Goal: Task Accomplishment & Management: Use online tool/utility

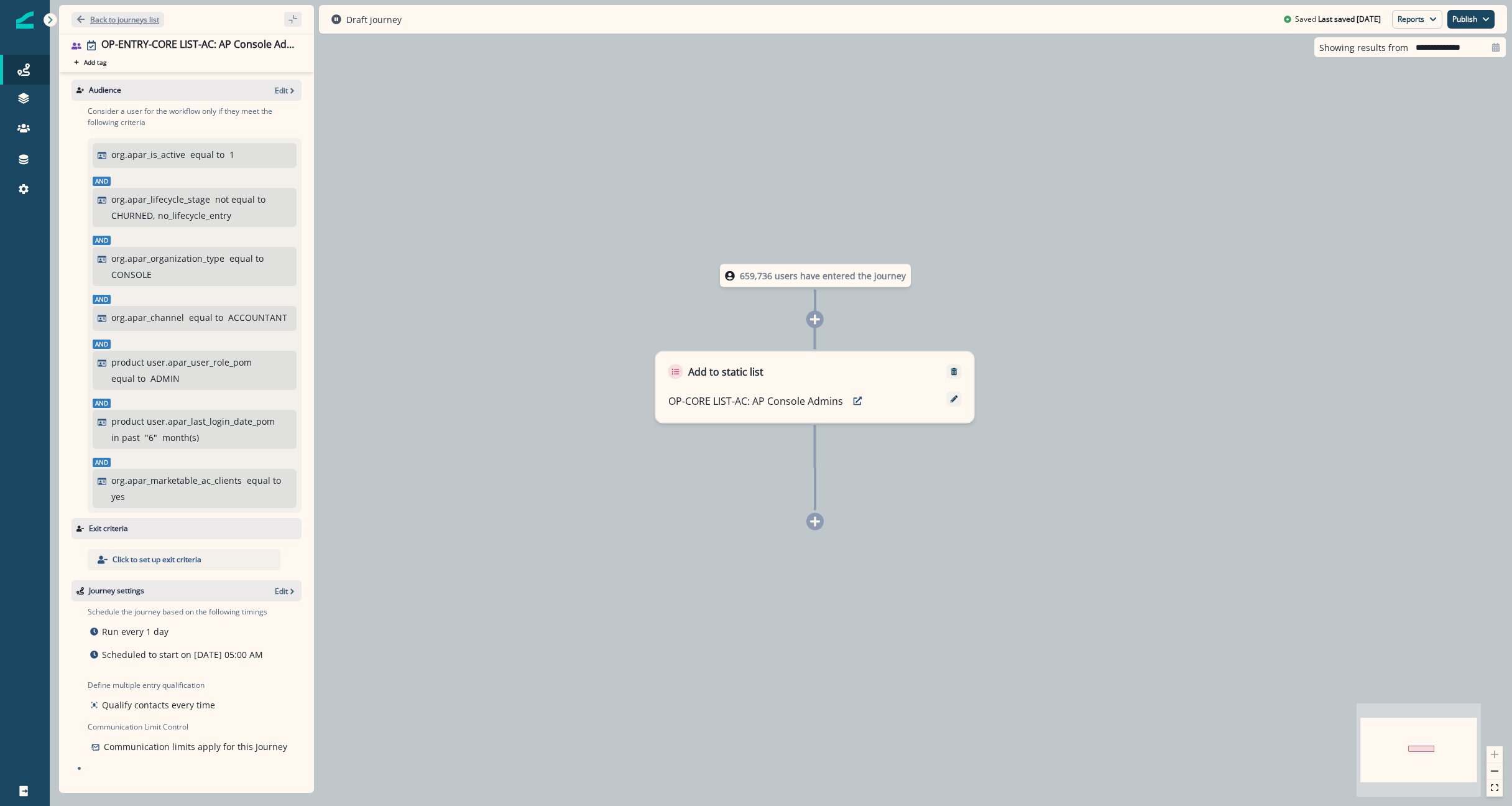
click at [137, 25] on button "Back to journeys list" at bounding box center [117, 19] width 93 height 15
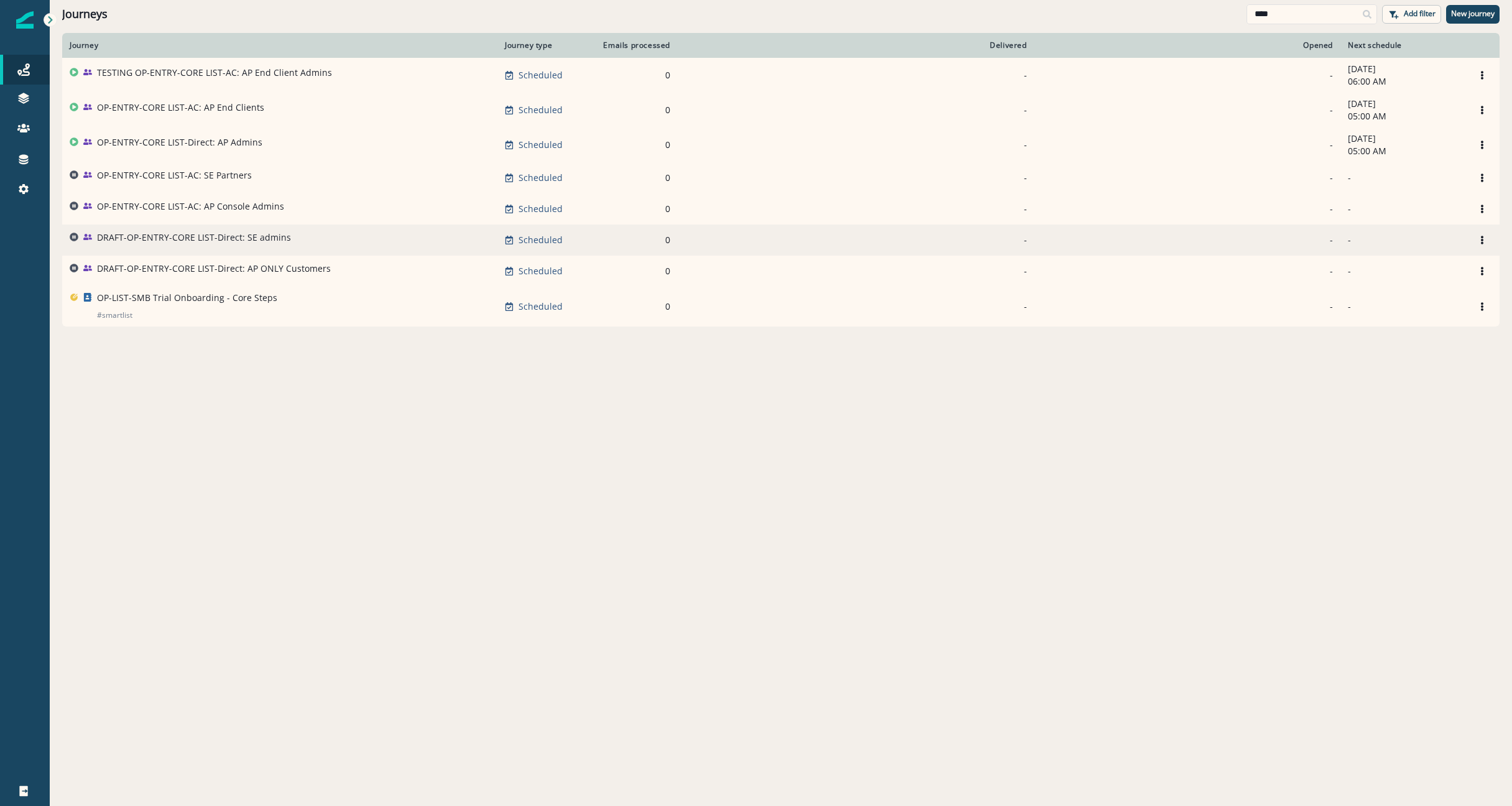
click at [196, 235] on p "DRAFT-OP-ENTRY-CORE LIST-Direct: SE admins" at bounding box center [194, 237] width 194 height 13
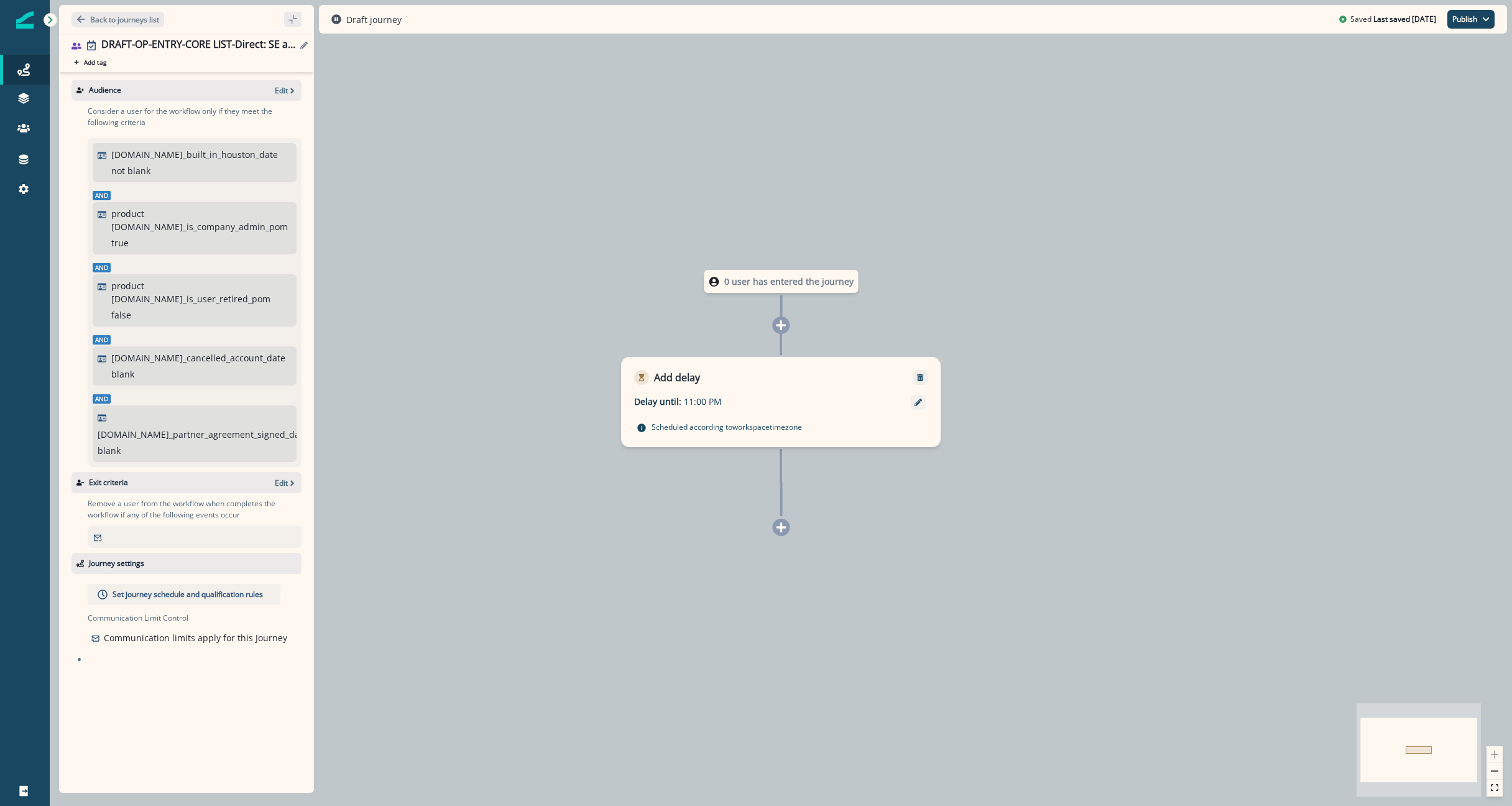
click at [299, 44] on button "Edit name" at bounding box center [304, 45] width 15 height 7
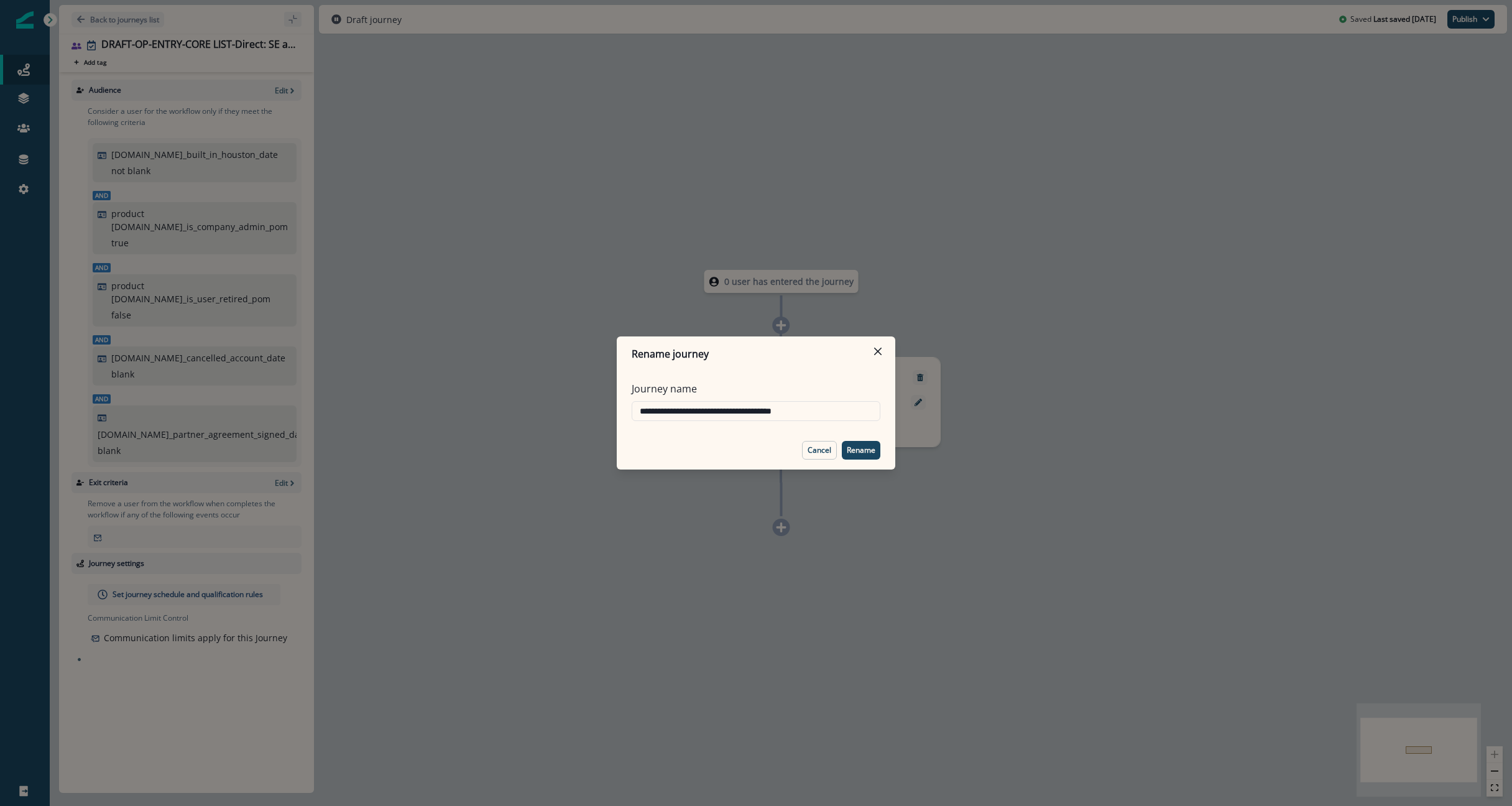
drag, startPoint x: 824, startPoint y: 448, endPoint x: 579, endPoint y: 402, distance: 249.3
click at [824, 447] on p "Cancel" at bounding box center [819, 450] width 23 height 9
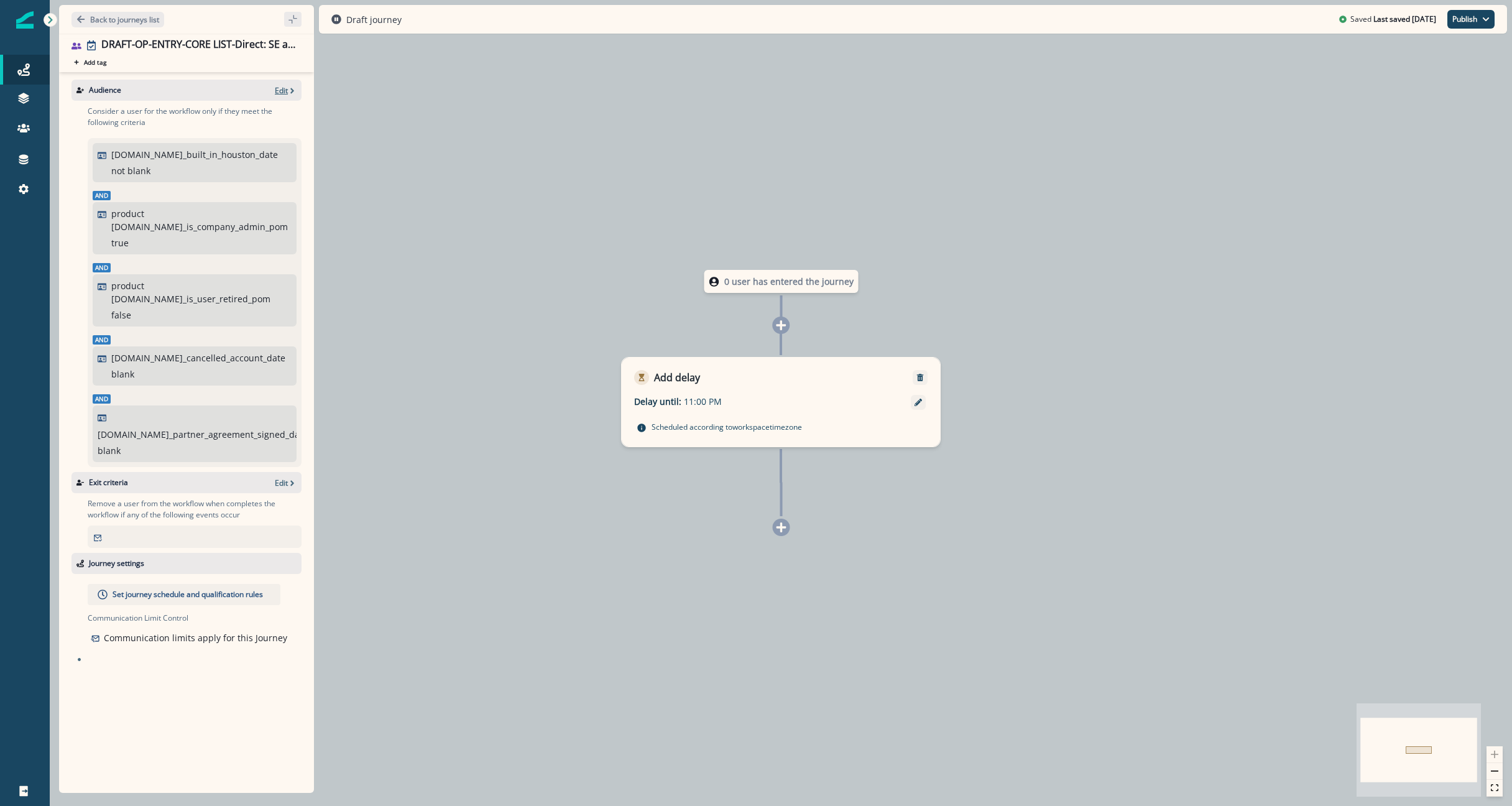
click at [287, 92] on p "Edit" at bounding box center [282, 91] width 13 height 11
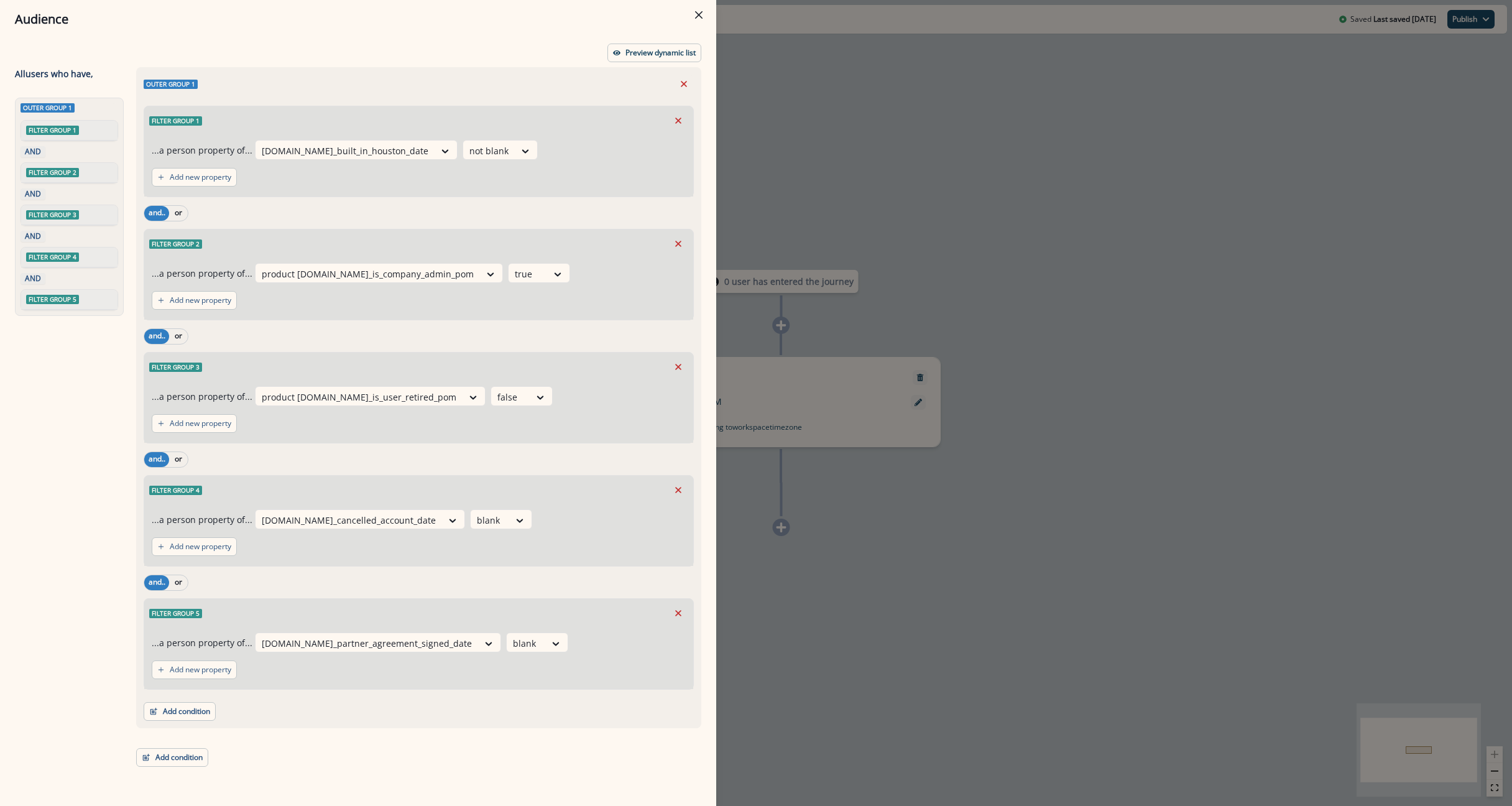
click at [906, 194] on div "Audience Preview dynamic list All user s who have, Outer group 1 Filter group 1…" at bounding box center [756, 403] width 1512 height 806
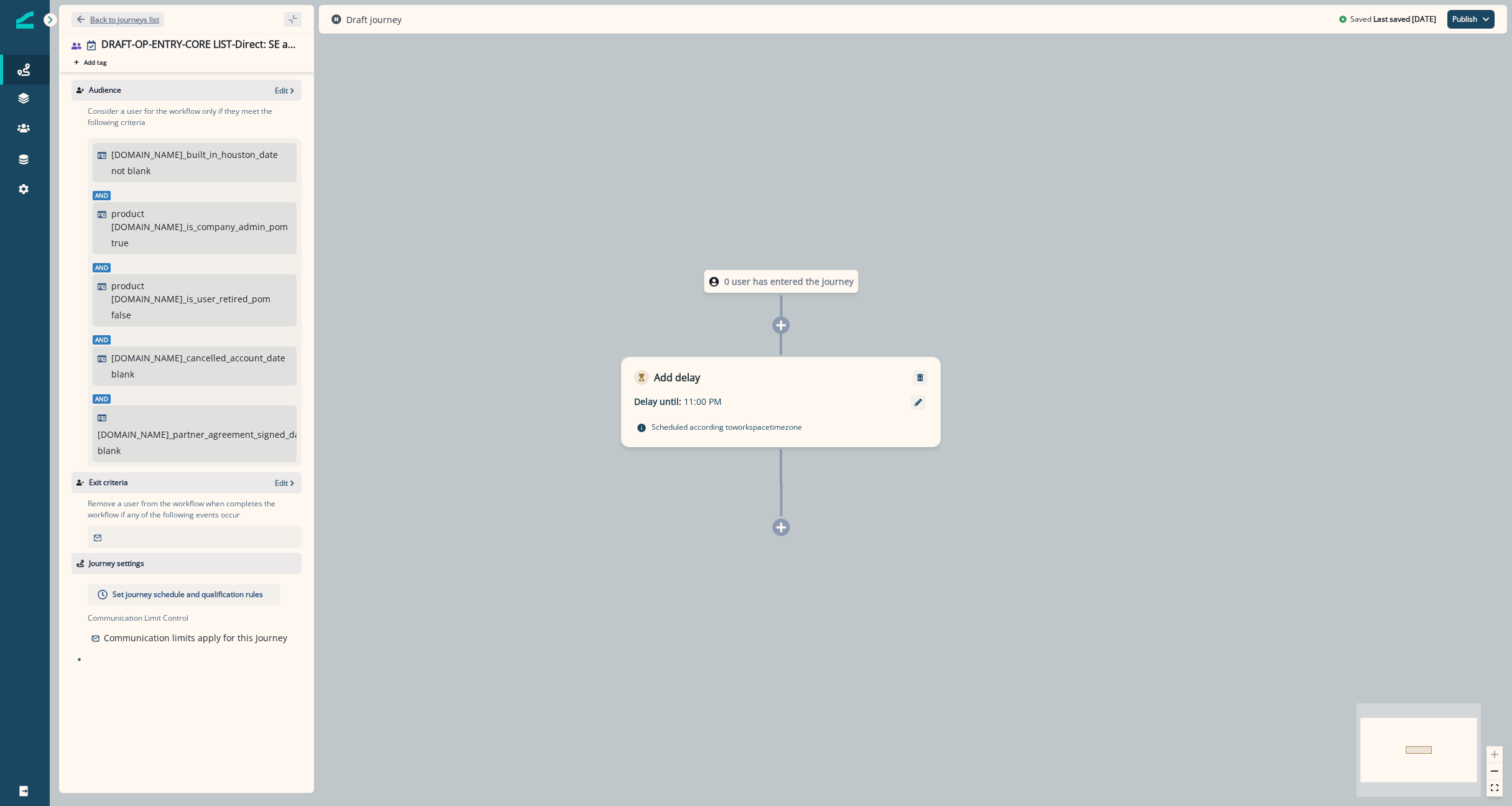
click at [138, 15] on p "Back to journeys list" at bounding box center [124, 19] width 69 height 11
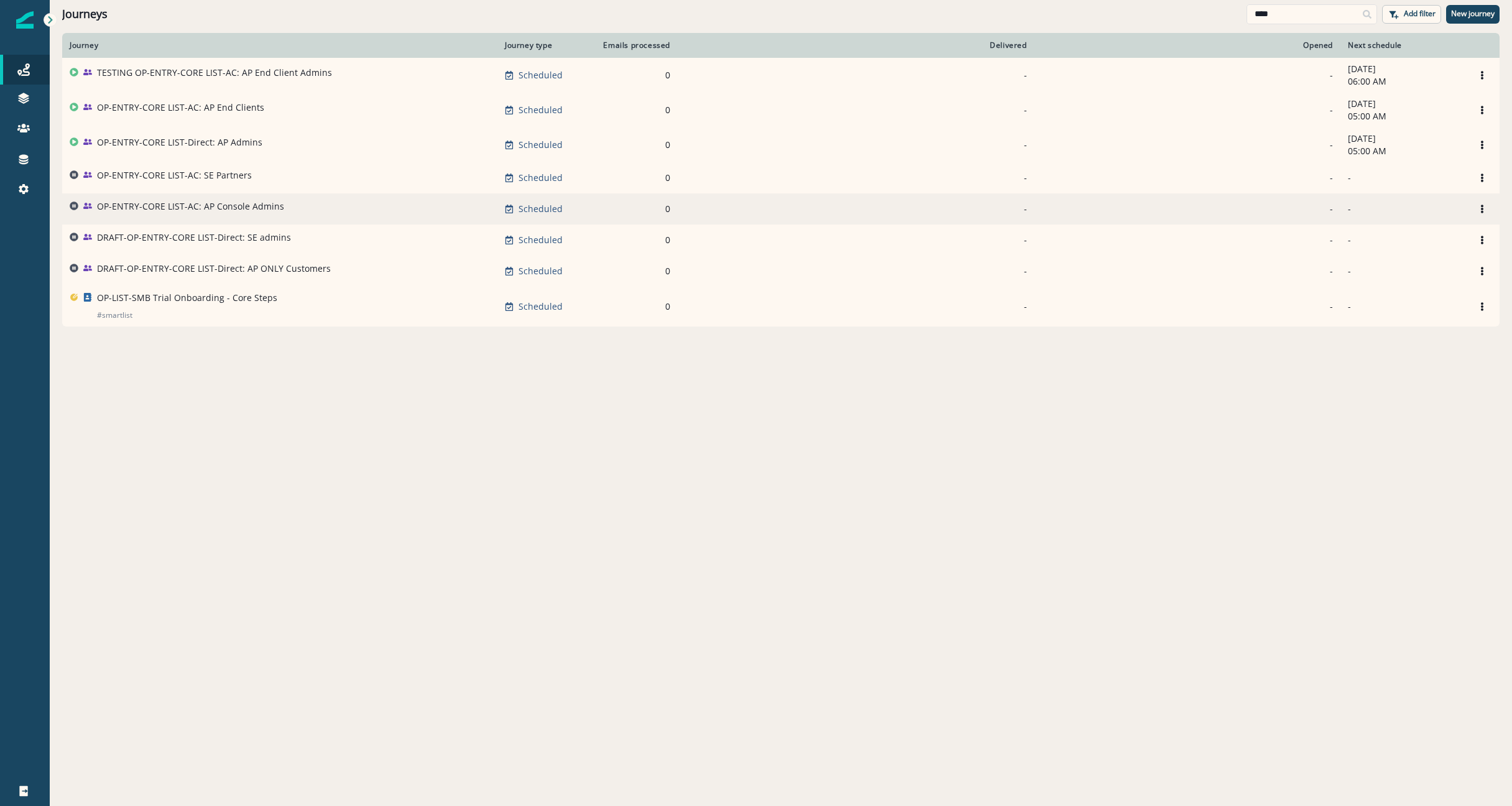
click at [262, 211] on p "OP-ENTRY-CORE LIST-AC: AP Console Admins" at bounding box center [190, 206] width 187 height 13
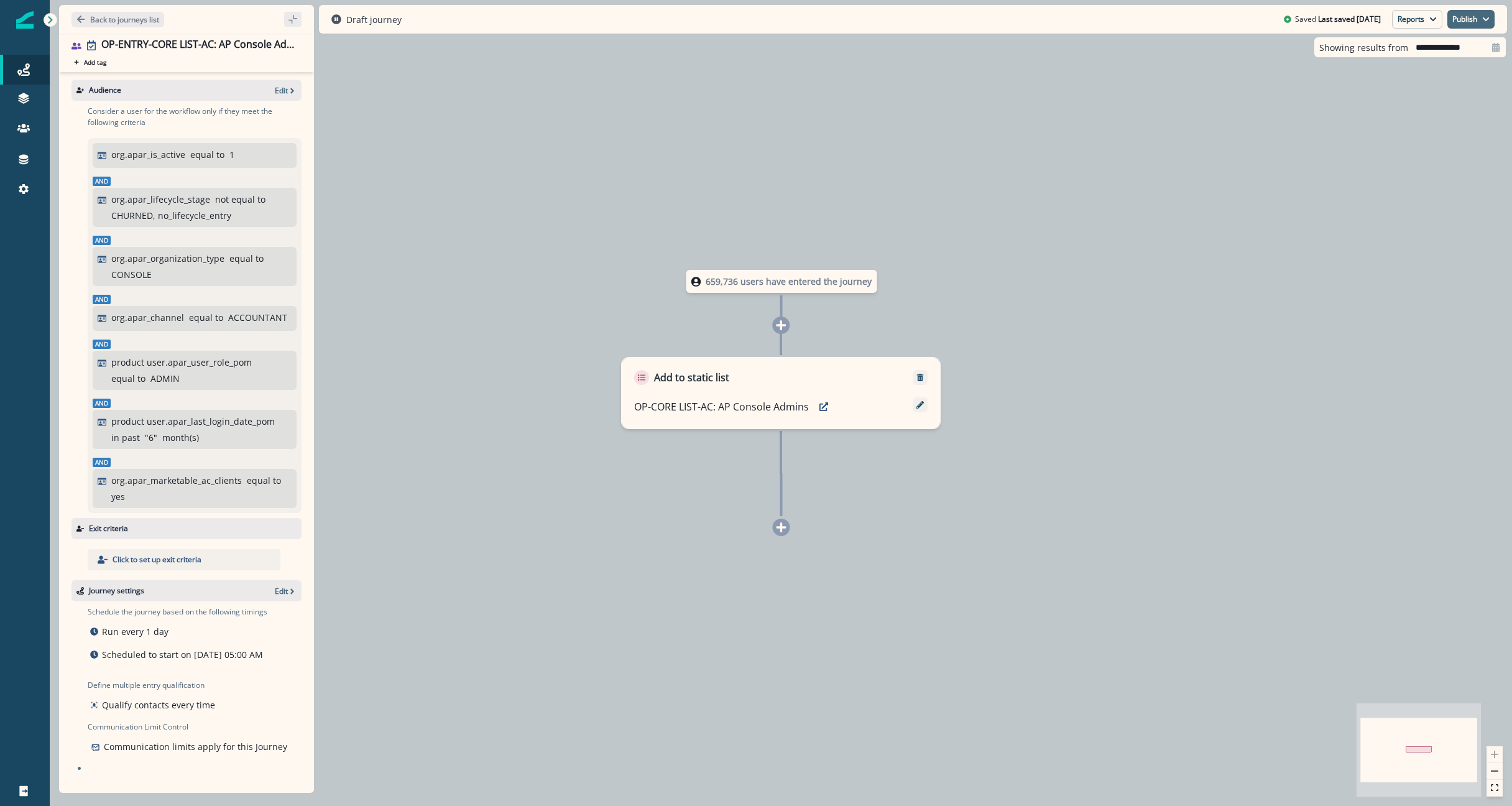
click at [1471, 21] on button "Publish" at bounding box center [1471, 19] width 47 height 19
click at [1420, 55] on button "as active journey" at bounding box center [1425, 51] width 138 height 23
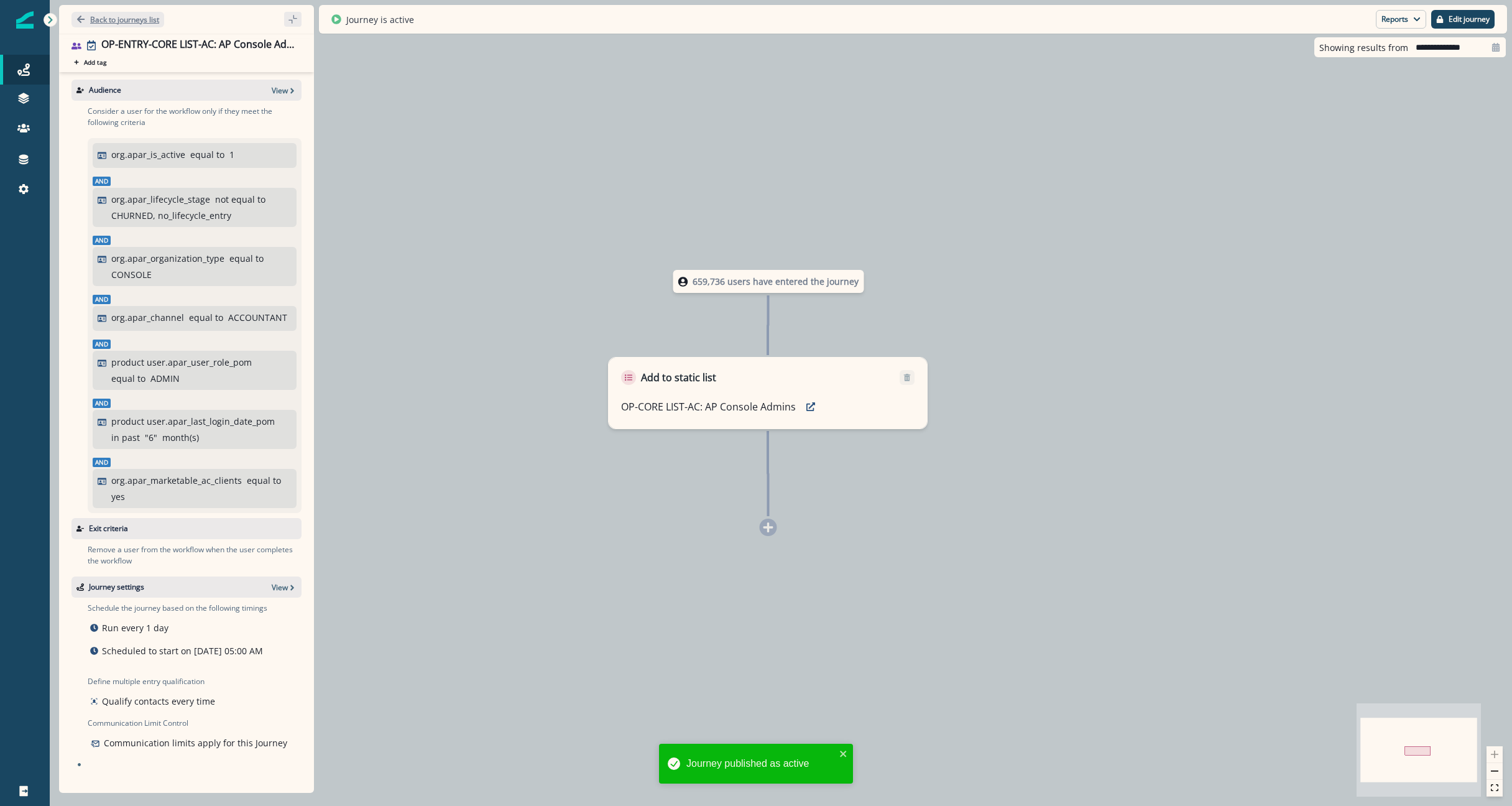
click at [125, 12] on button "Back to journeys list" at bounding box center [117, 19] width 93 height 15
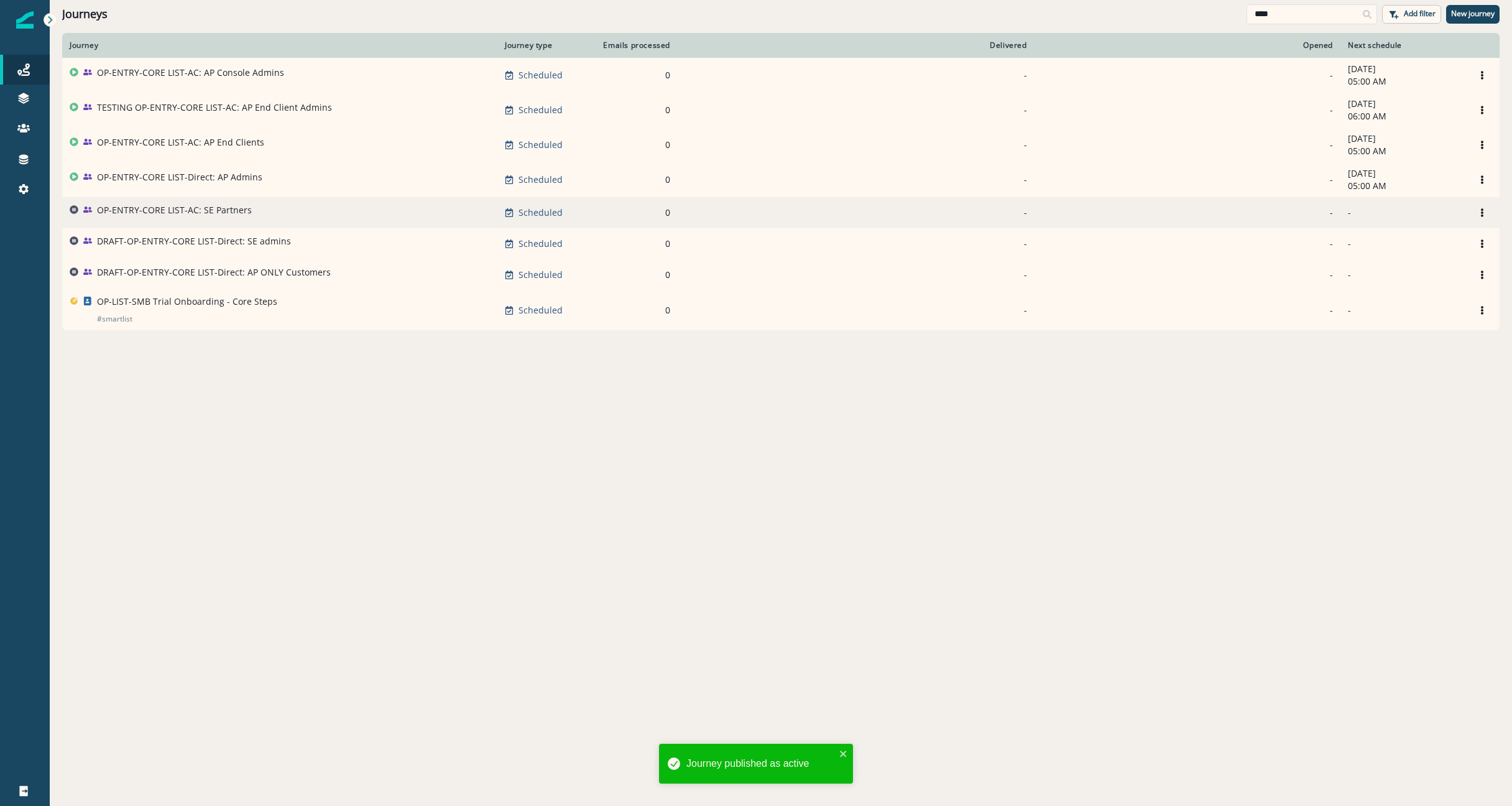
click at [281, 220] on div "OP-ENTRY-CORE LIST-AC: SE Partners" at bounding box center [280, 212] width 421 height 17
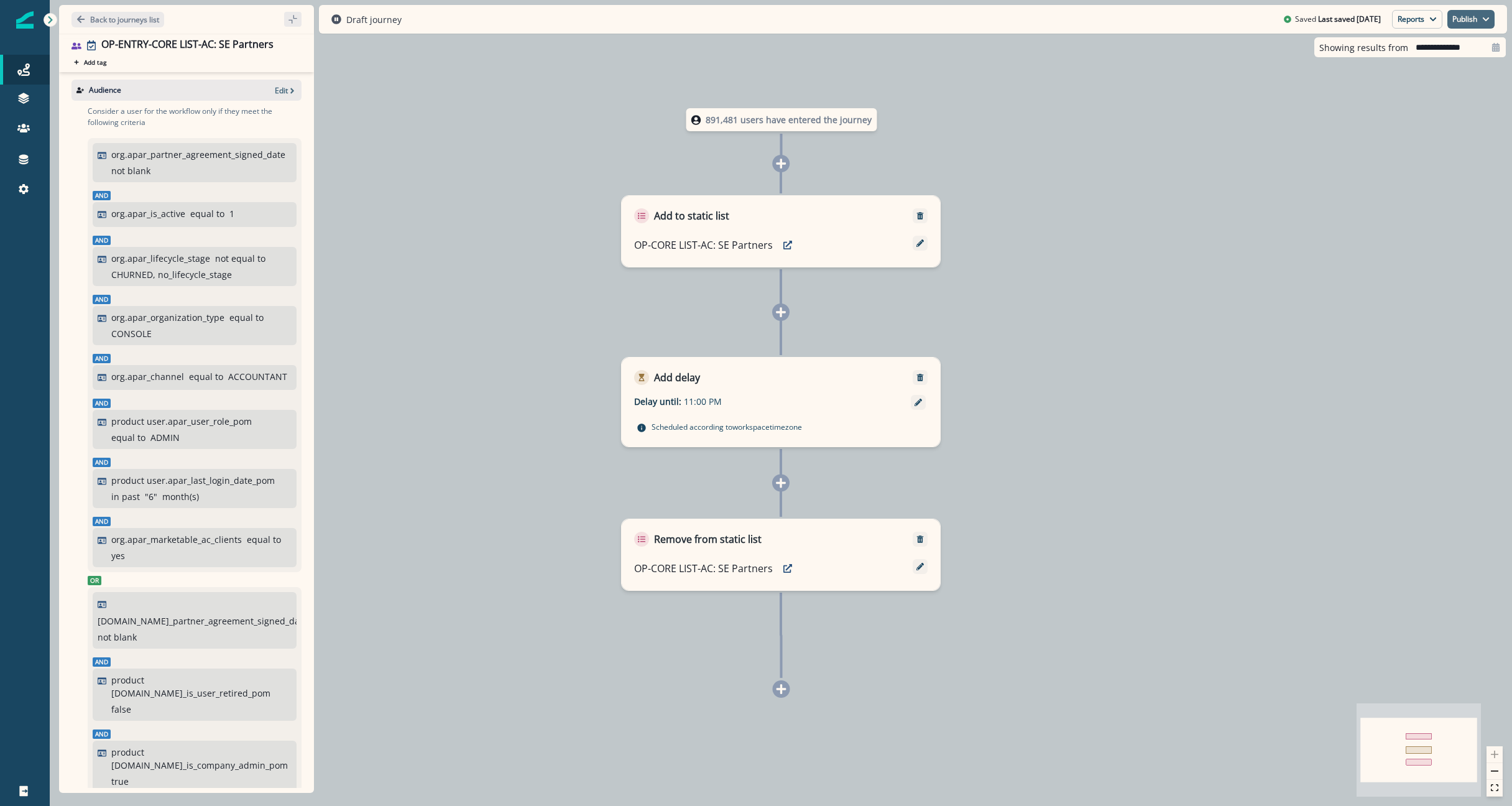
click at [1473, 13] on button "Publish" at bounding box center [1471, 19] width 47 height 19
drag, startPoint x: 1426, startPoint y: 78, endPoint x: 1426, endPoint y: 56, distance: 22.0
click at [1426, 56] on div "as active journey as inactive journey" at bounding box center [1425, 61] width 140 height 56
click at [1426, 56] on button "as active journey" at bounding box center [1425, 51] width 138 height 23
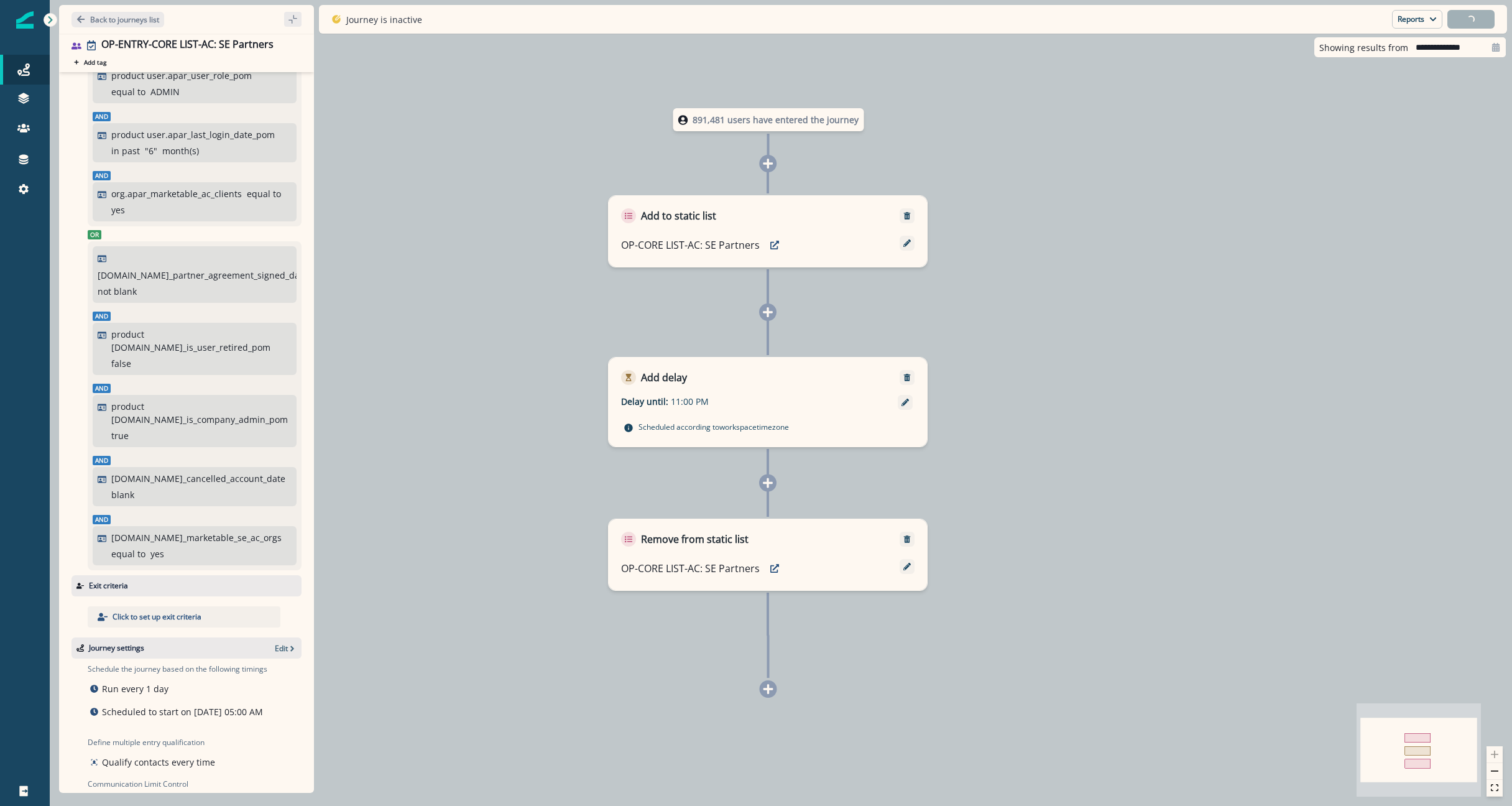
scroll to position [377, 0]
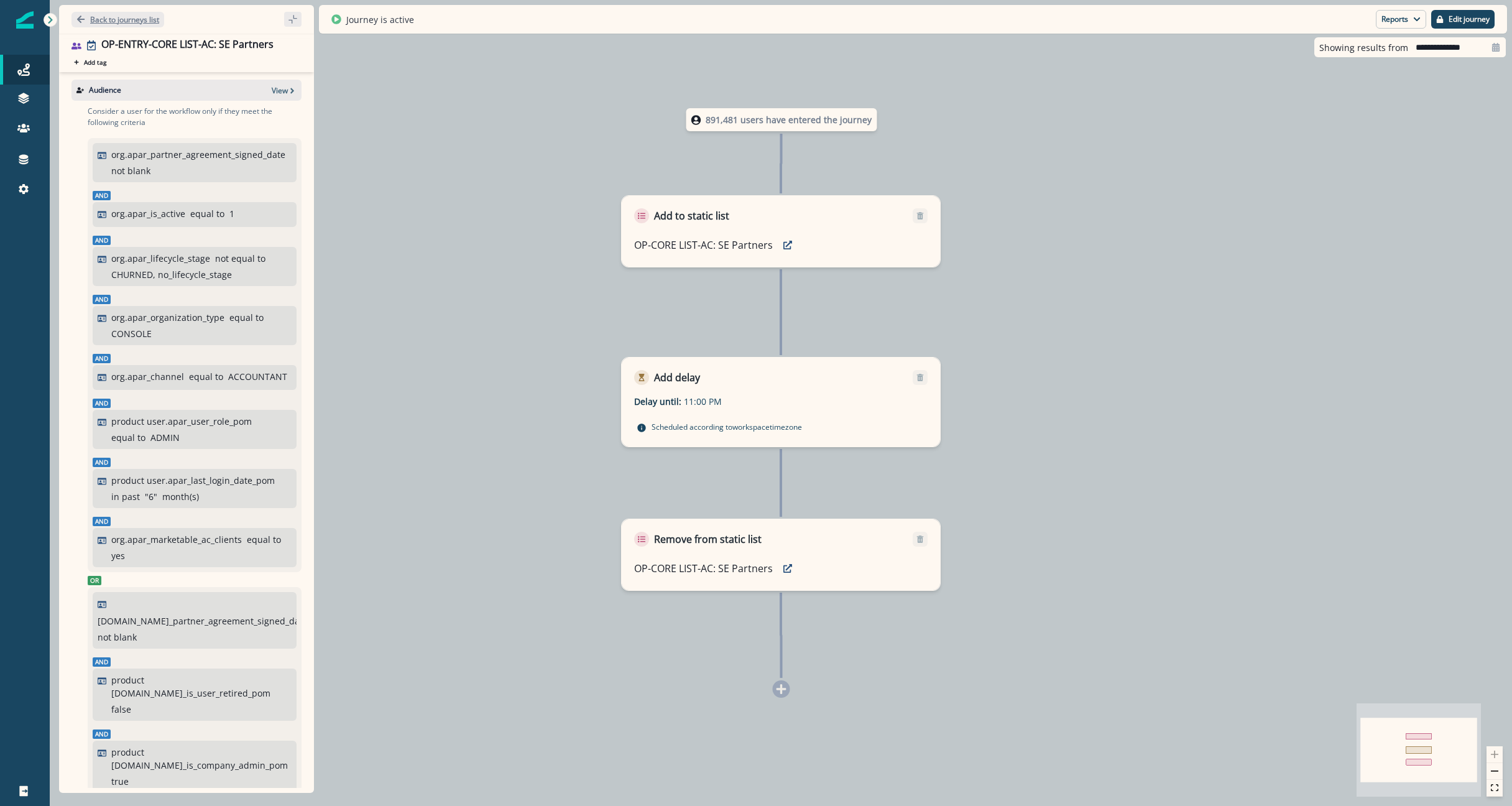
click at [104, 22] on p "Back to journeys list" at bounding box center [124, 19] width 69 height 11
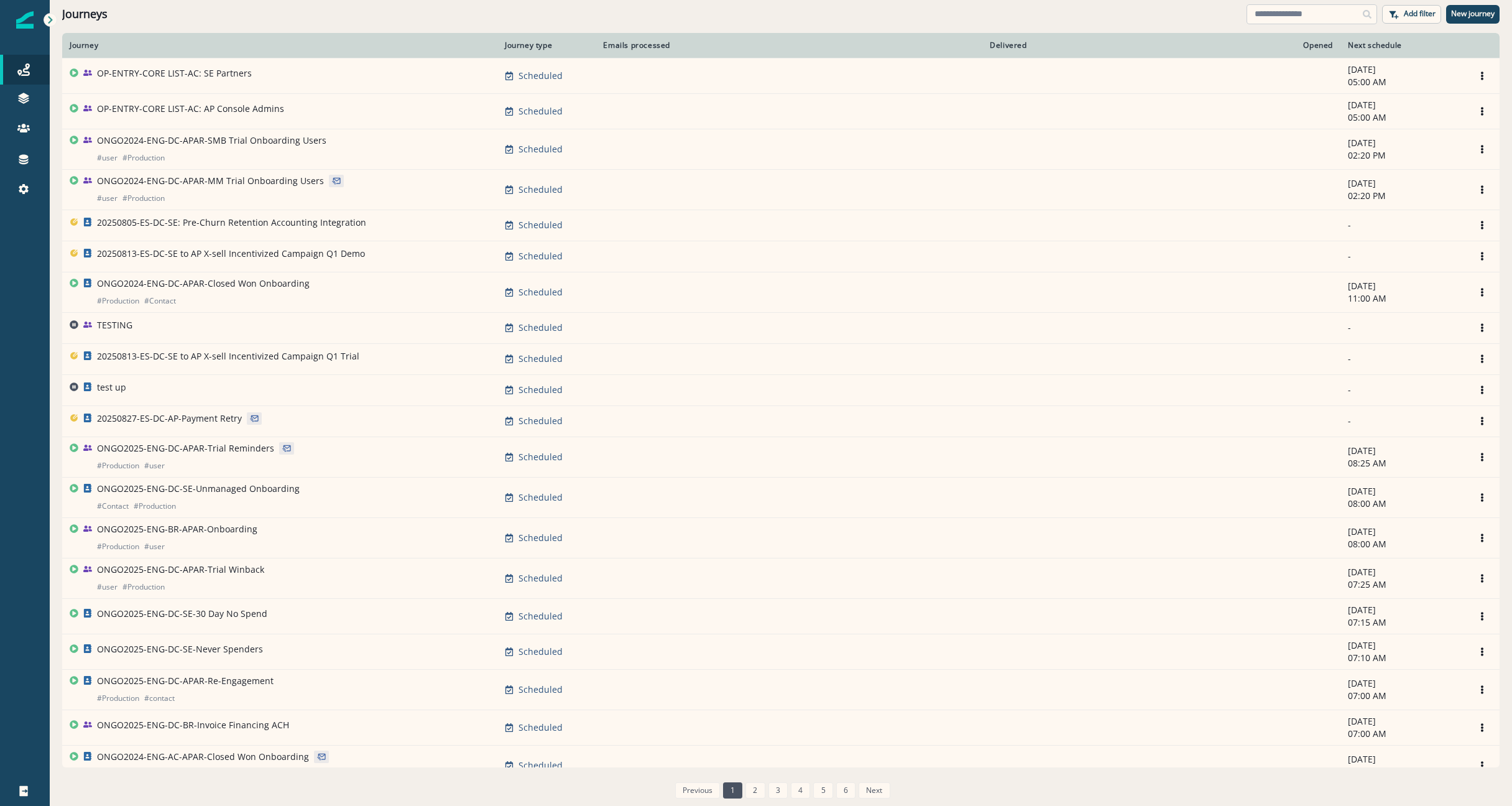
drag, startPoint x: 1336, startPoint y: 21, endPoint x: 1328, endPoint y: 18, distance: 8.5
click at [1334, 21] on input at bounding box center [1312, 15] width 131 height 20
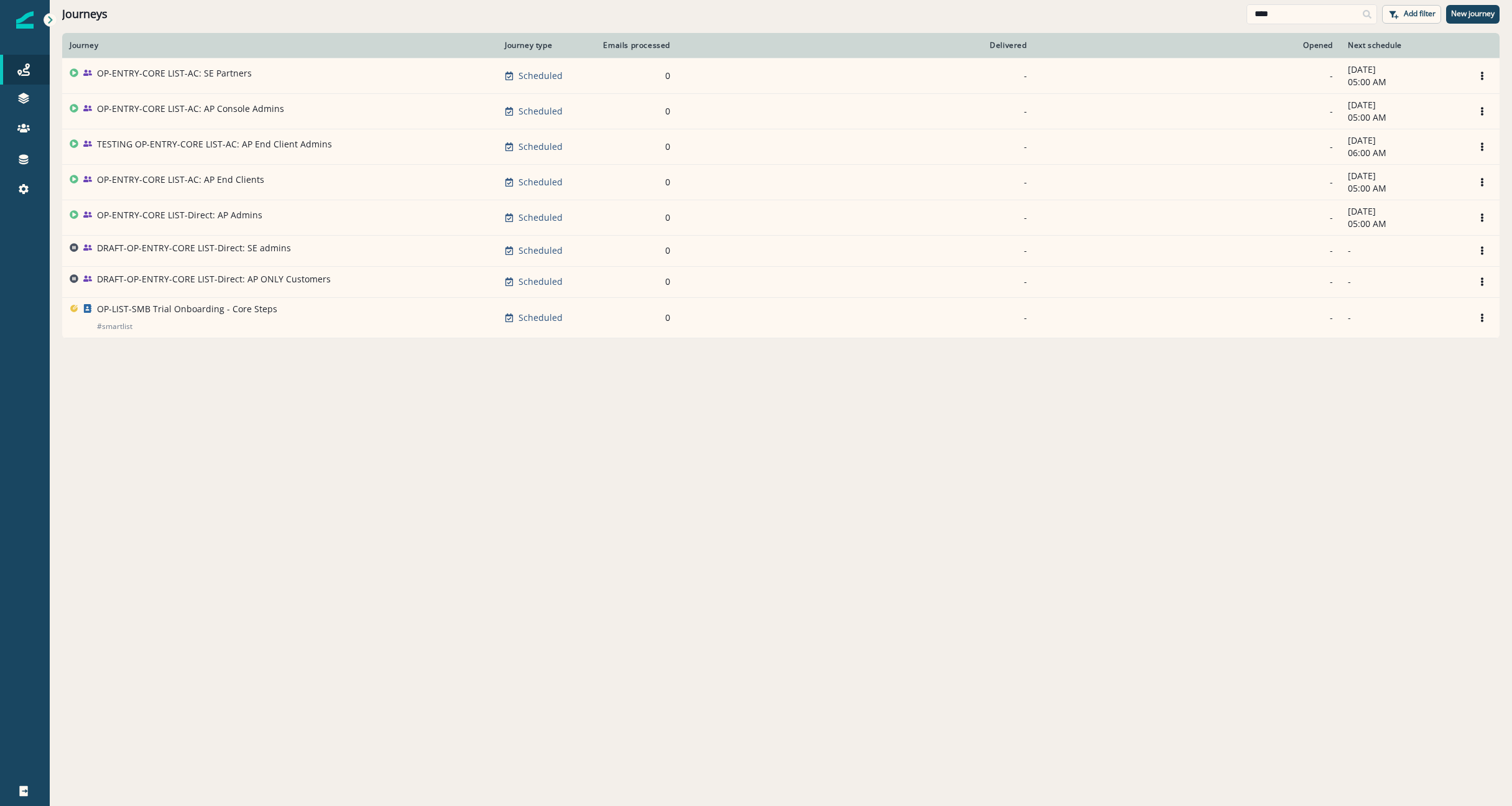
type input "****"
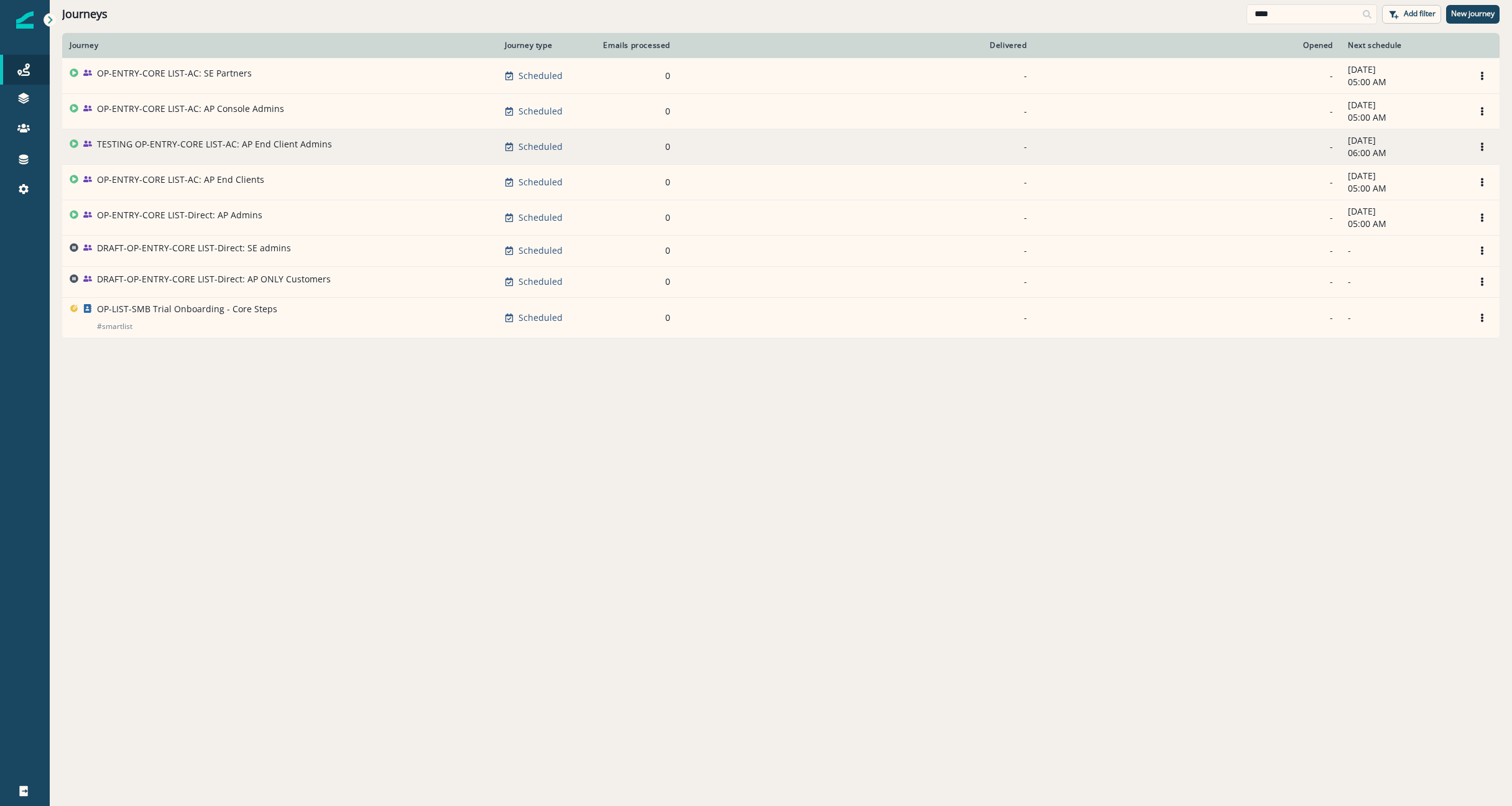
click at [165, 144] on p "TESTING OP-ENTRY-CORE LIST-AC: AP End Client Admins" at bounding box center [214, 144] width 235 height 13
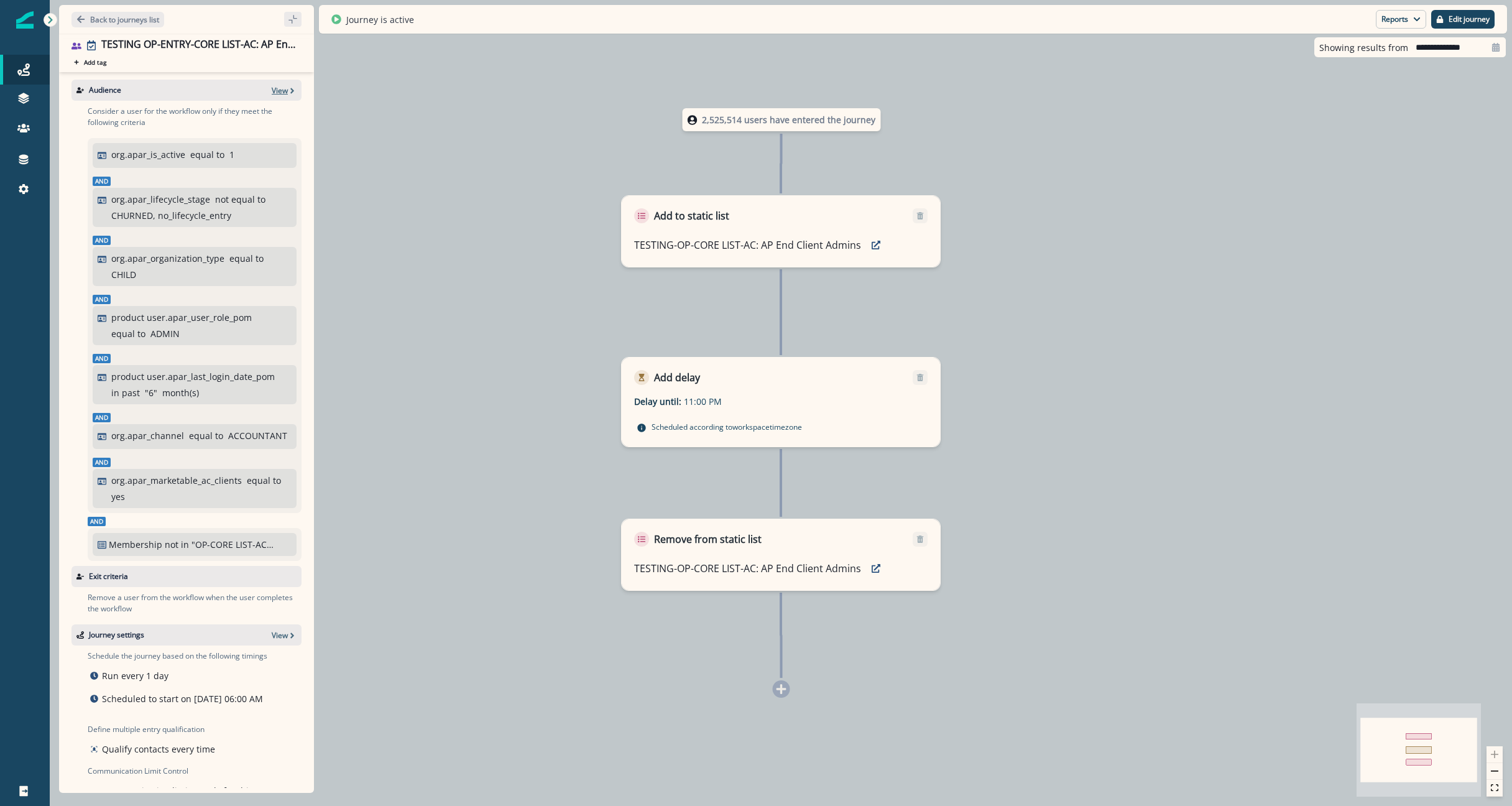
click at [273, 85] on p "View" at bounding box center [280, 91] width 16 height 11
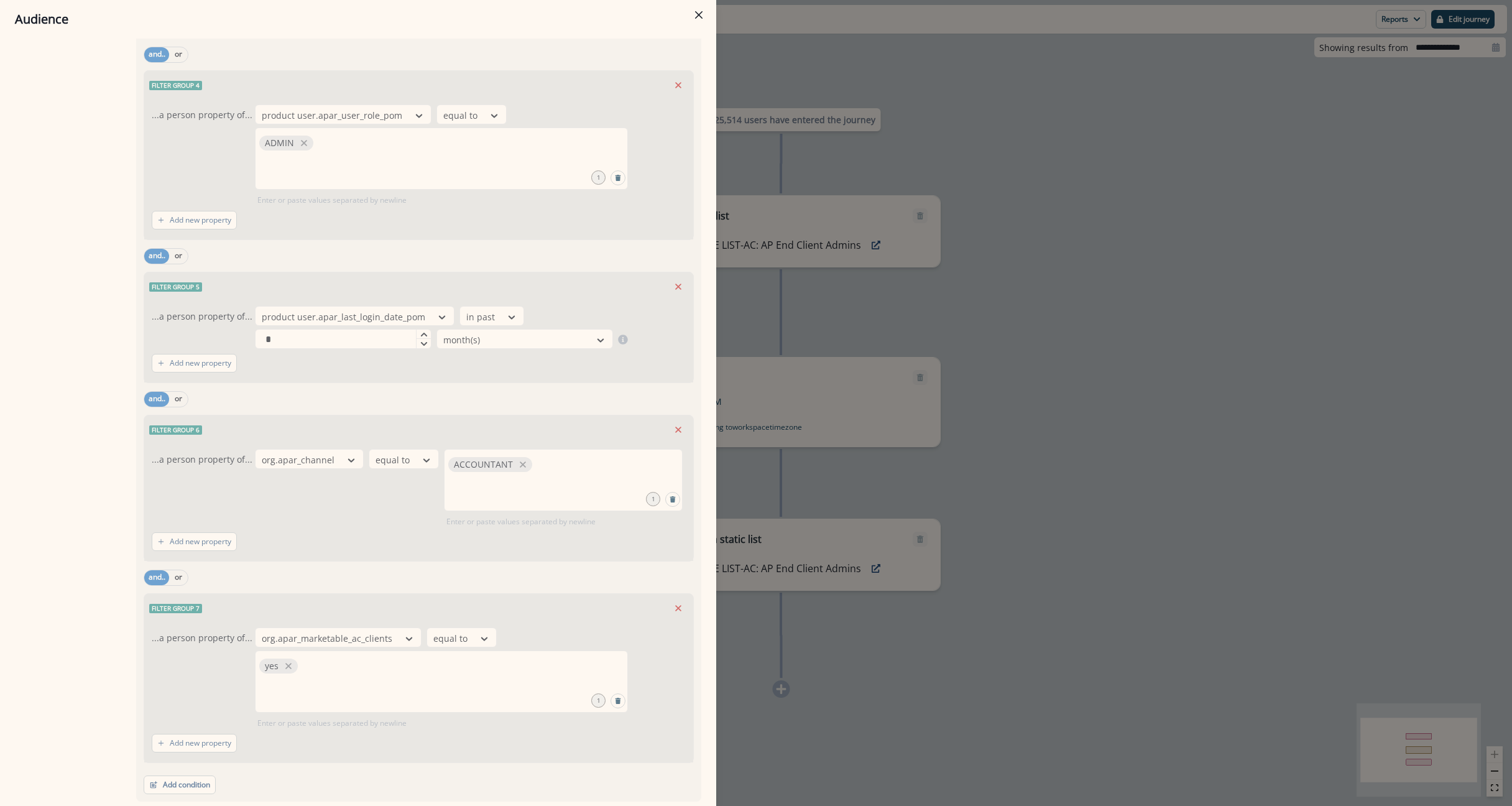
scroll to position [532, 0]
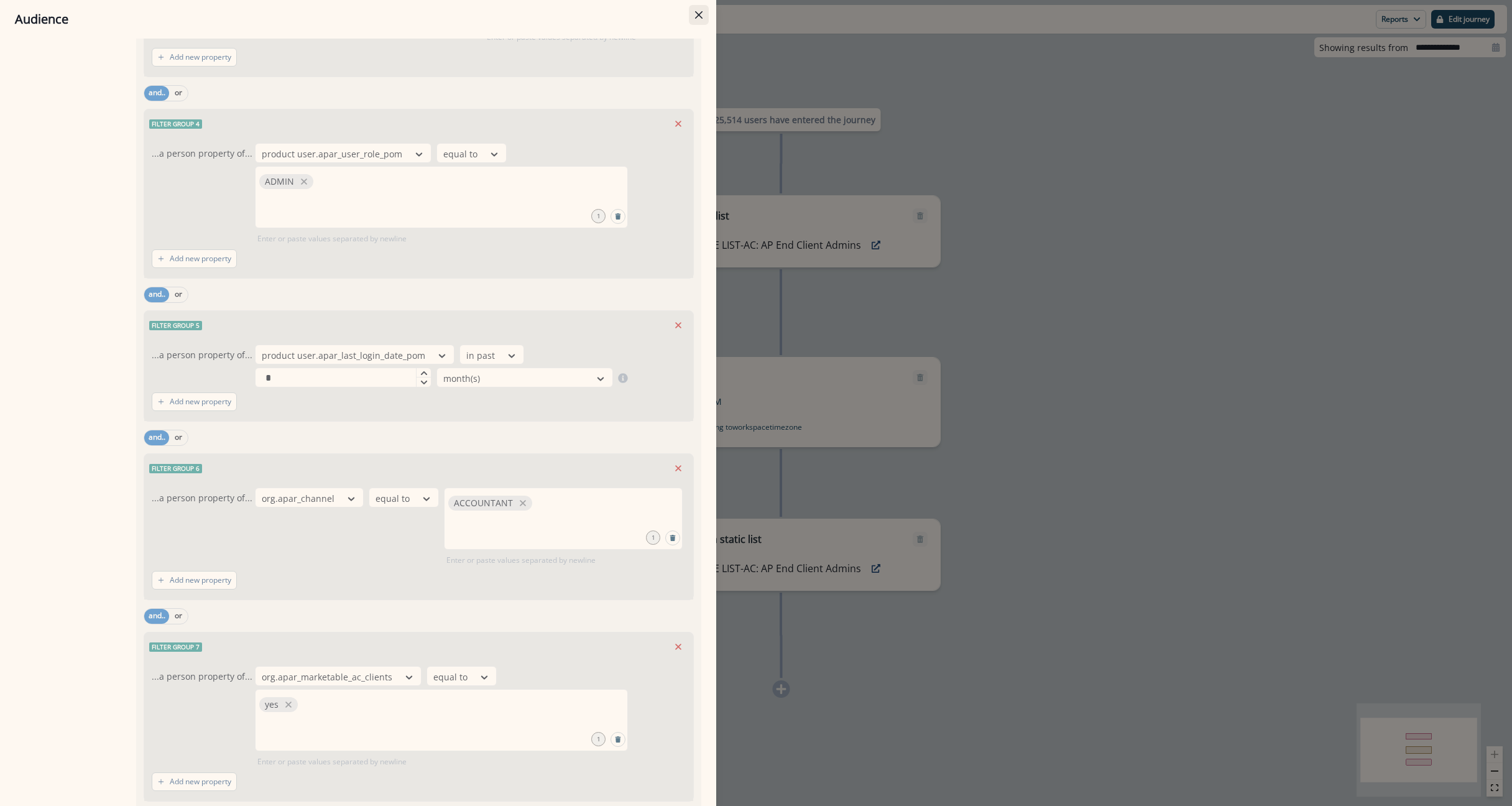
click at [700, 11] on button "Close" at bounding box center [699, 15] width 20 height 20
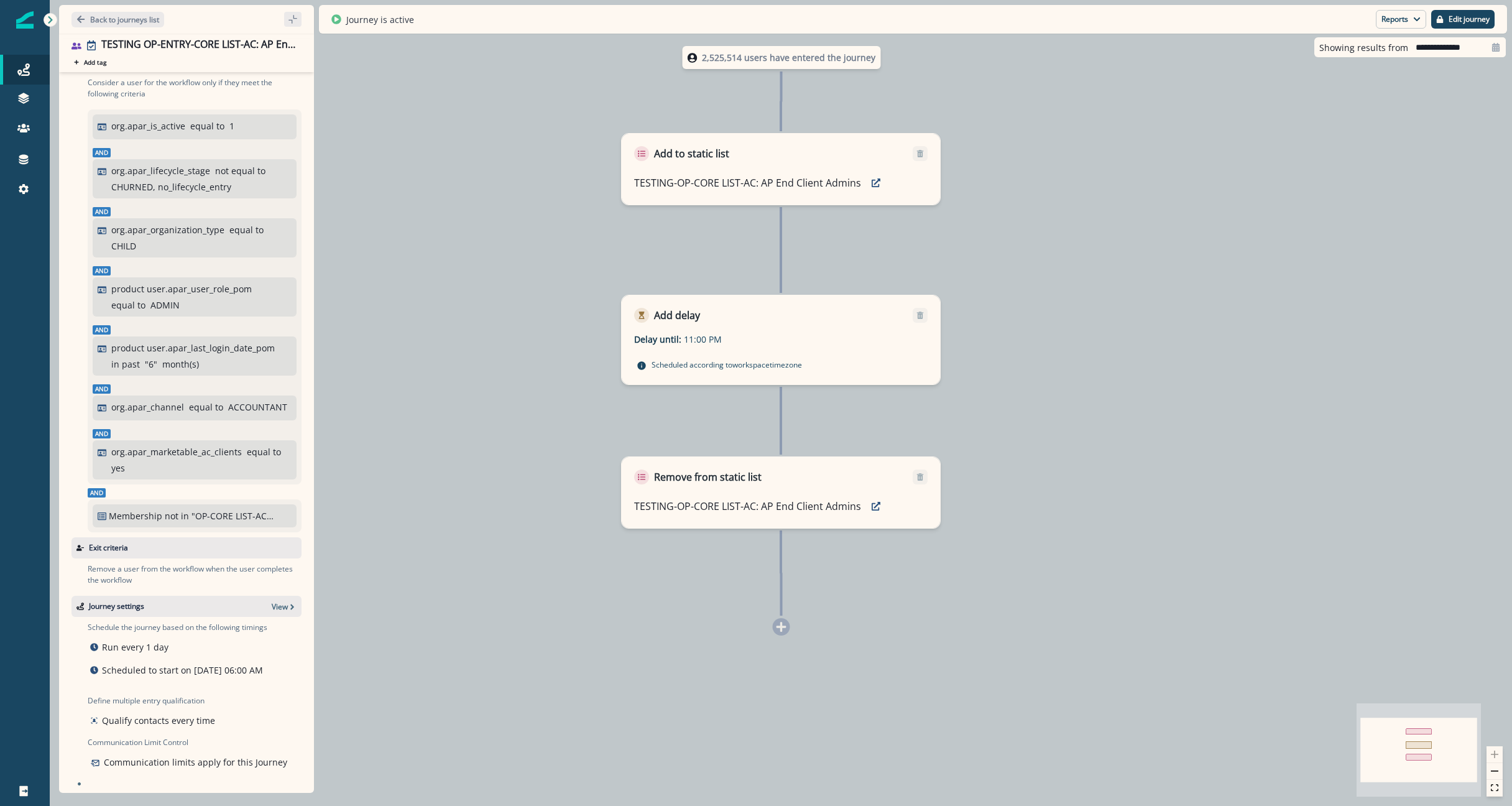
scroll to position [0, 0]
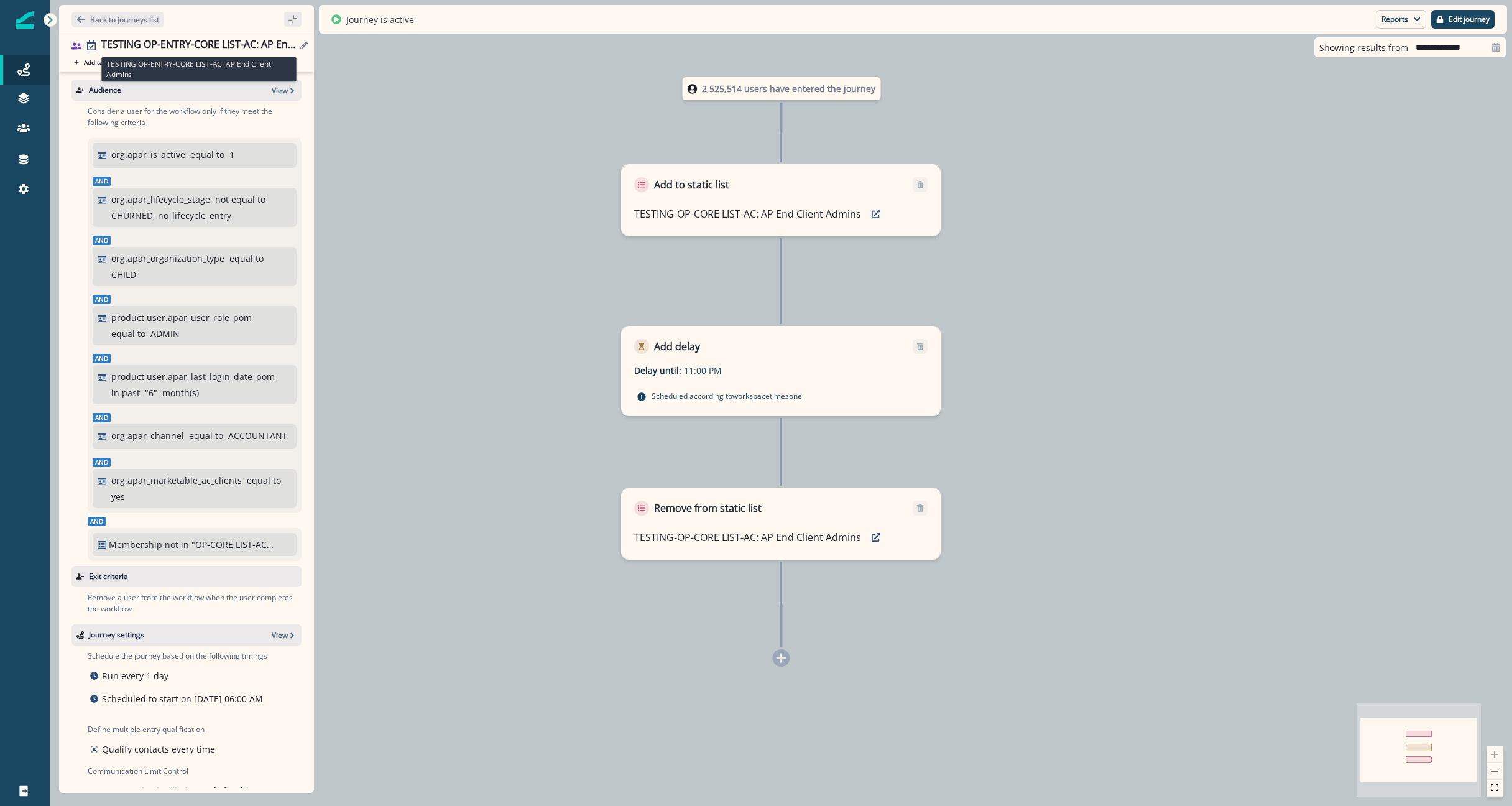
click at [155, 47] on div "TESTING OP-ENTRY-CORE LIST-AC: AP End Client Admins" at bounding box center [199, 45] width 195 height 13
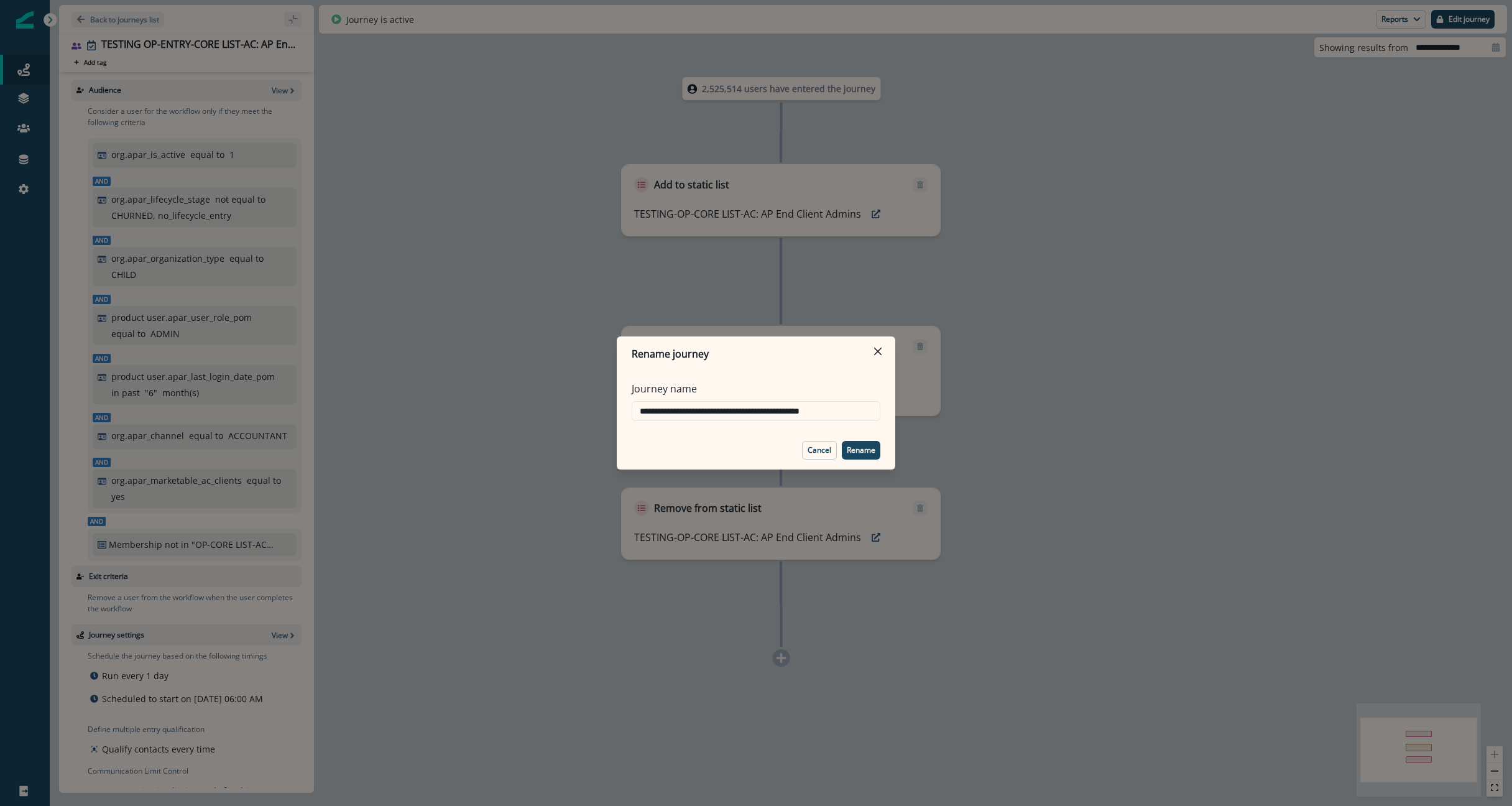
drag, startPoint x: 677, startPoint y: 407, endPoint x: 545, endPoint y: 407, distance: 132.0
click at [547, 407] on div "**********" at bounding box center [756, 403] width 1512 height 806
type input "**********"
click at [862, 448] on p "Rename" at bounding box center [860, 450] width 29 height 9
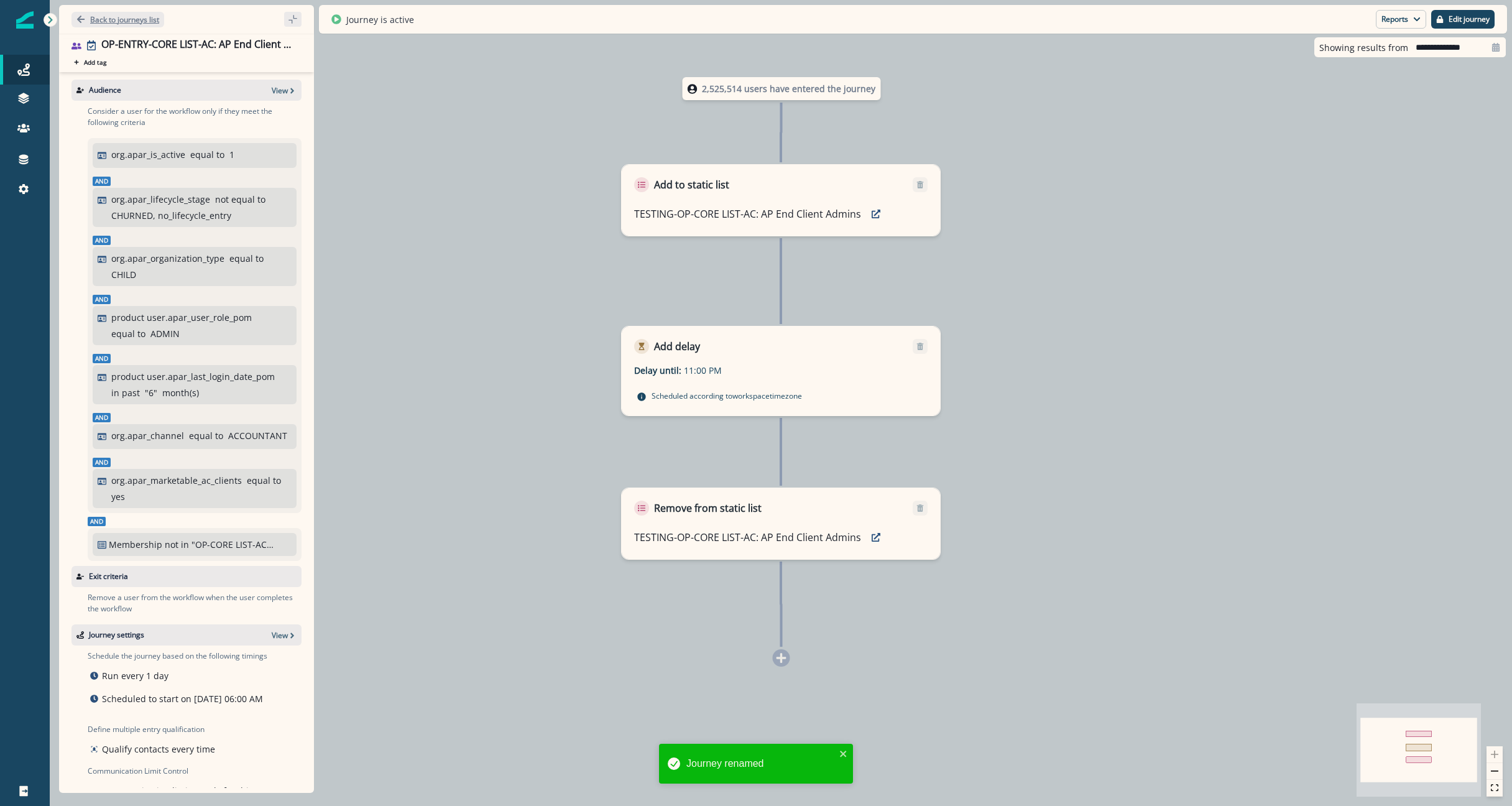
click at [90, 15] on p "Back to journeys list" at bounding box center [124, 19] width 69 height 11
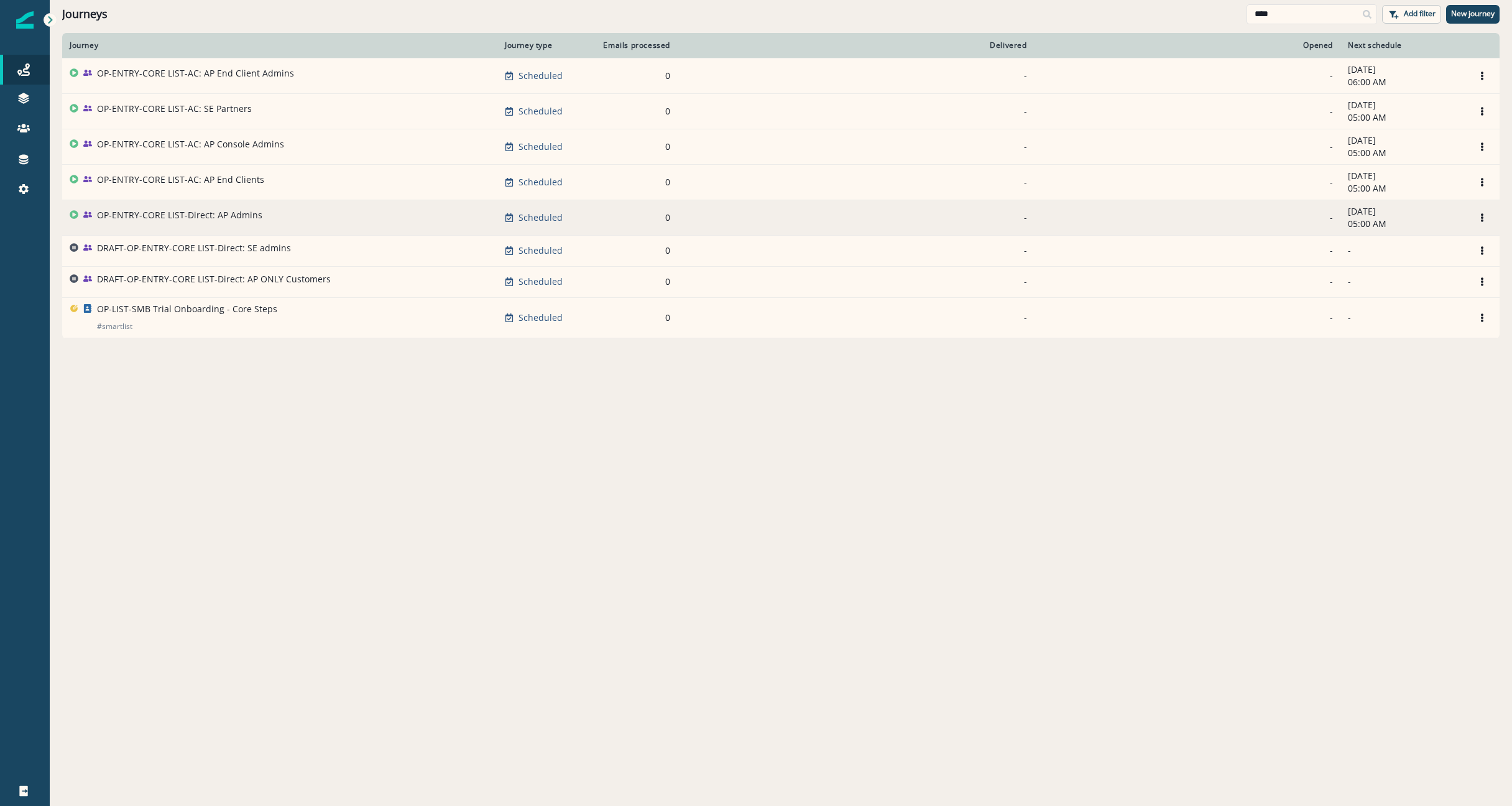
click at [172, 224] on div "OP-ENTRY-CORE LIST-Direct: AP Admins" at bounding box center [180, 218] width 166 height 17
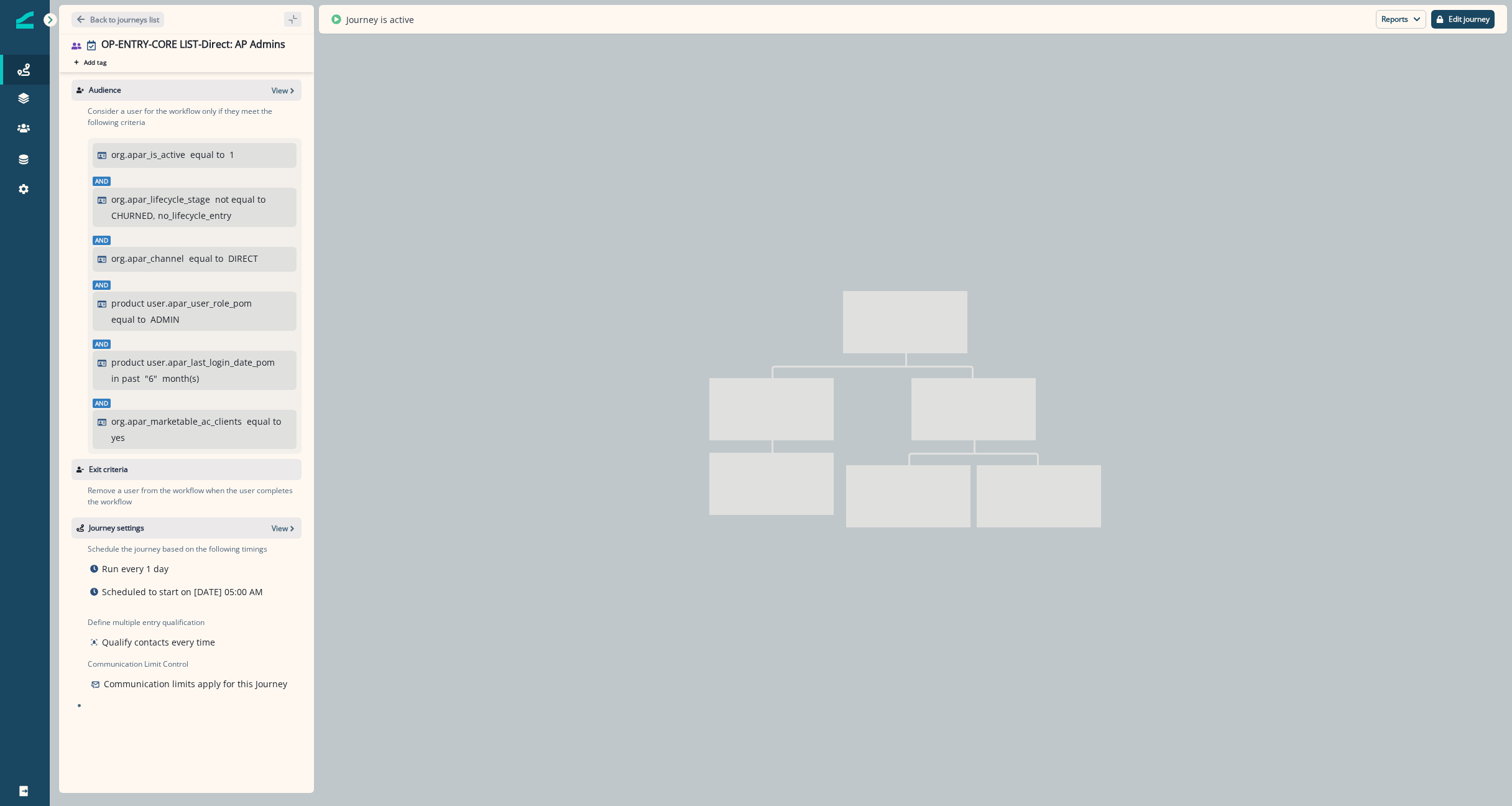
type input "**********"
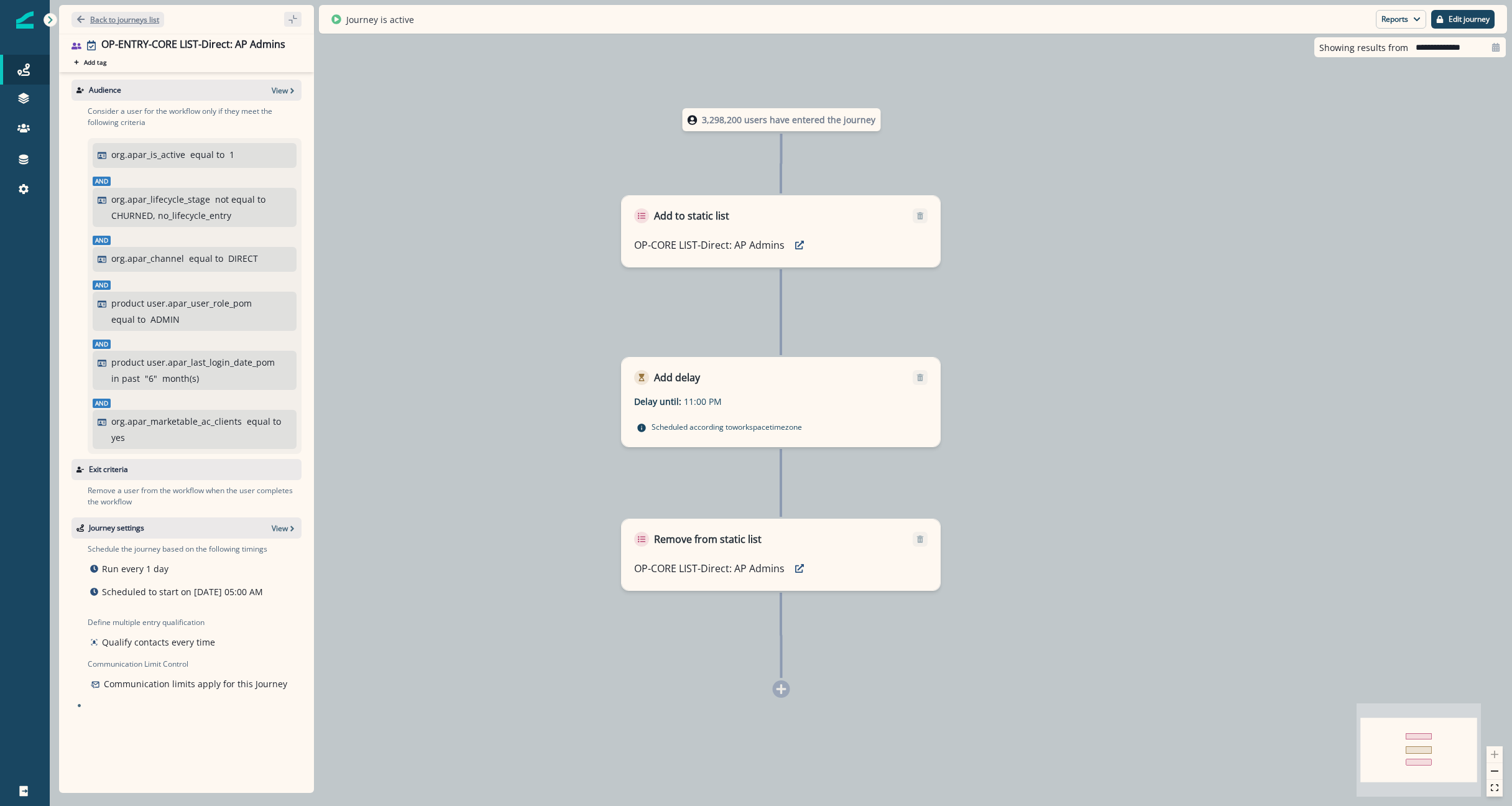
click at [105, 23] on p "Back to journeys list" at bounding box center [124, 19] width 69 height 11
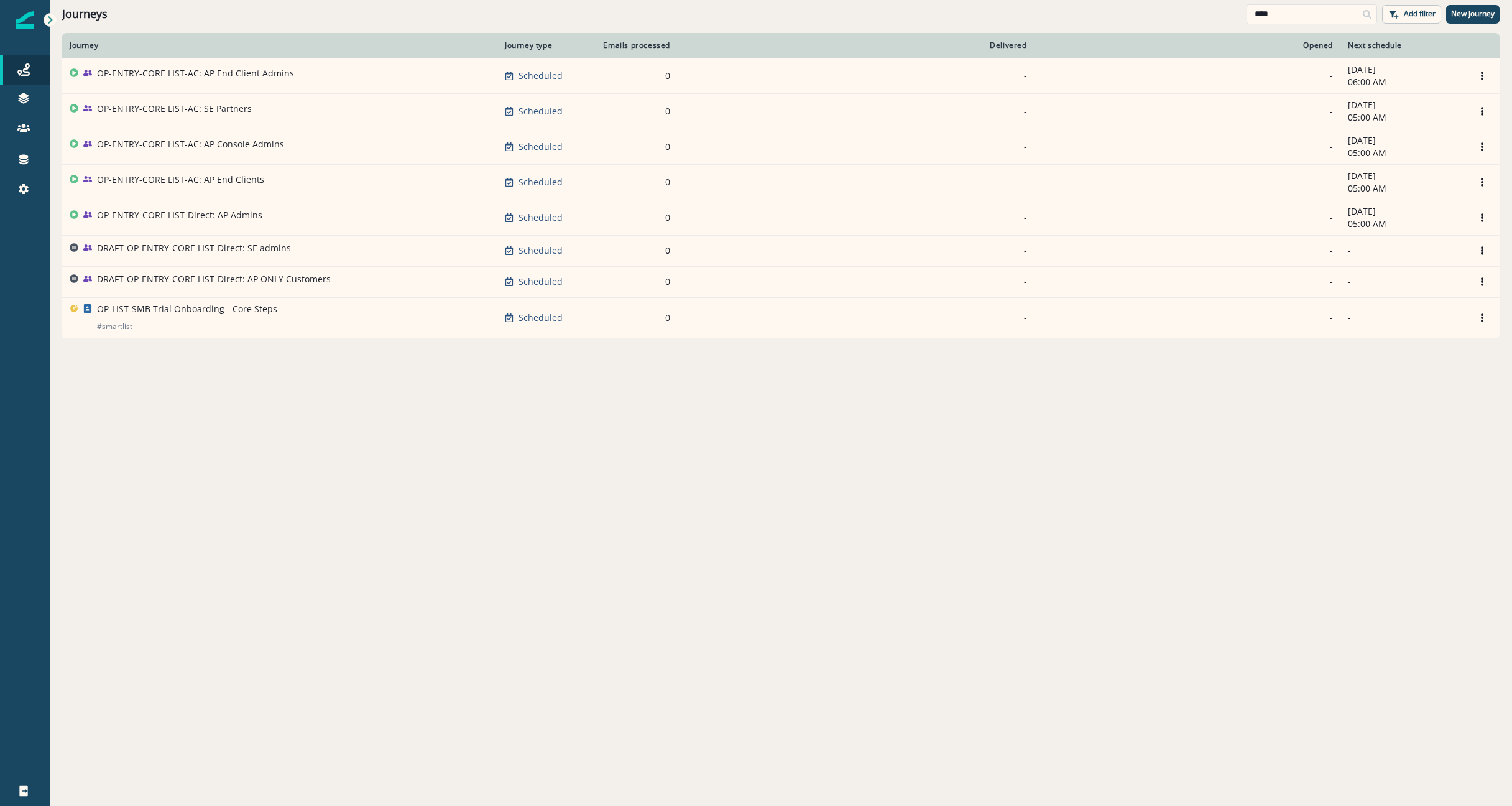
drag, startPoint x: 1318, startPoint y: 11, endPoint x: 907, endPoint y: 5, distance: 411.0
click at [929, 7] on div "Journeys **** Add filter New journey" at bounding box center [780, 14] width 1462 height 28
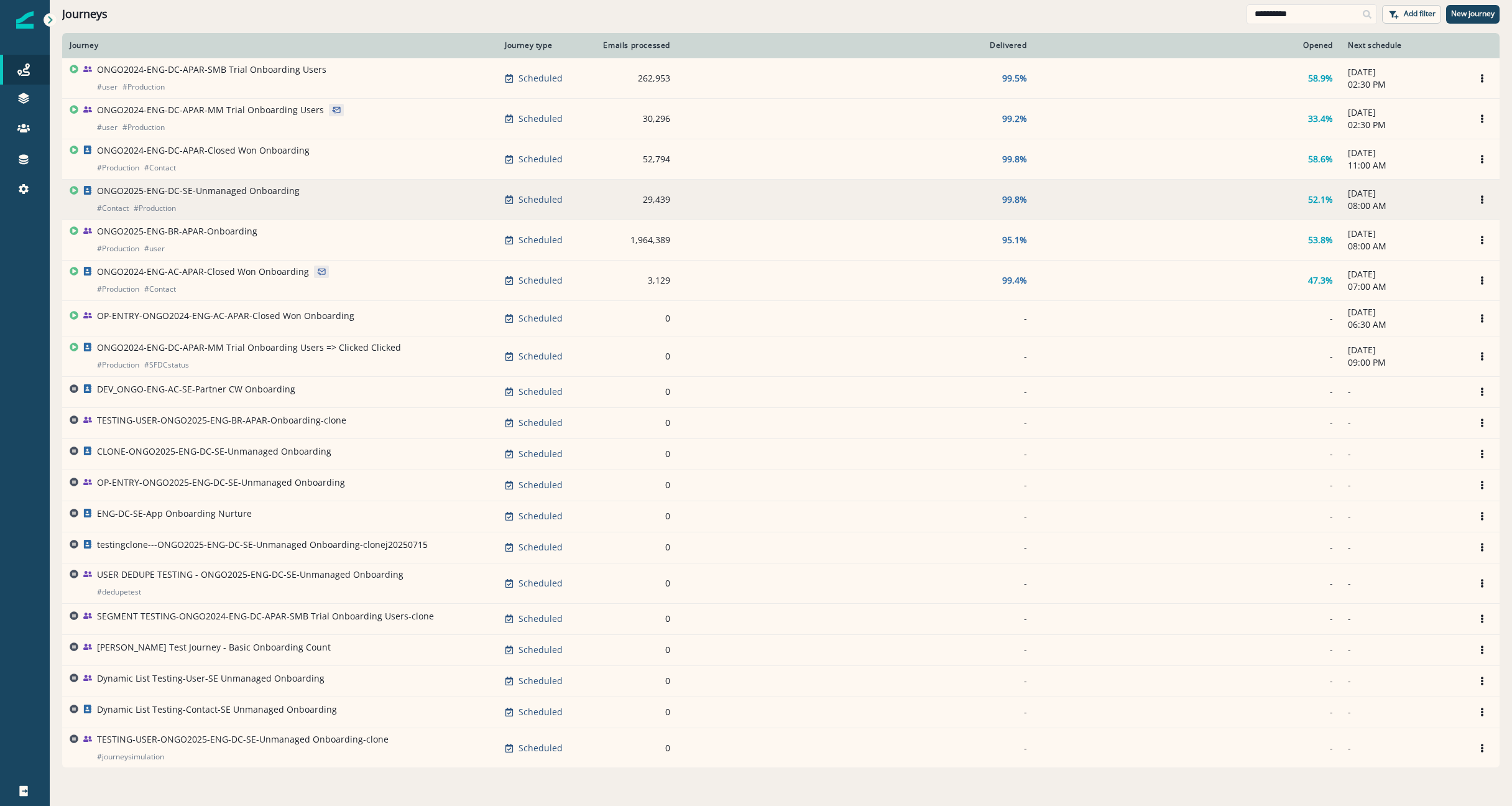
type input "**********"
click at [242, 194] on p "ONGO2025-ENG-DC-SE-Unmanaged Onboarding" at bounding box center [198, 191] width 203 height 13
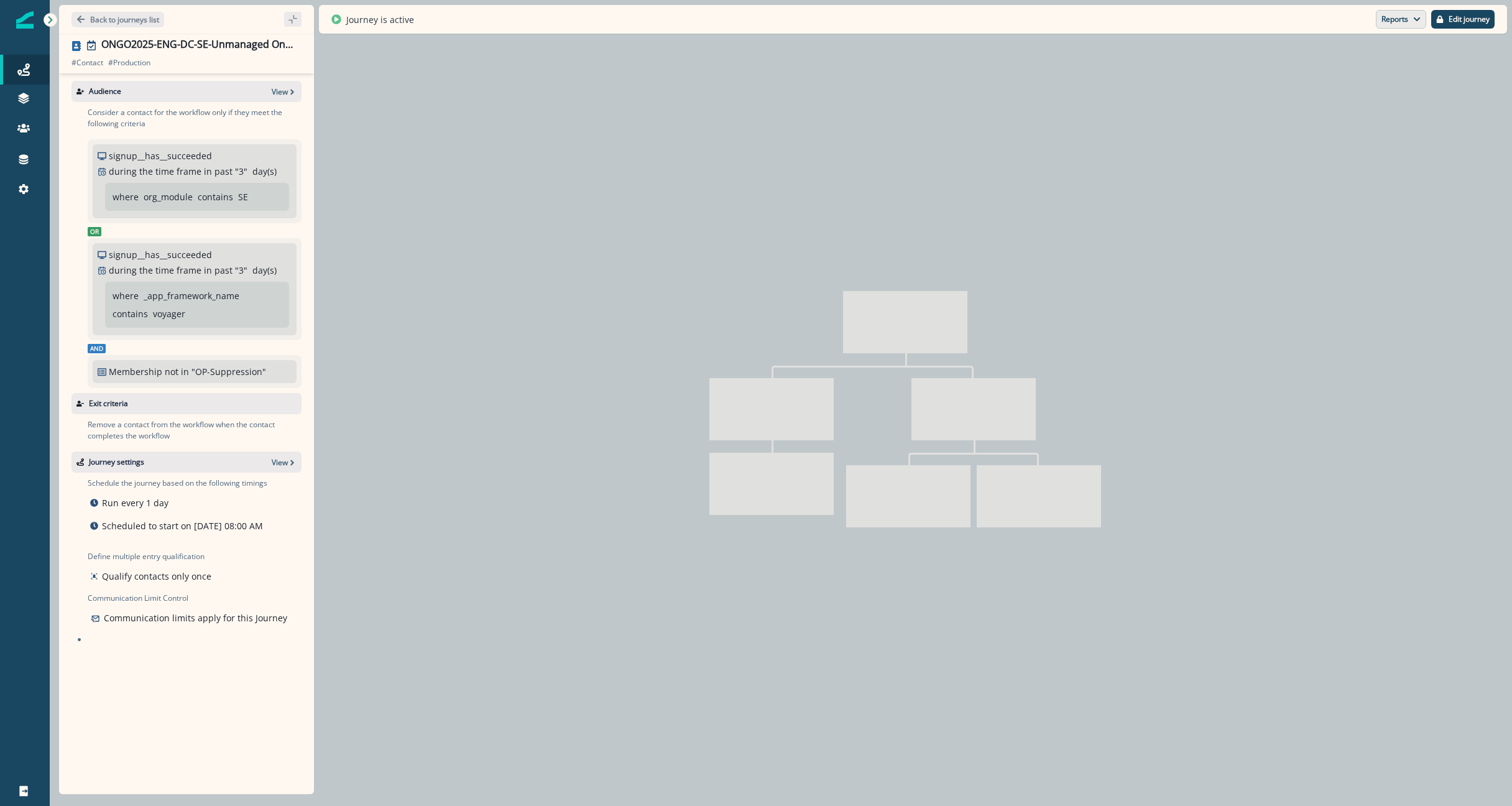
click at [1391, 23] on button "Reports" at bounding box center [1401, 19] width 50 height 19
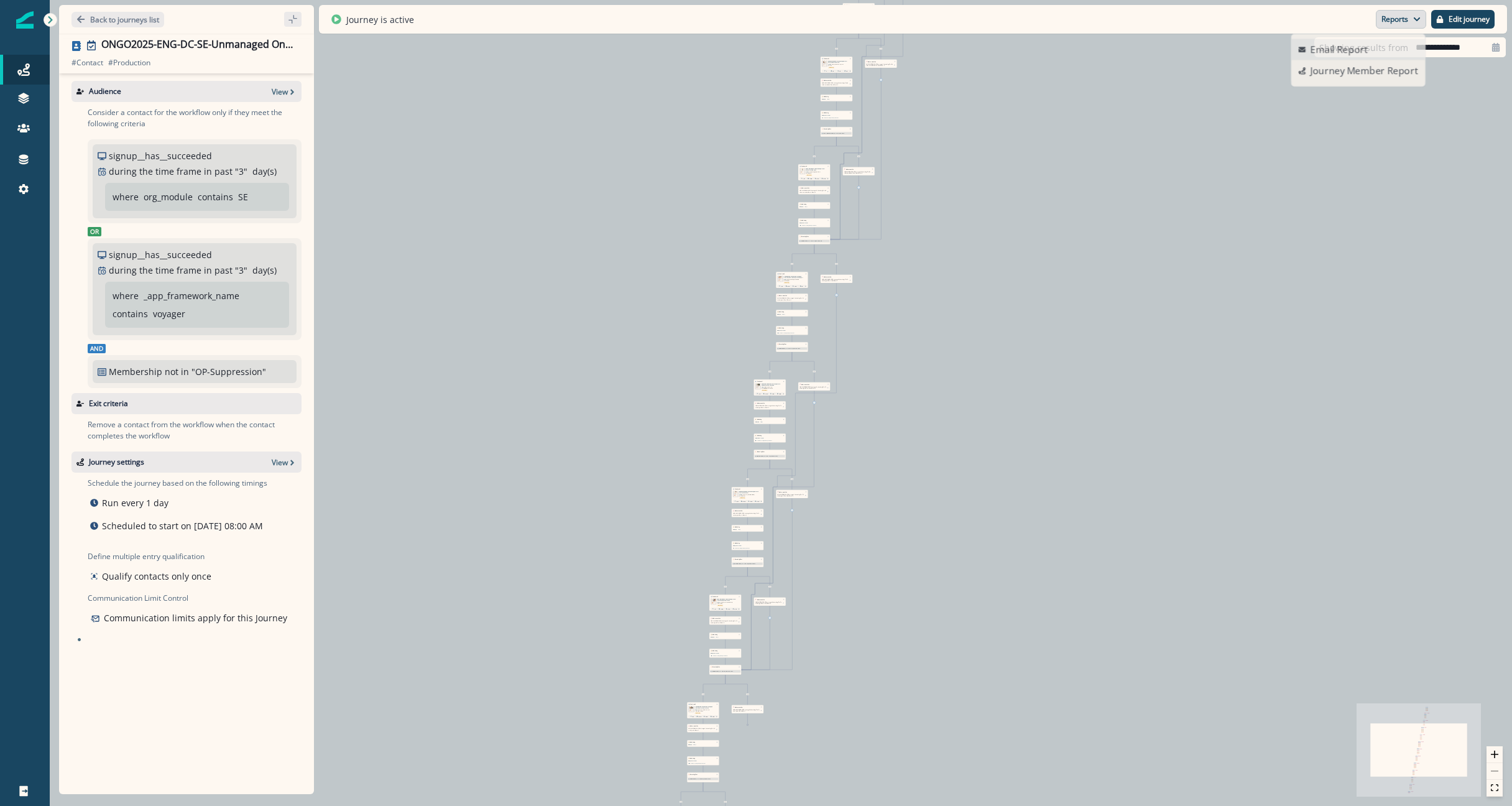
click at [1399, 20] on button "Reports" at bounding box center [1401, 19] width 50 height 19
click at [1409, 27] on button "Reports" at bounding box center [1401, 19] width 50 height 19
click at [1395, 79] on p "Journey Member Report" at bounding box center [1360, 73] width 113 height 15
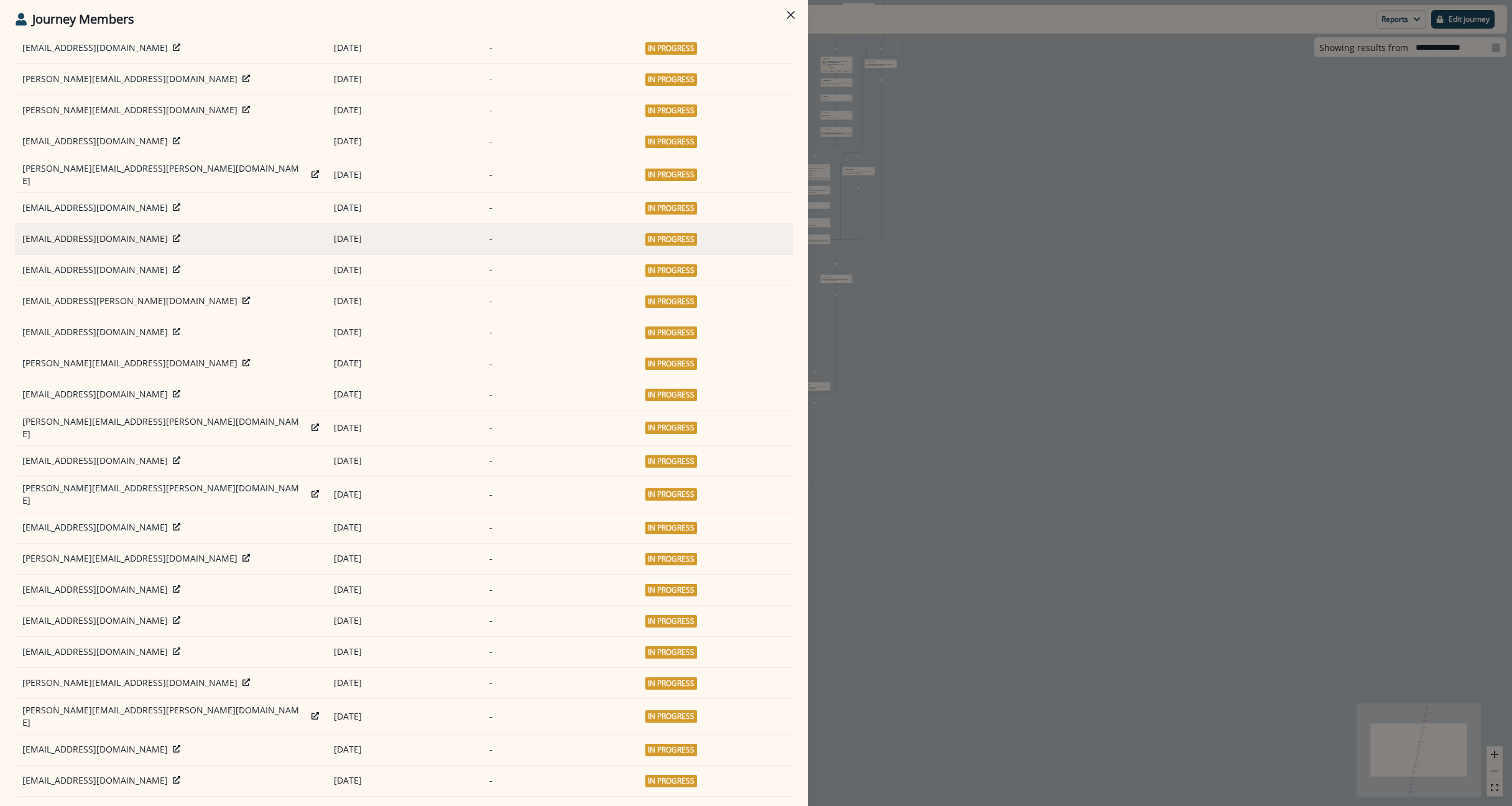
scroll to position [327, 0]
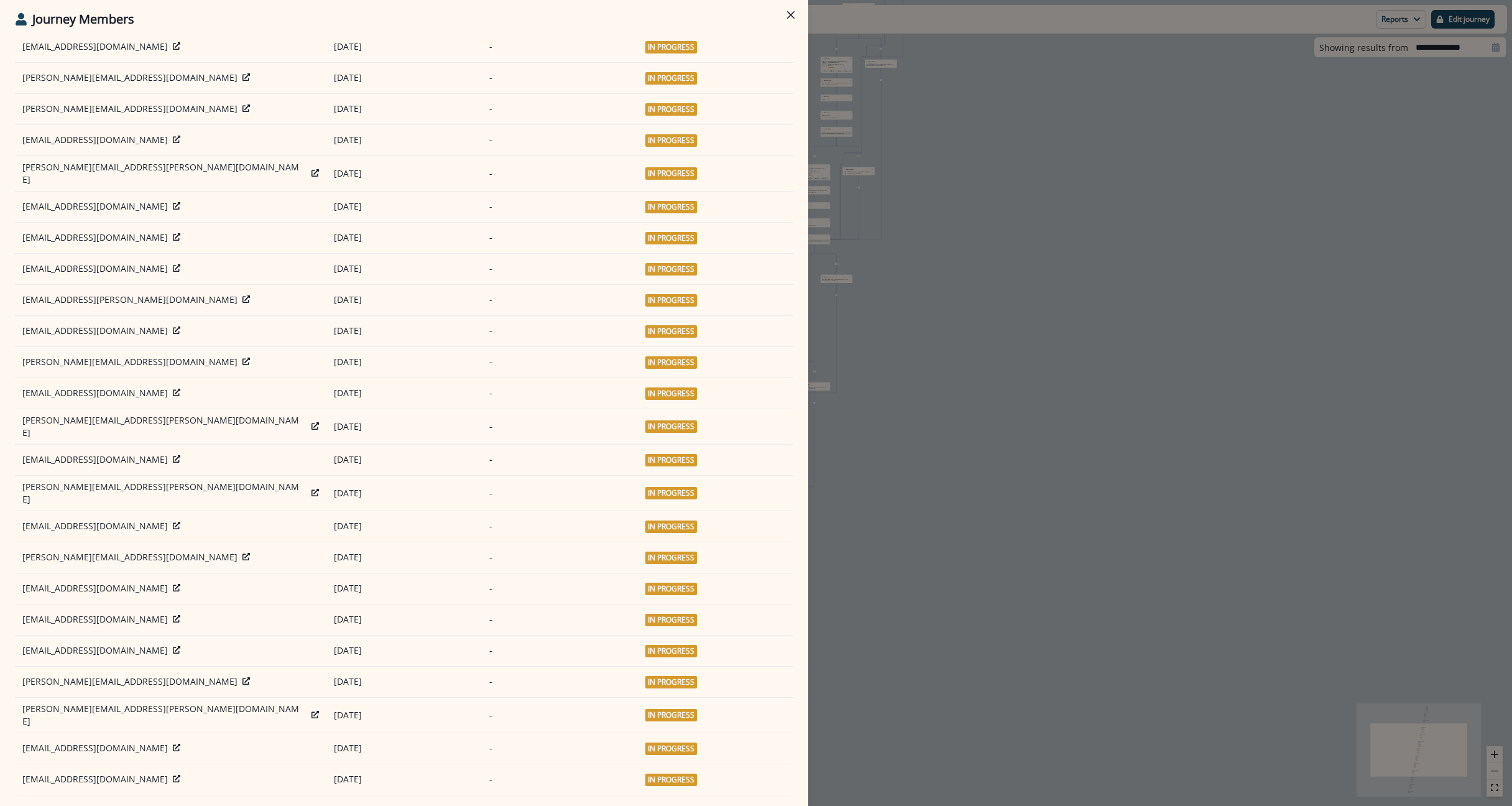
click at [338, 805] on link "2" at bounding box center [346, 818] width 19 height 16
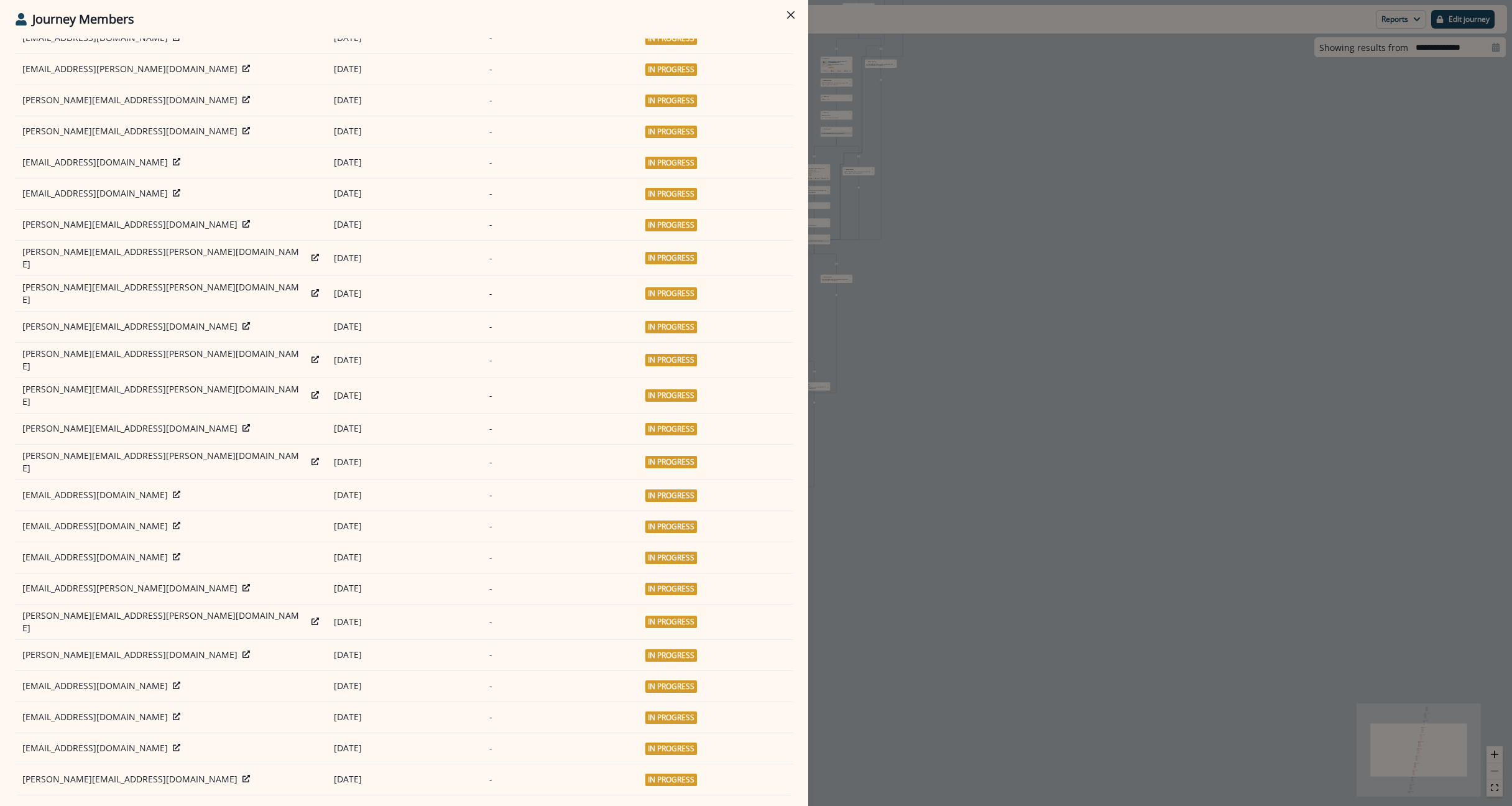
click at [345, 805] on li "3" at bounding box center [356, 818] width 23 height 11
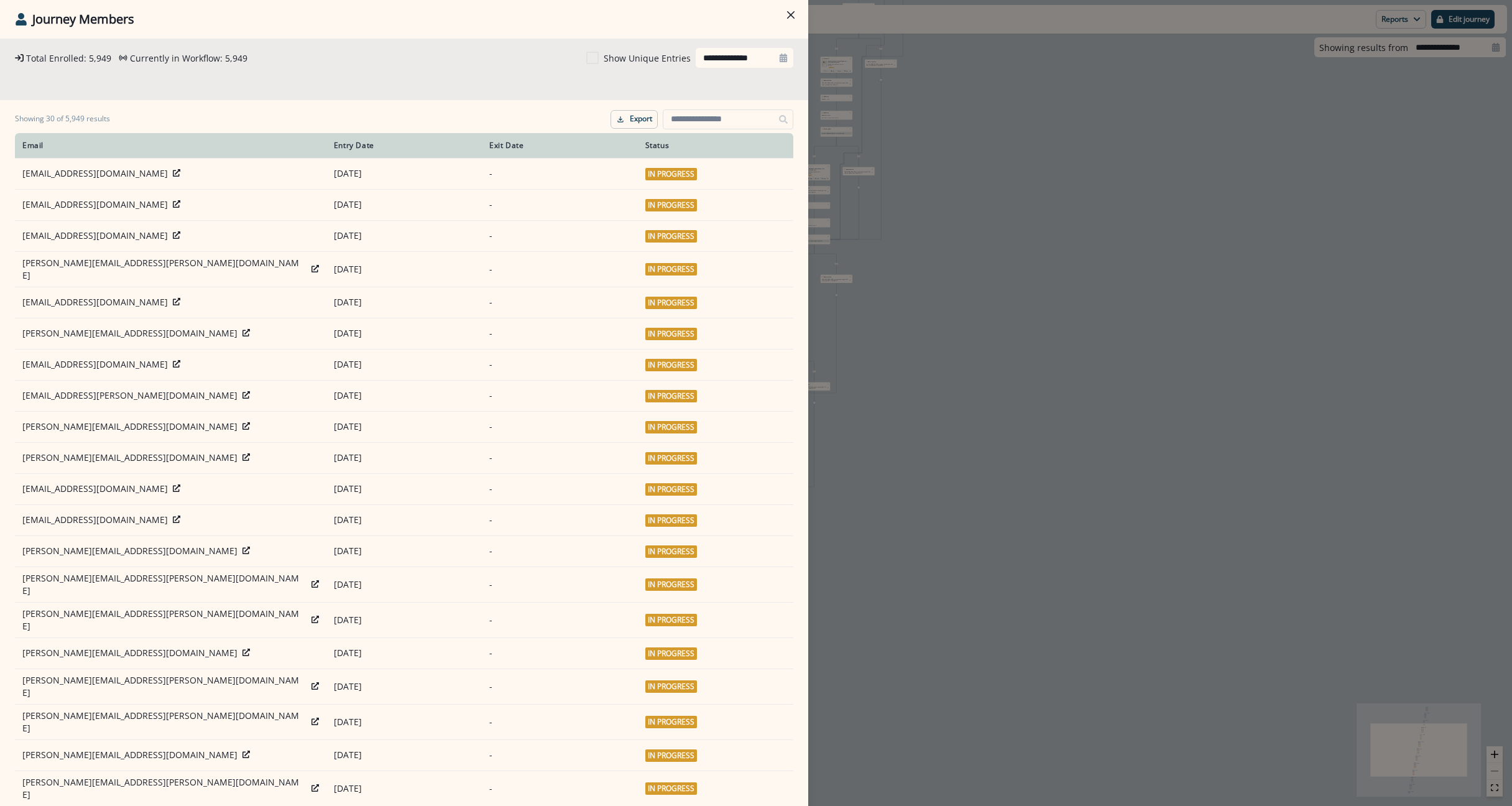
scroll to position [0, 0]
click at [796, 19] on button "Close" at bounding box center [791, 15] width 20 height 20
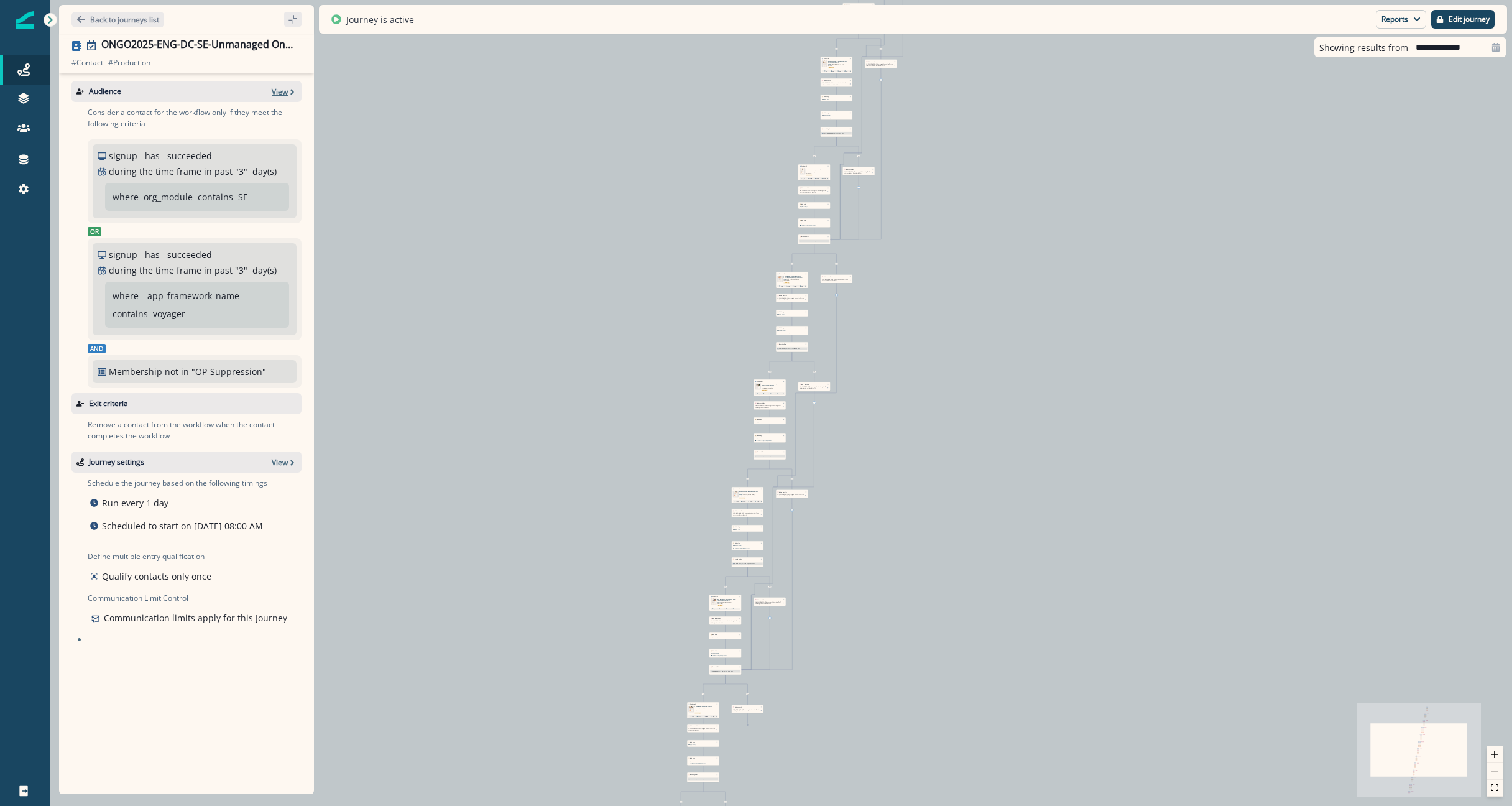
click at [280, 91] on p "View" at bounding box center [280, 91] width 16 height 11
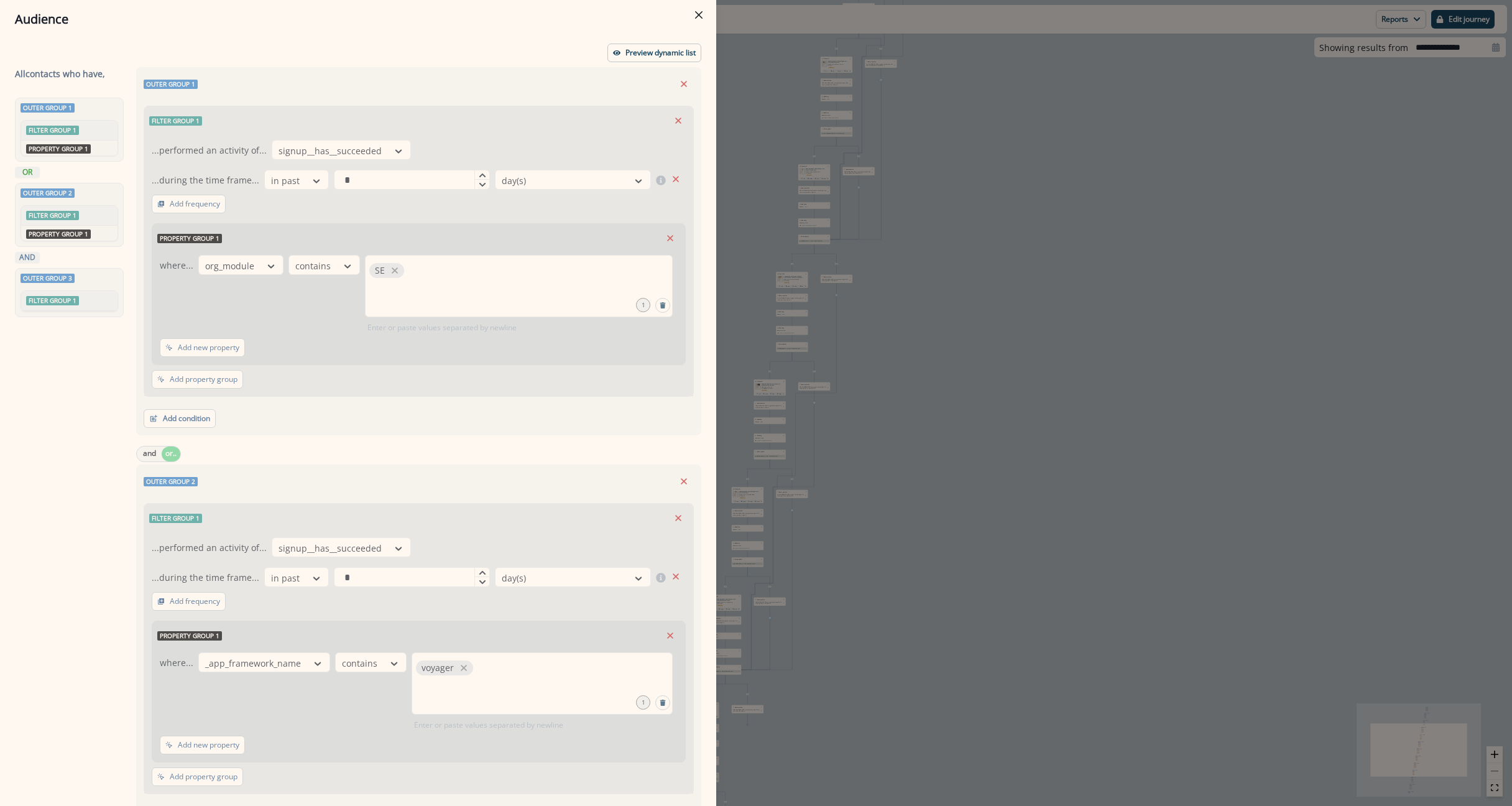
drag, startPoint x: 986, startPoint y: 103, endPoint x: 963, endPoint y: 132, distance: 37.0
click at [984, 104] on div "Audience Preview dynamic list All contact s who have, Outer group 1 Filter grou…" at bounding box center [756, 403] width 1512 height 806
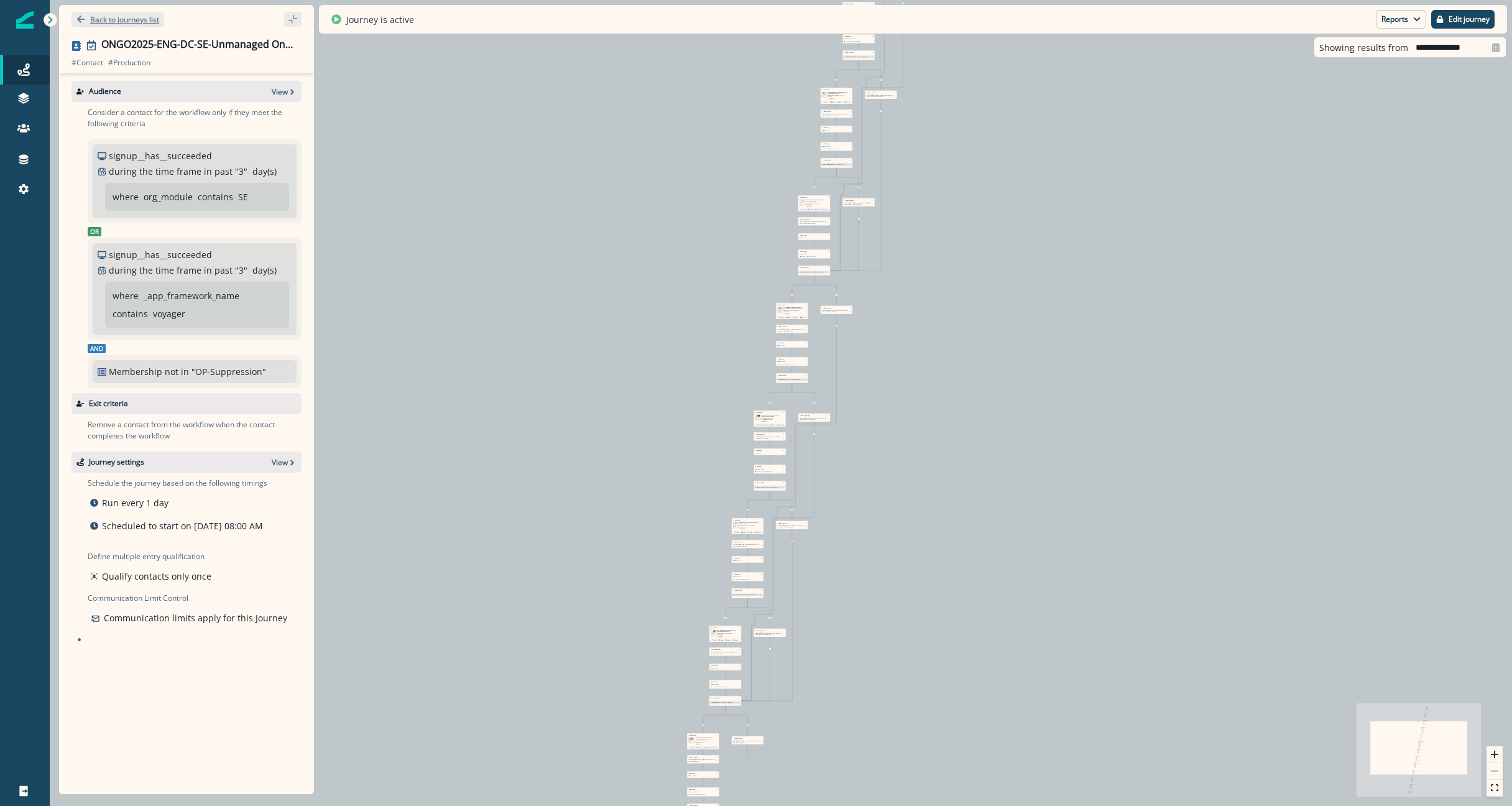
click at [104, 21] on p "Back to journeys list" at bounding box center [124, 19] width 69 height 11
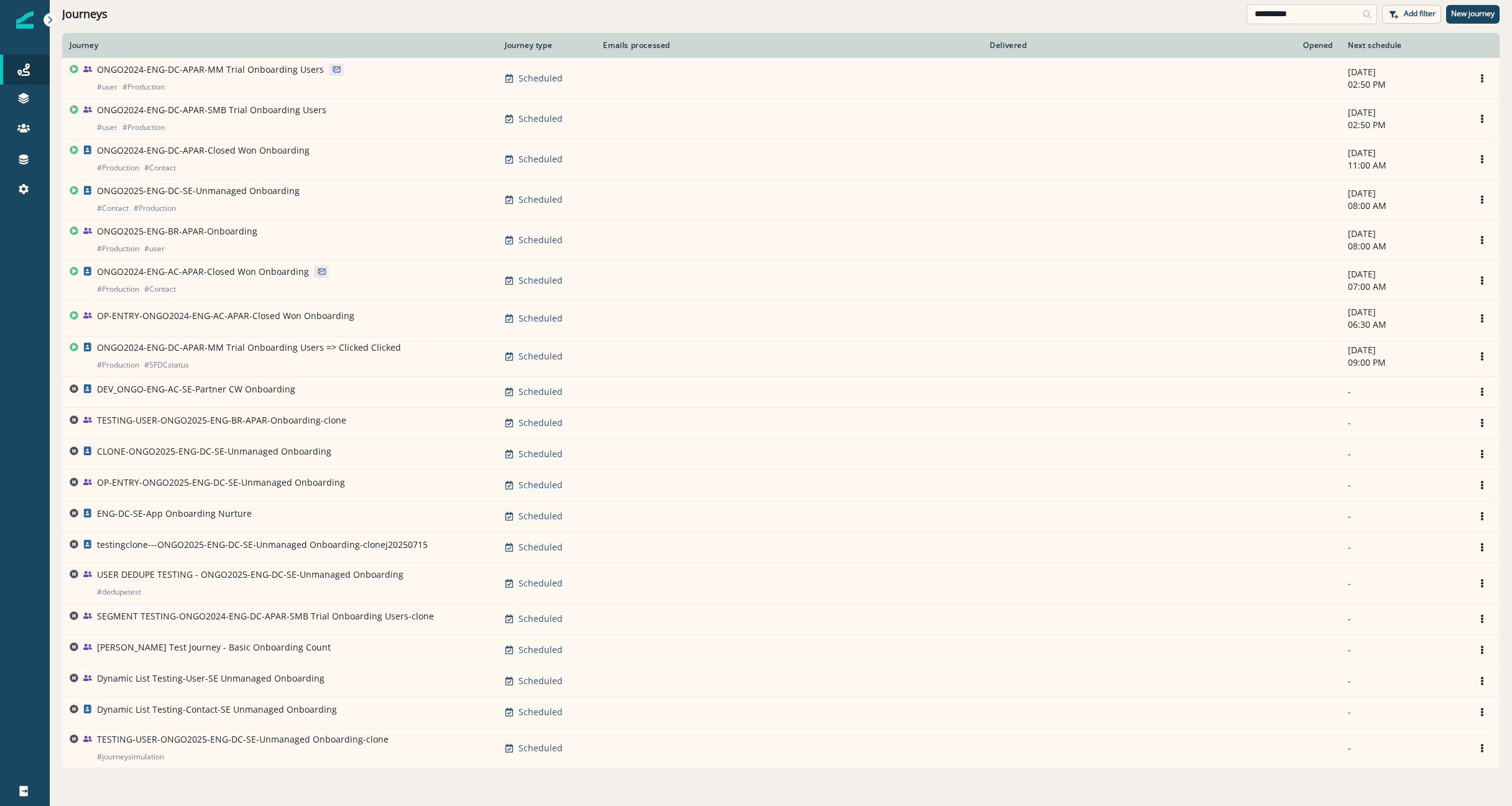
click at [1289, 14] on input "**********" at bounding box center [1312, 15] width 131 height 20
drag, startPoint x: 1330, startPoint y: 14, endPoint x: 927, endPoint y: -11, distance: 403.8
click at [927, 0] on html "**********" at bounding box center [756, 403] width 1512 height 806
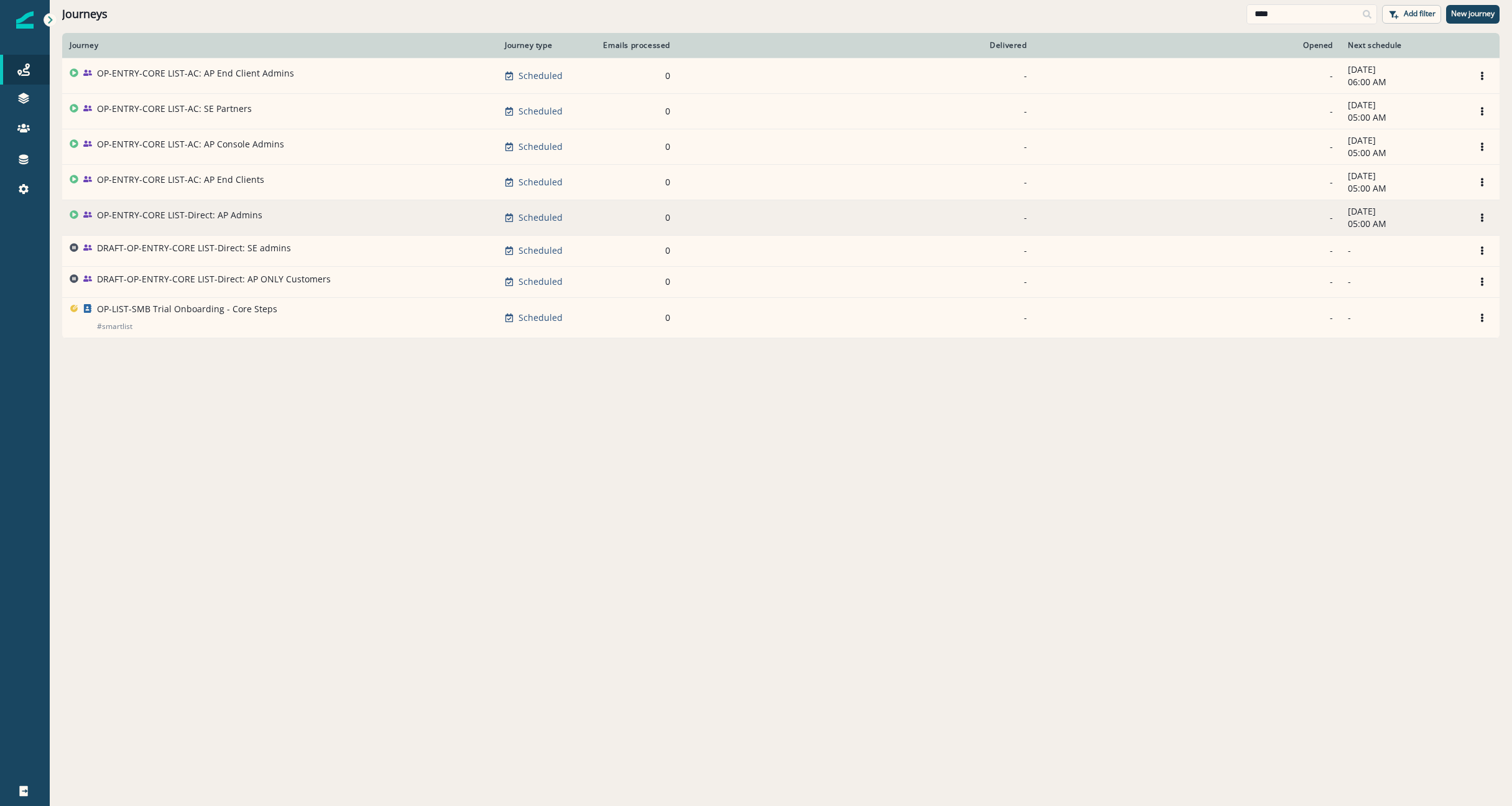
type input "****"
click at [197, 211] on p "OP-ENTRY-CORE LIST-Direct: AP Admins" at bounding box center [180, 215] width 166 height 13
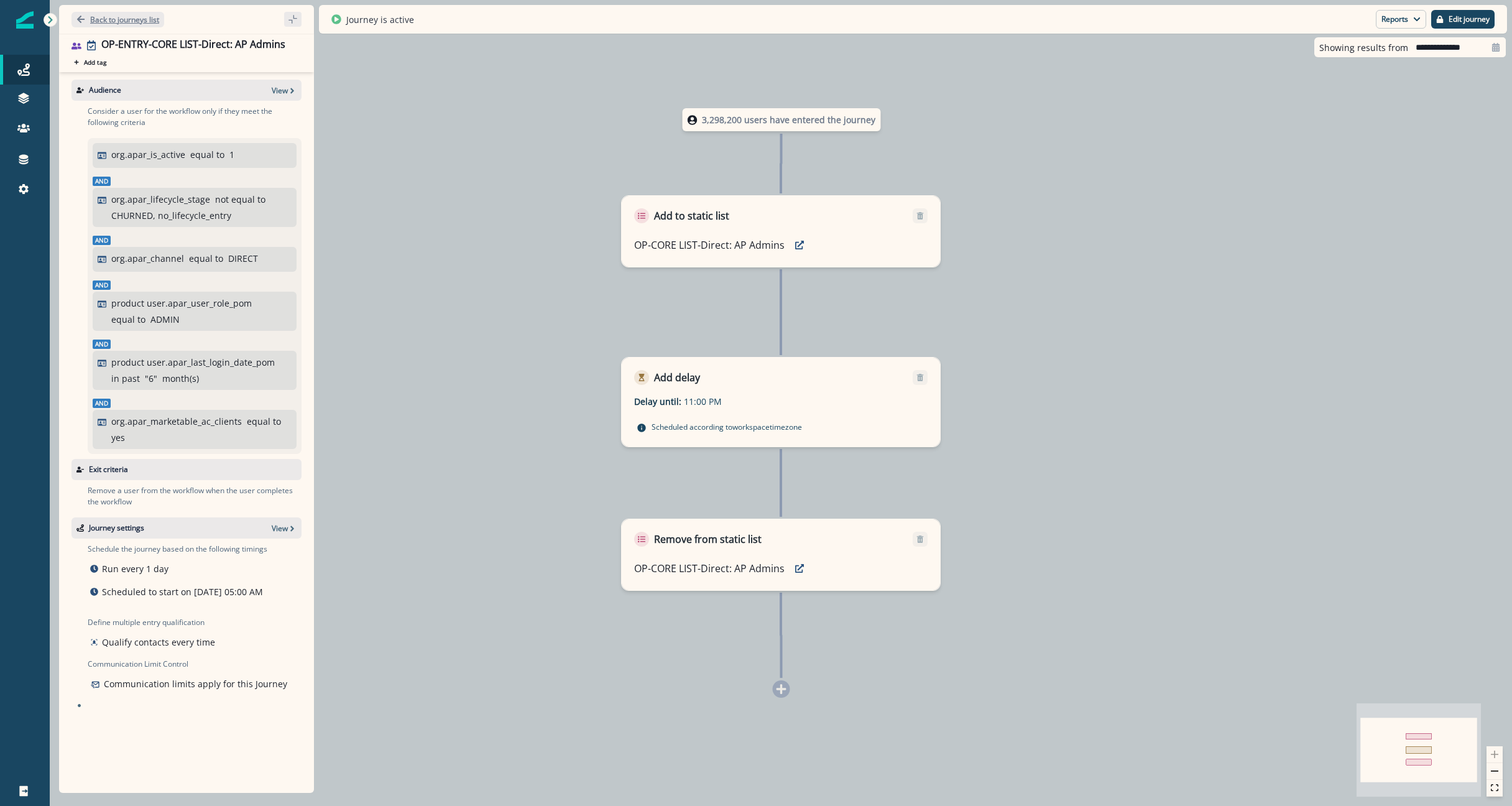
click at [115, 12] on button "Back to journeys list" at bounding box center [117, 19] width 93 height 15
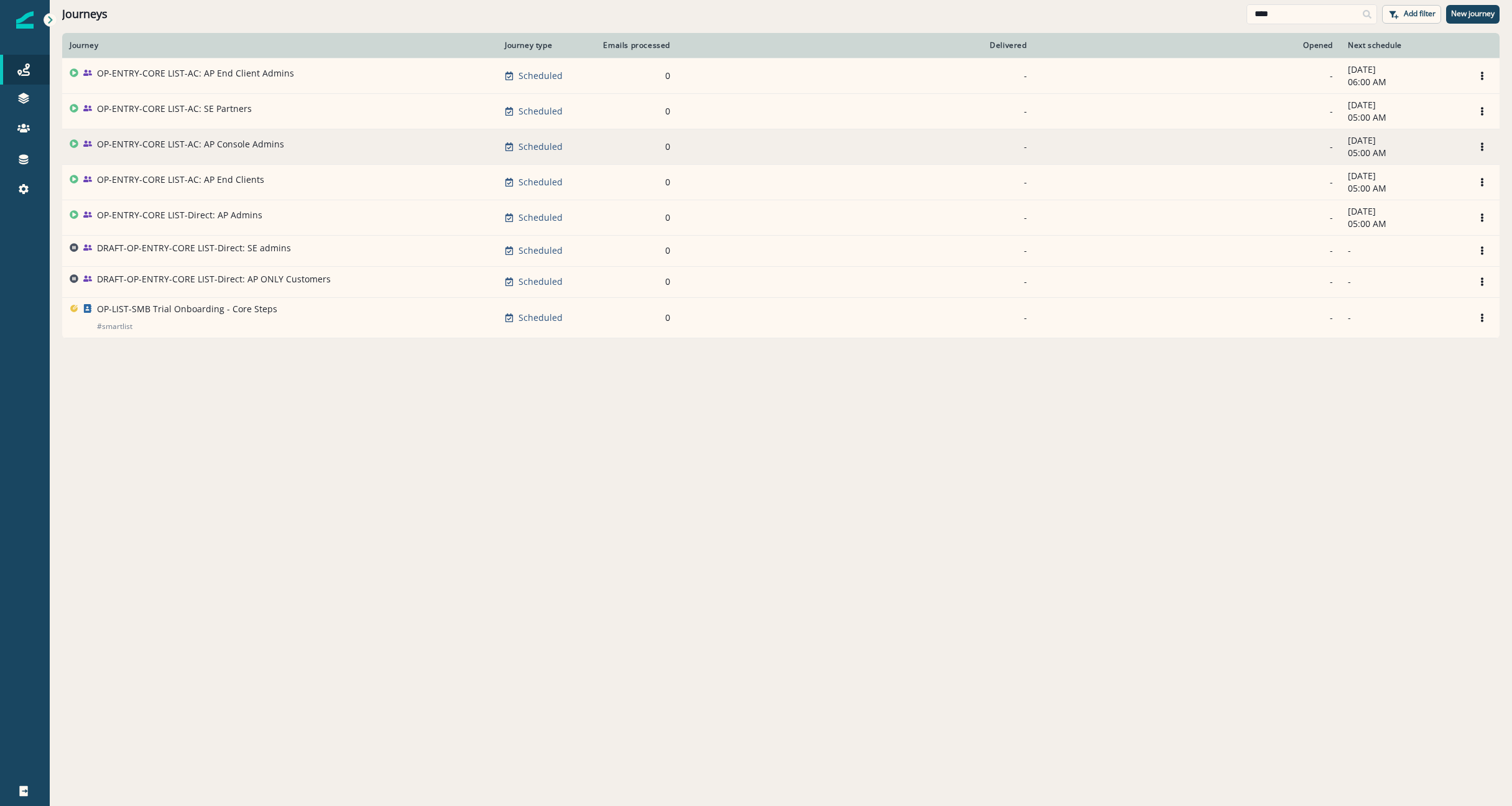
click at [201, 150] on p "OP-ENTRY-CORE LIST-AC: AP Console Admins" at bounding box center [190, 144] width 187 height 13
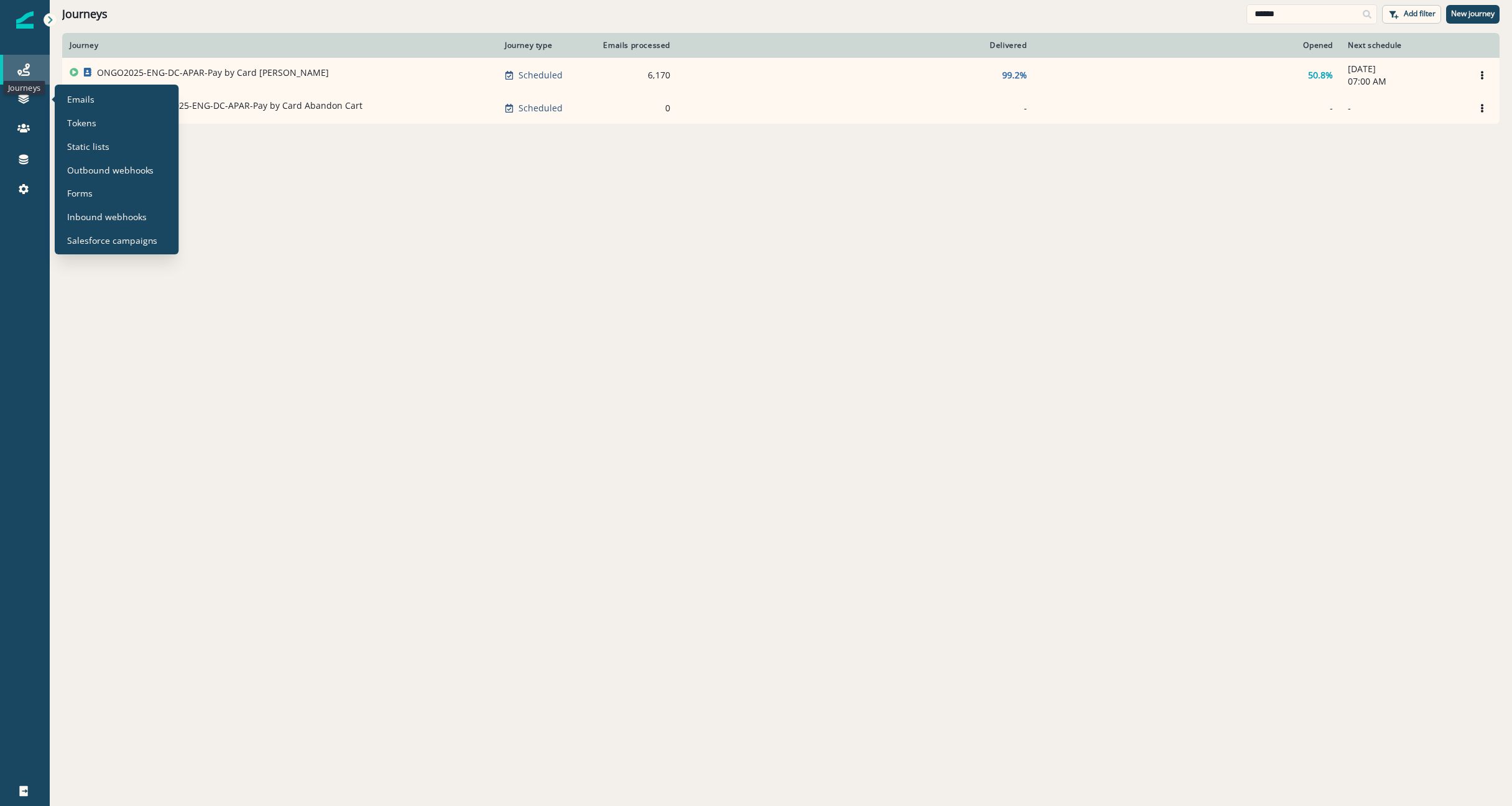
type input "******"
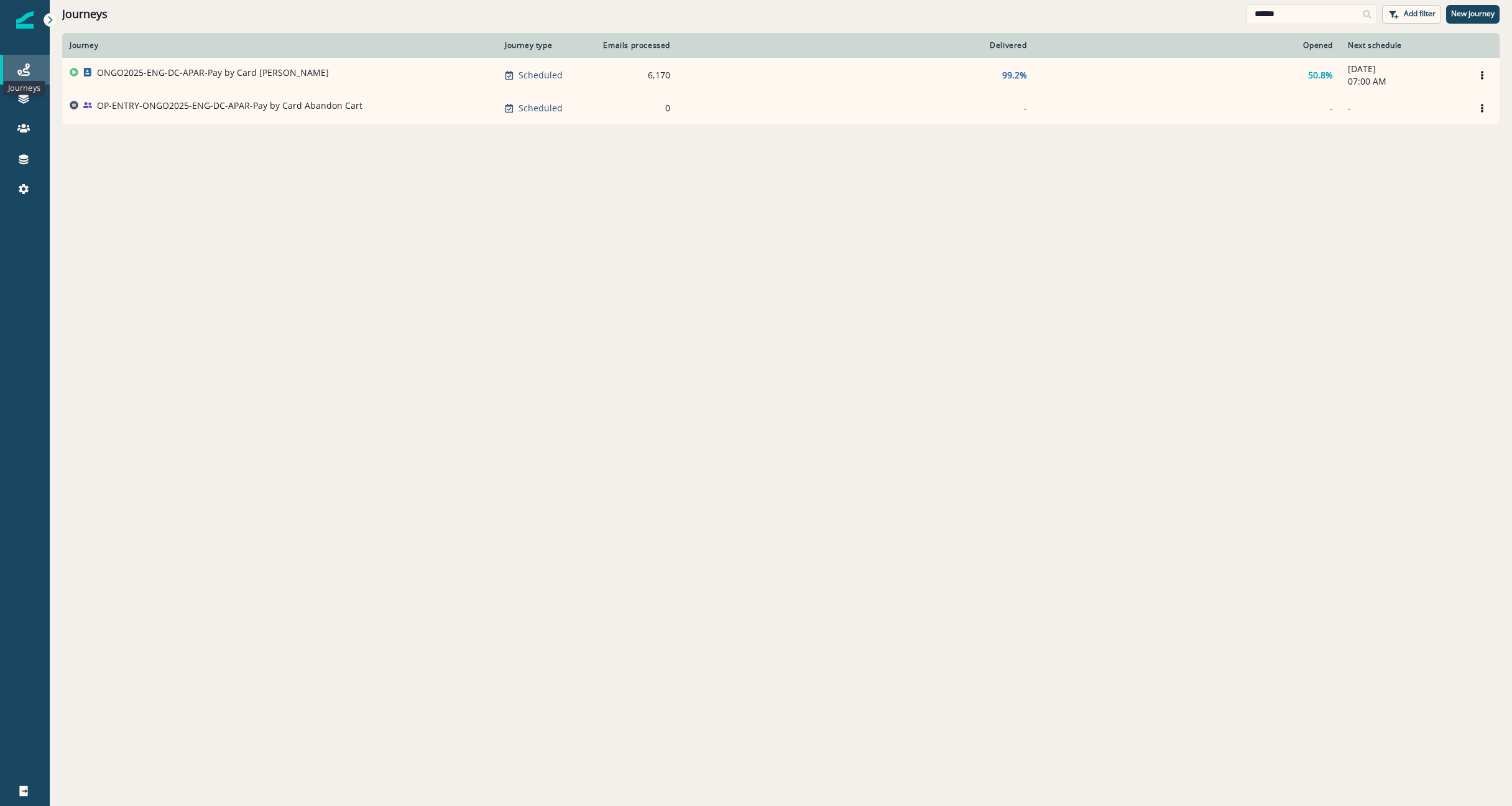
click at [26, 71] on icon at bounding box center [23, 69] width 13 height 13
drag, startPoint x: 1292, startPoint y: 13, endPoint x: 626, endPoint y: -11, distance: 666.4
click at [626, 0] on html "A newer version of Inflection.io is available. Refresh your page to load the la…" at bounding box center [756, 403] width 1512 height 806
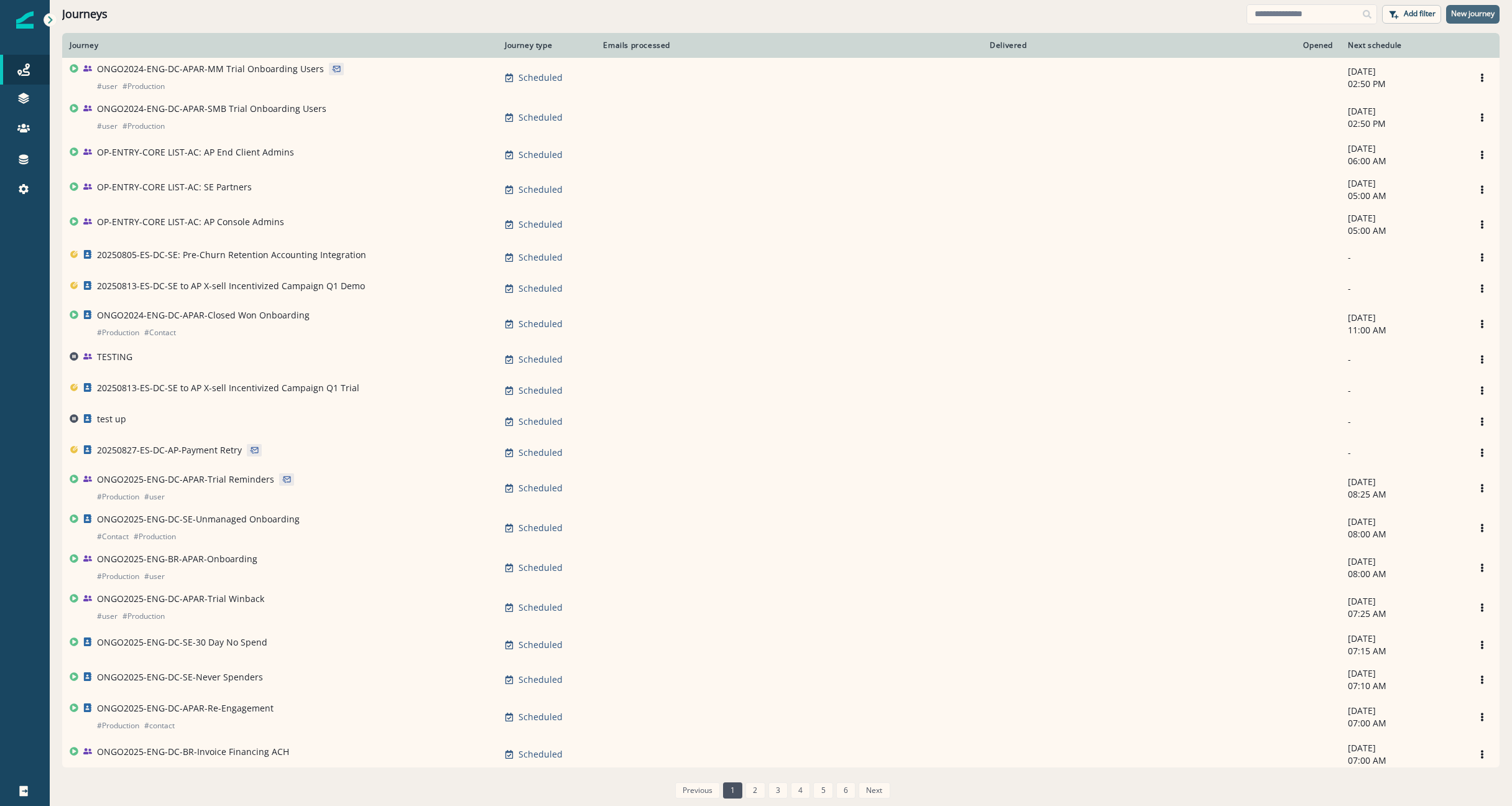
click at [1466, 9] on p "New journey" at bounding box center [1472, 13] width 43 height 9
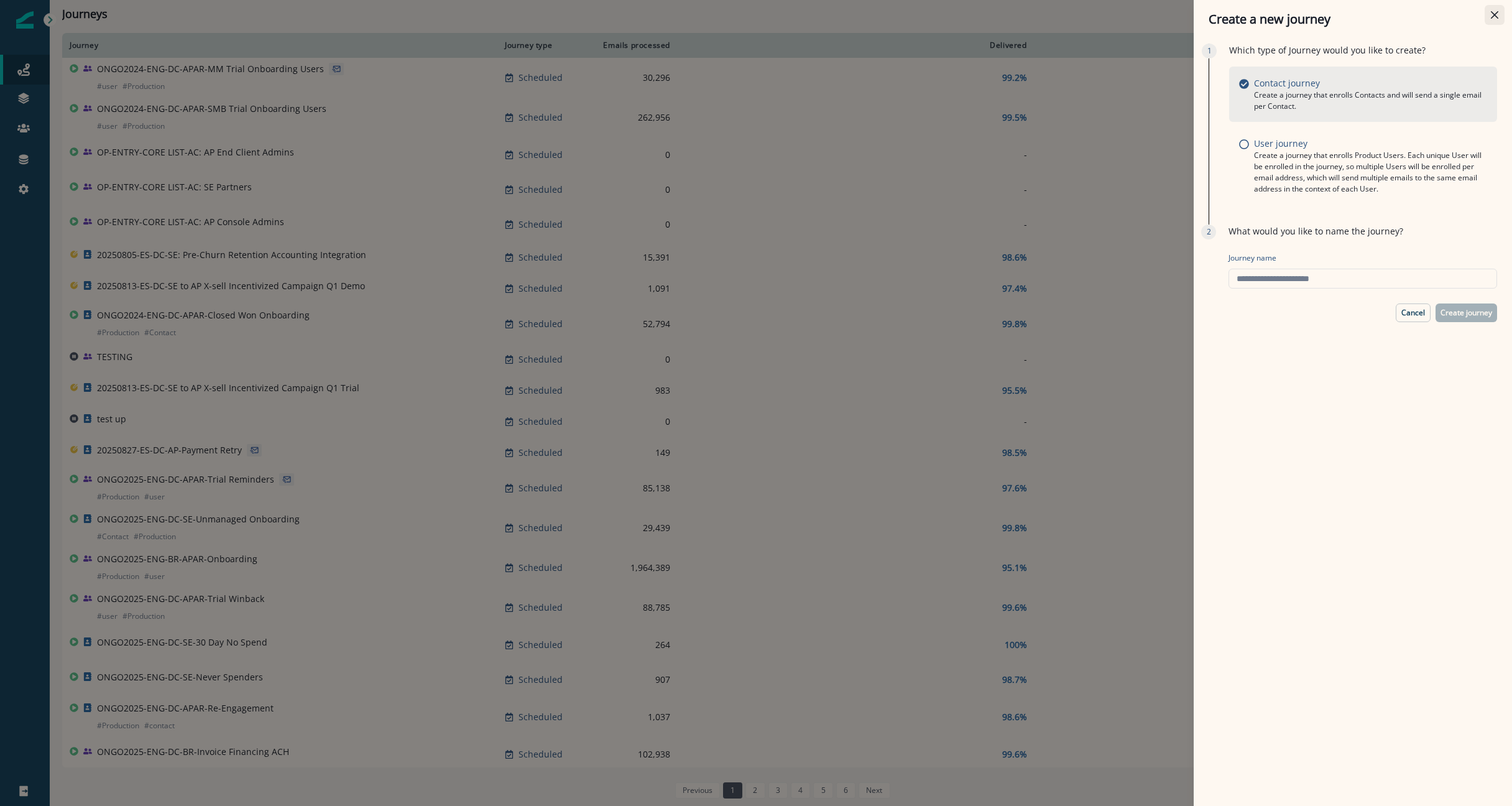
click at [1496, 13] on icon "Close" at bounding box center [1494, 15] width 7 height 7
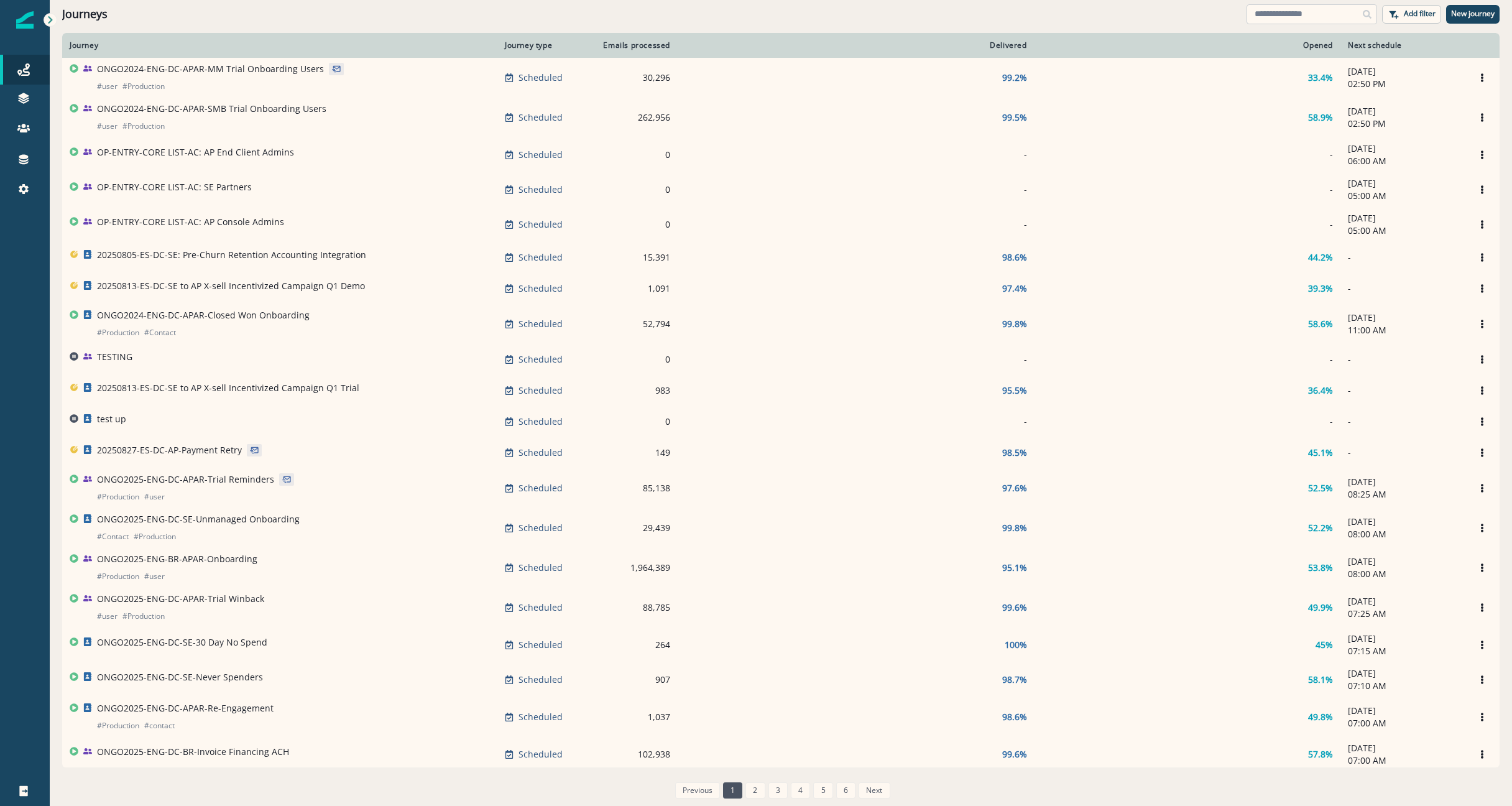
click at [1276, 15] on input at bounding box center [1312, 15] width 131 height 20
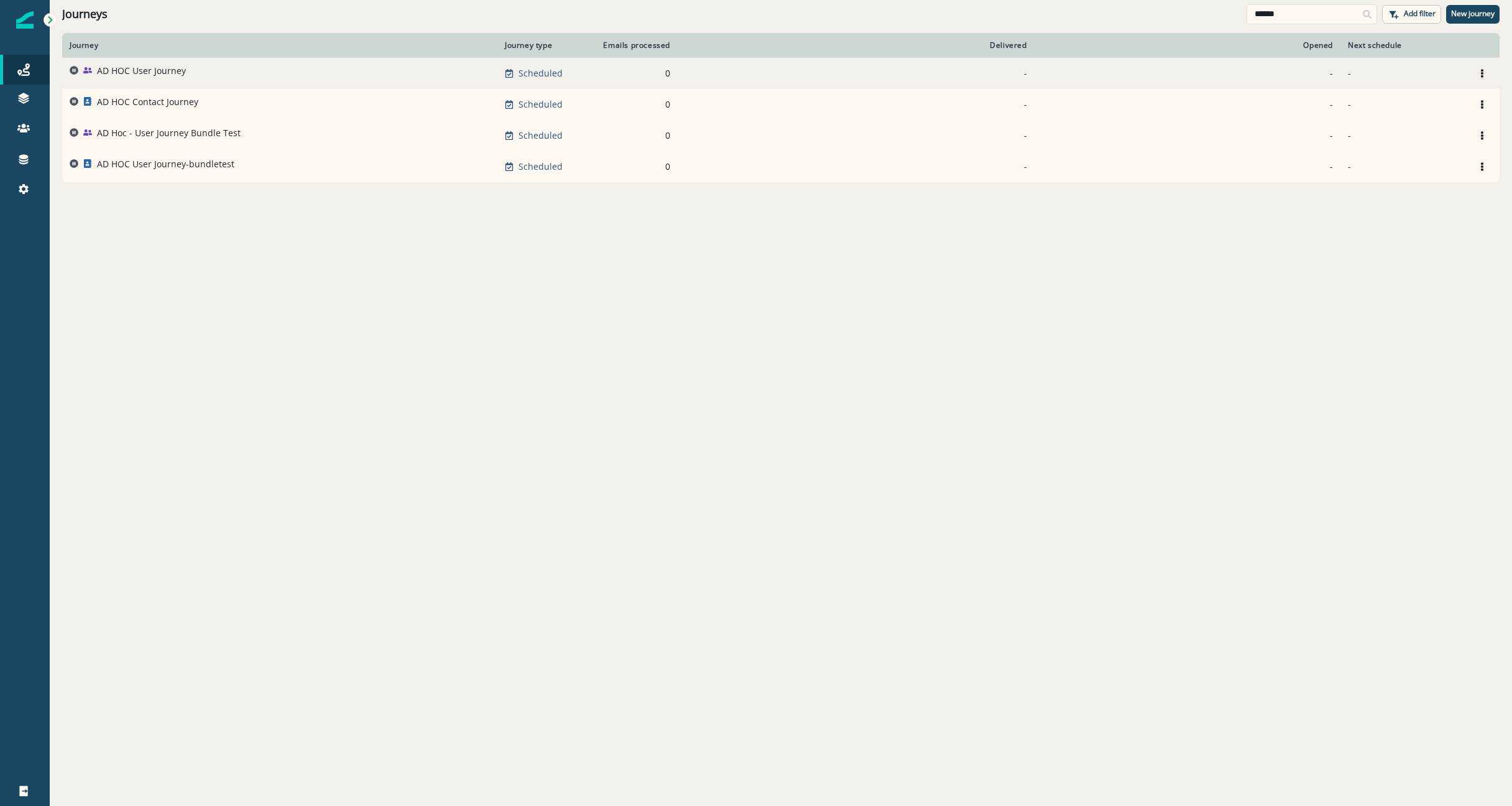
type input "******"
click at [139, 74] on p "AD HOC User Journey" at bounding box center [141, 71] width 89 height 13
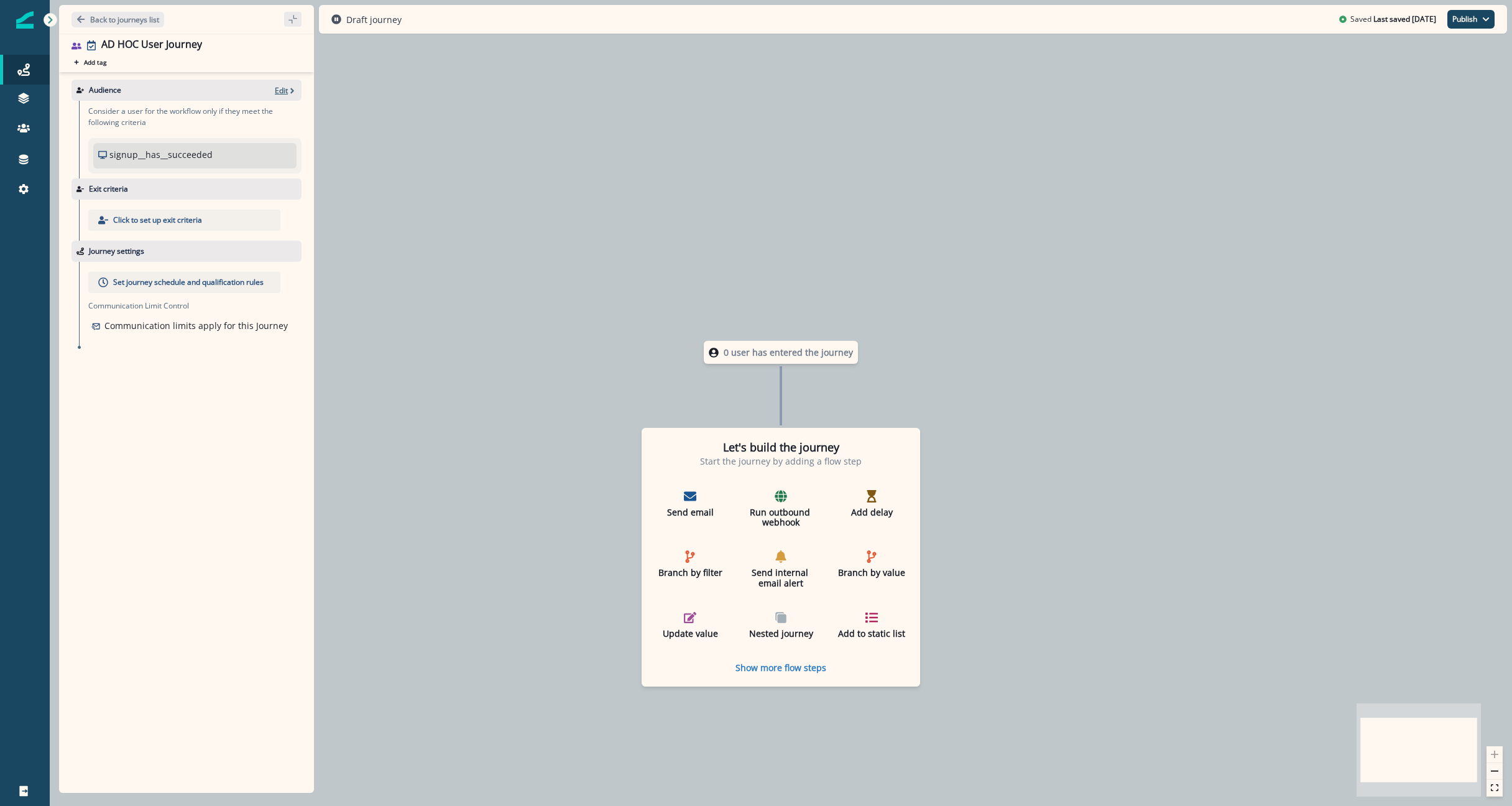
click at [286, 86] on p "Edit" at bounding box center [282, 91] width 13 height 11
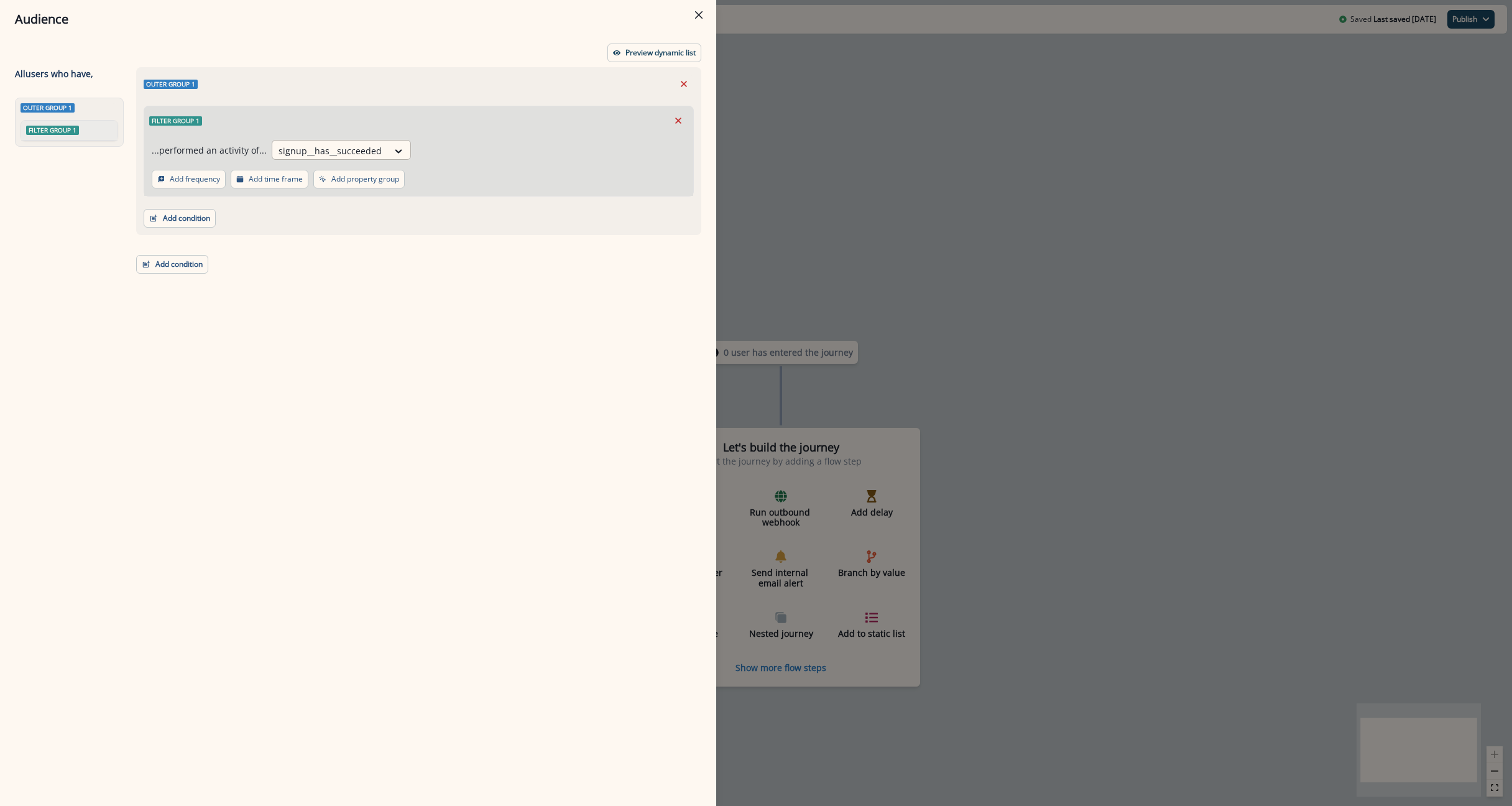
click at [360, 148] on div at bounding box center [330, 150] width 103 height 15
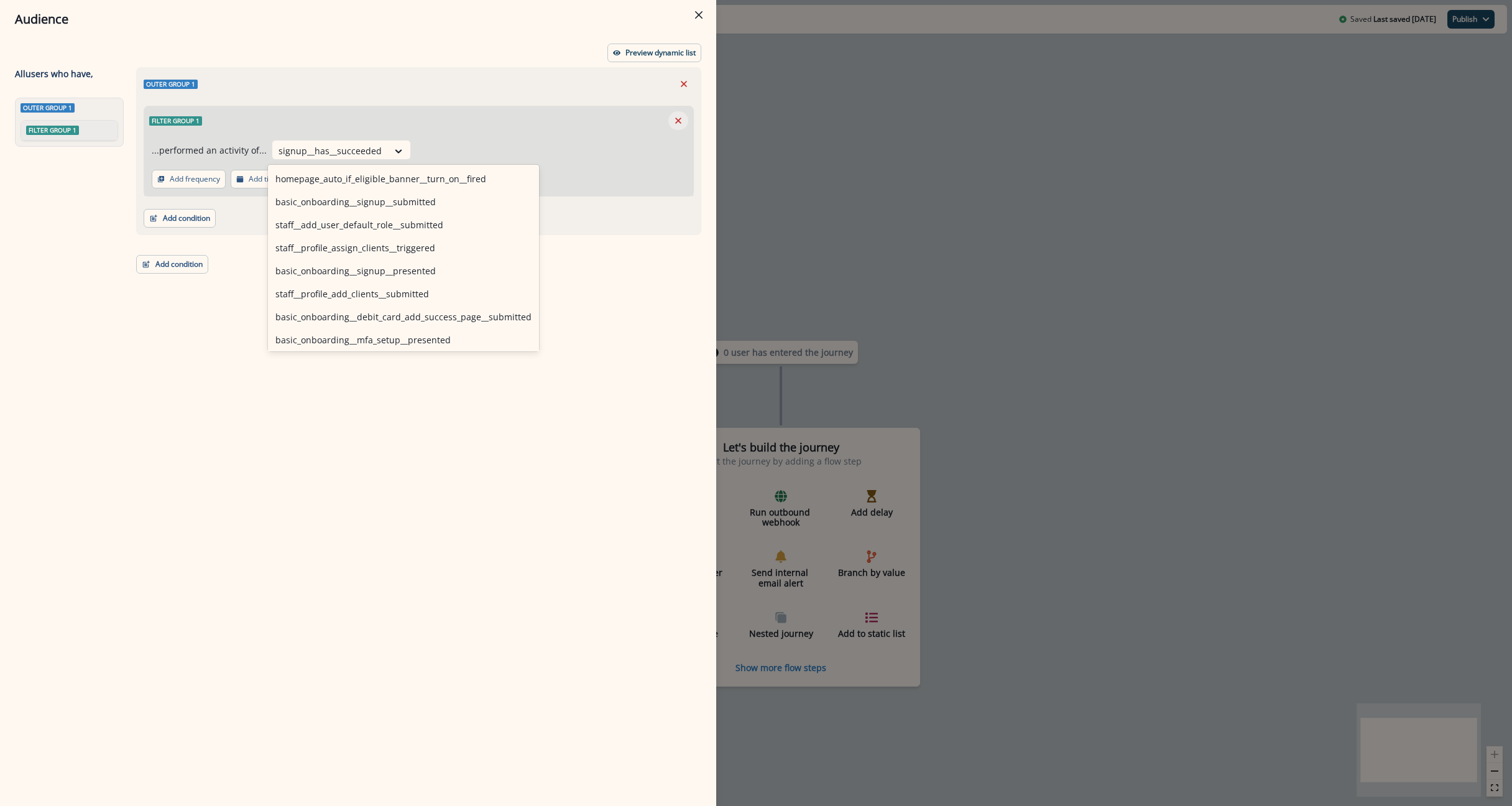
click at [684, 122] on button "Remove" at bounding box center [678, 121] width 20 height 19
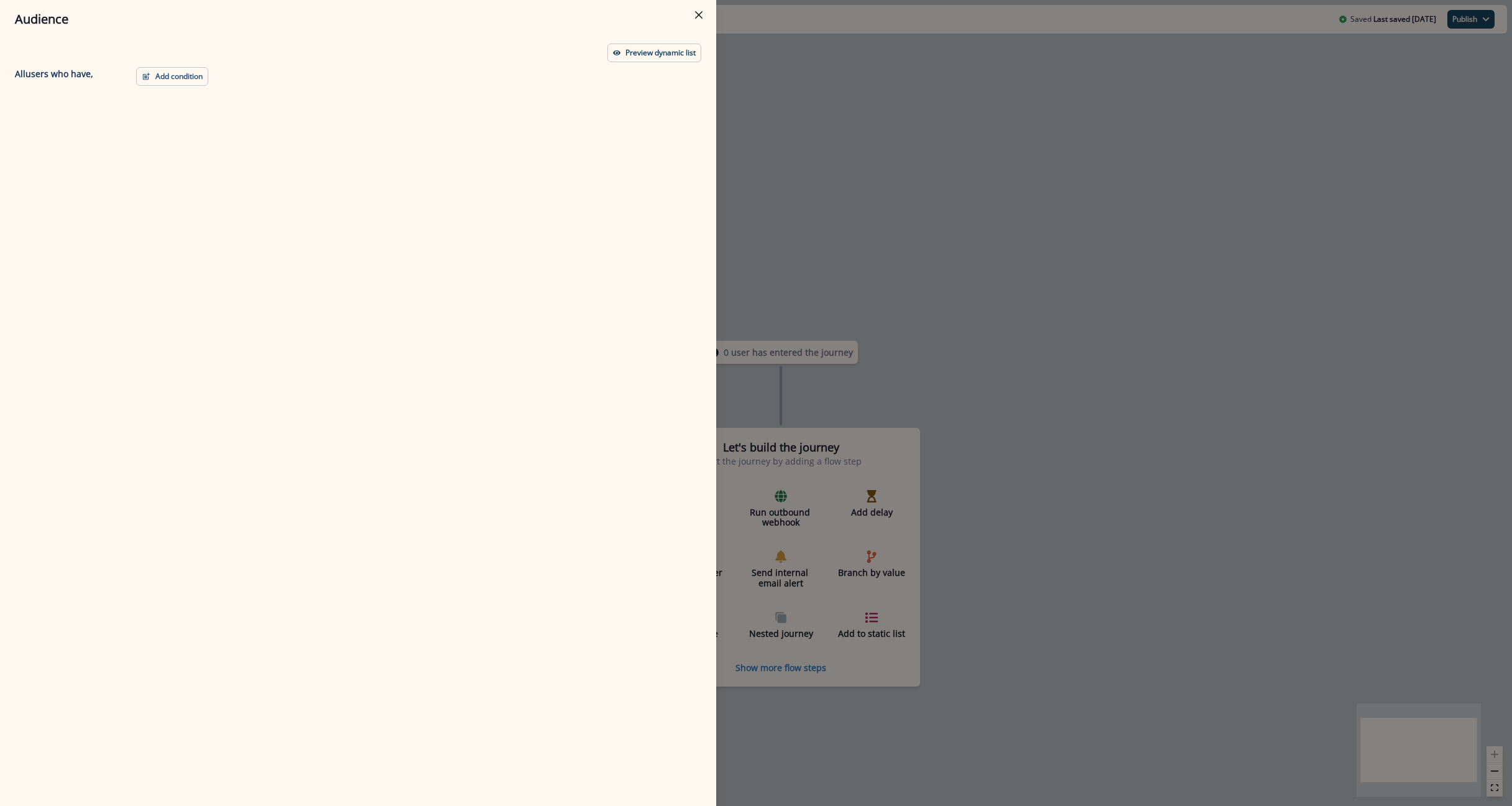
drag, startPoint x: 158, startPoint y: 78, endPoint x: 168, endPoint y: 101, distance: 25.1
click at [160, 79] on button "Add condition" at bounding box center [172, 77] width 72 height 19
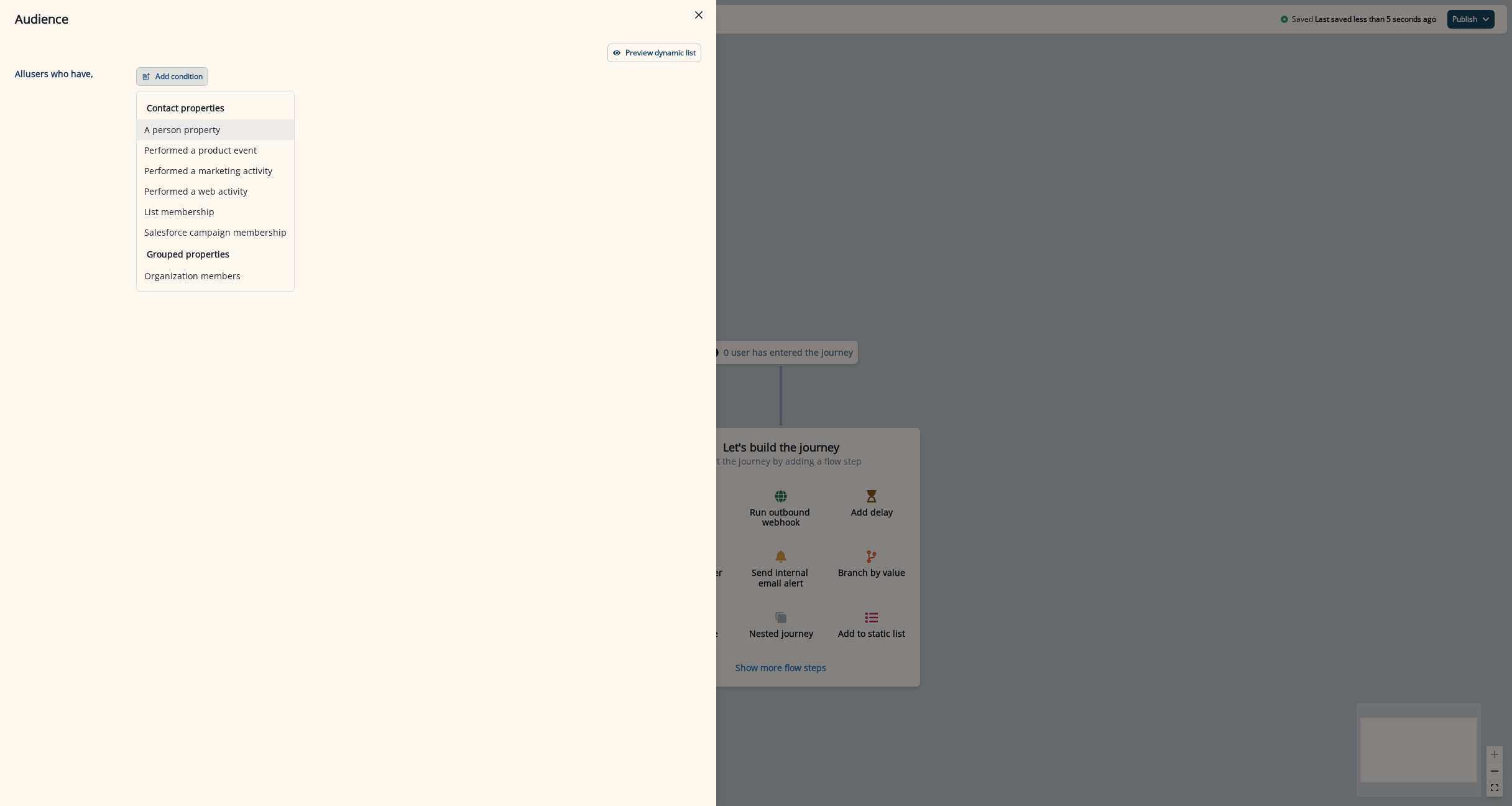
click at [167, 122] on button "A person property" at bounding box center [216, 130] width 158 height 21
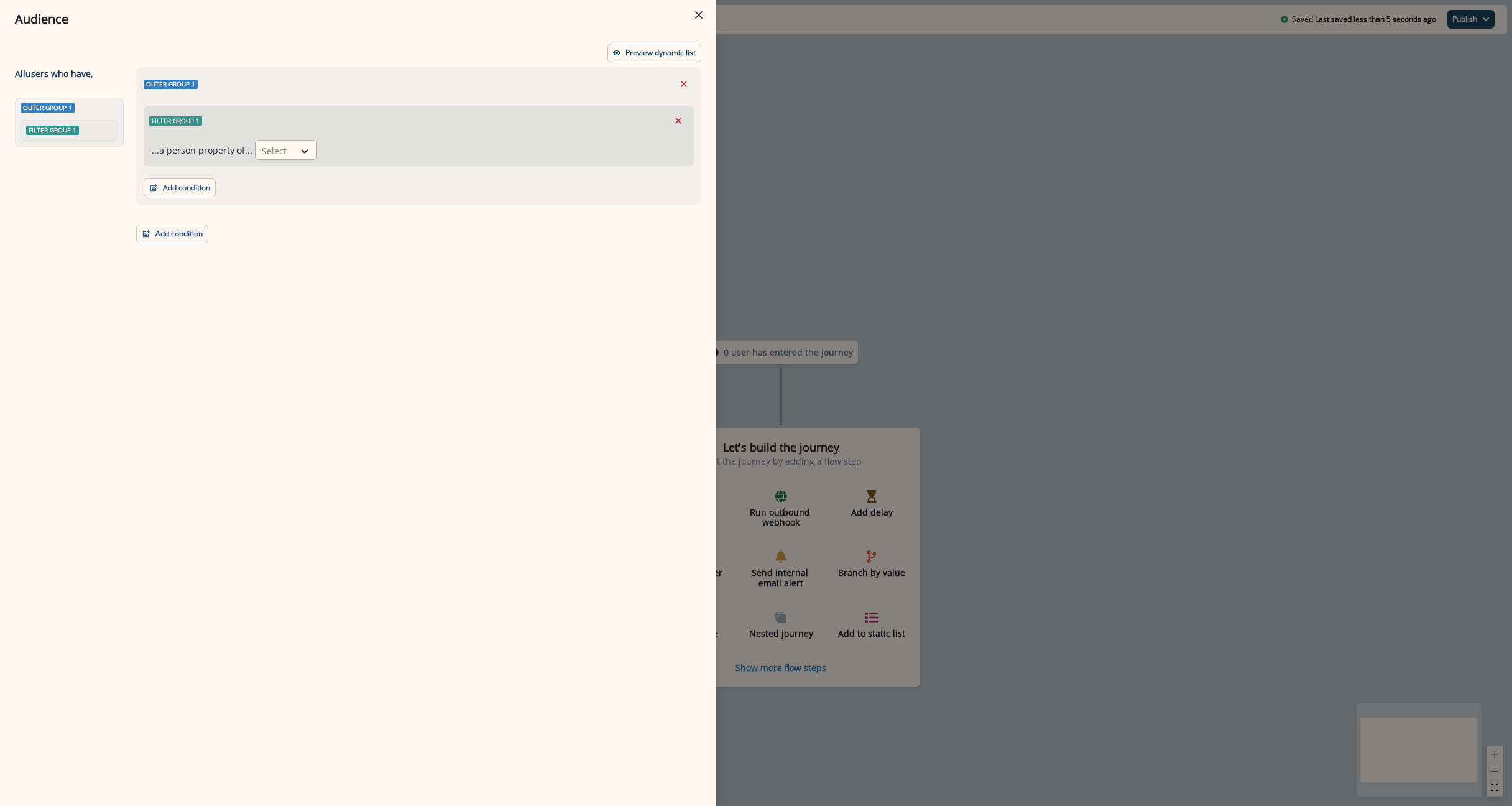
click at [277, 150] on div at bounding box center [274, 150] width 26 height 15
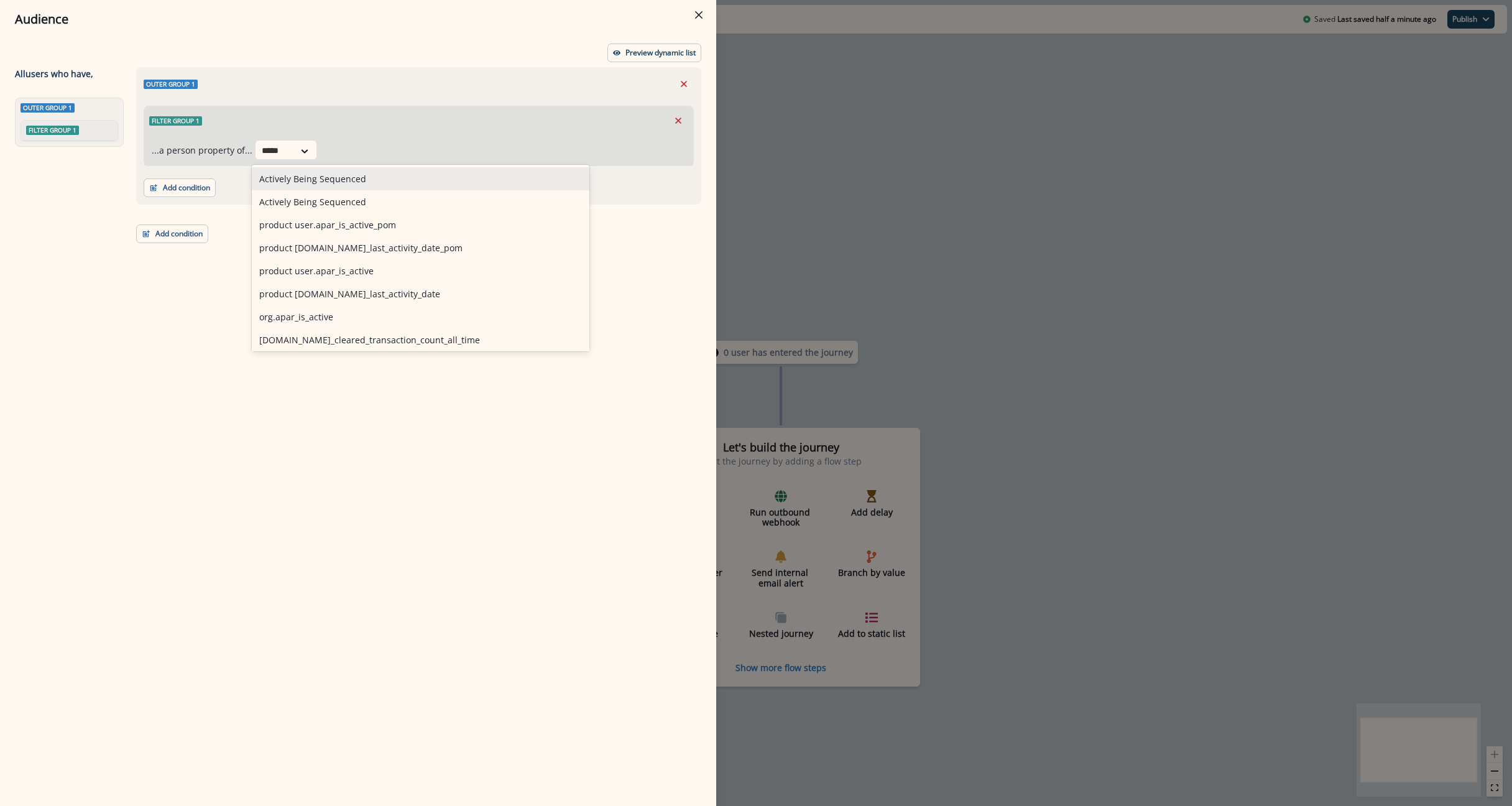
type input "******"
drag, startPoint x: 314, startPoint y: 274, endPoint x: 317, endPoint y: 255, distance: 19.2
click at [315, 273] on div "org.apar_is_active" at bounding box center [366, 270] width 228 height 23
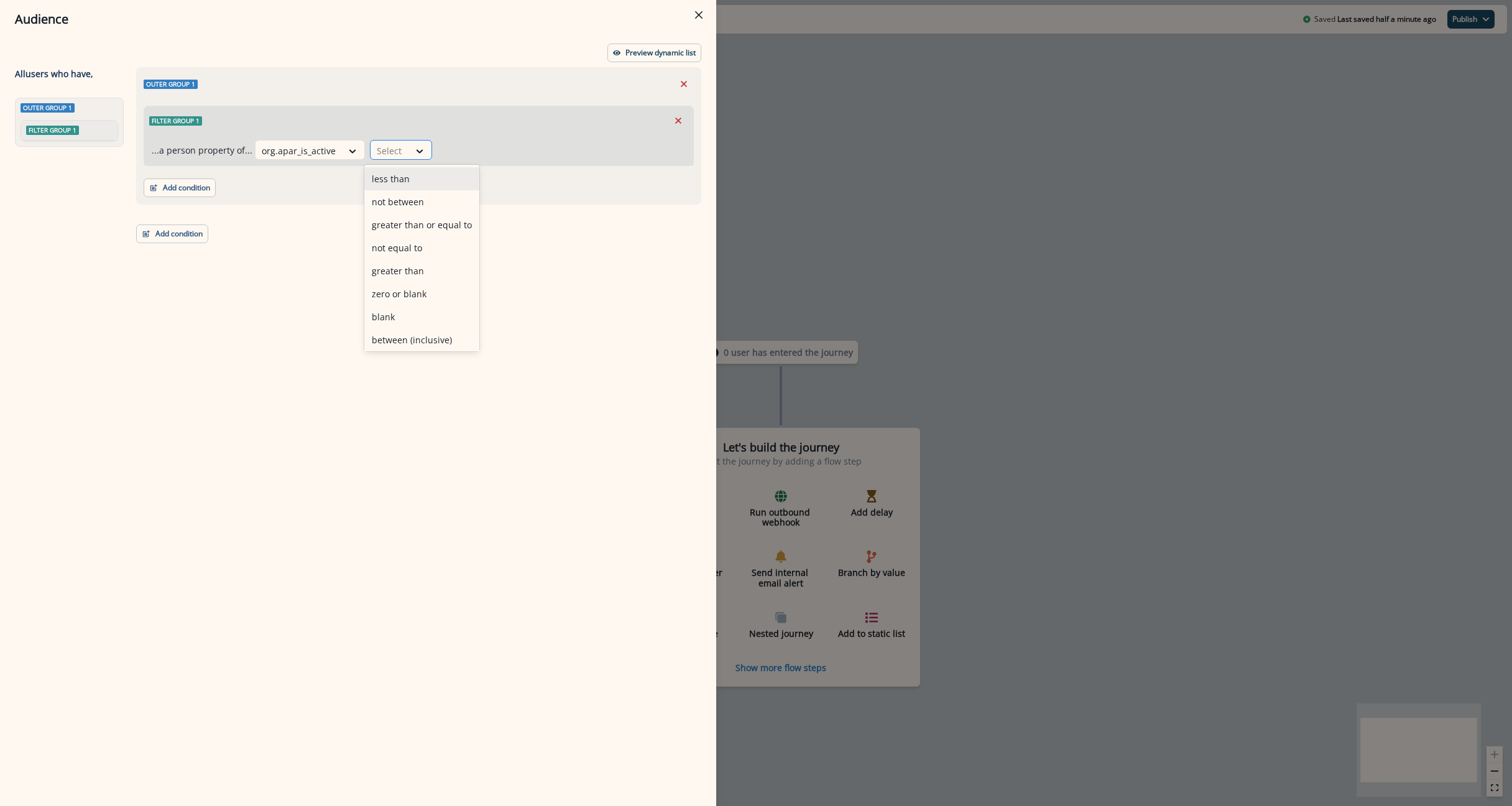
click at [391, 146] on div at bounding box center [389, 150] width 26 height 15
click at [399, 297] on div "equal to" at bounding box center [422, 291] width 115 height 23
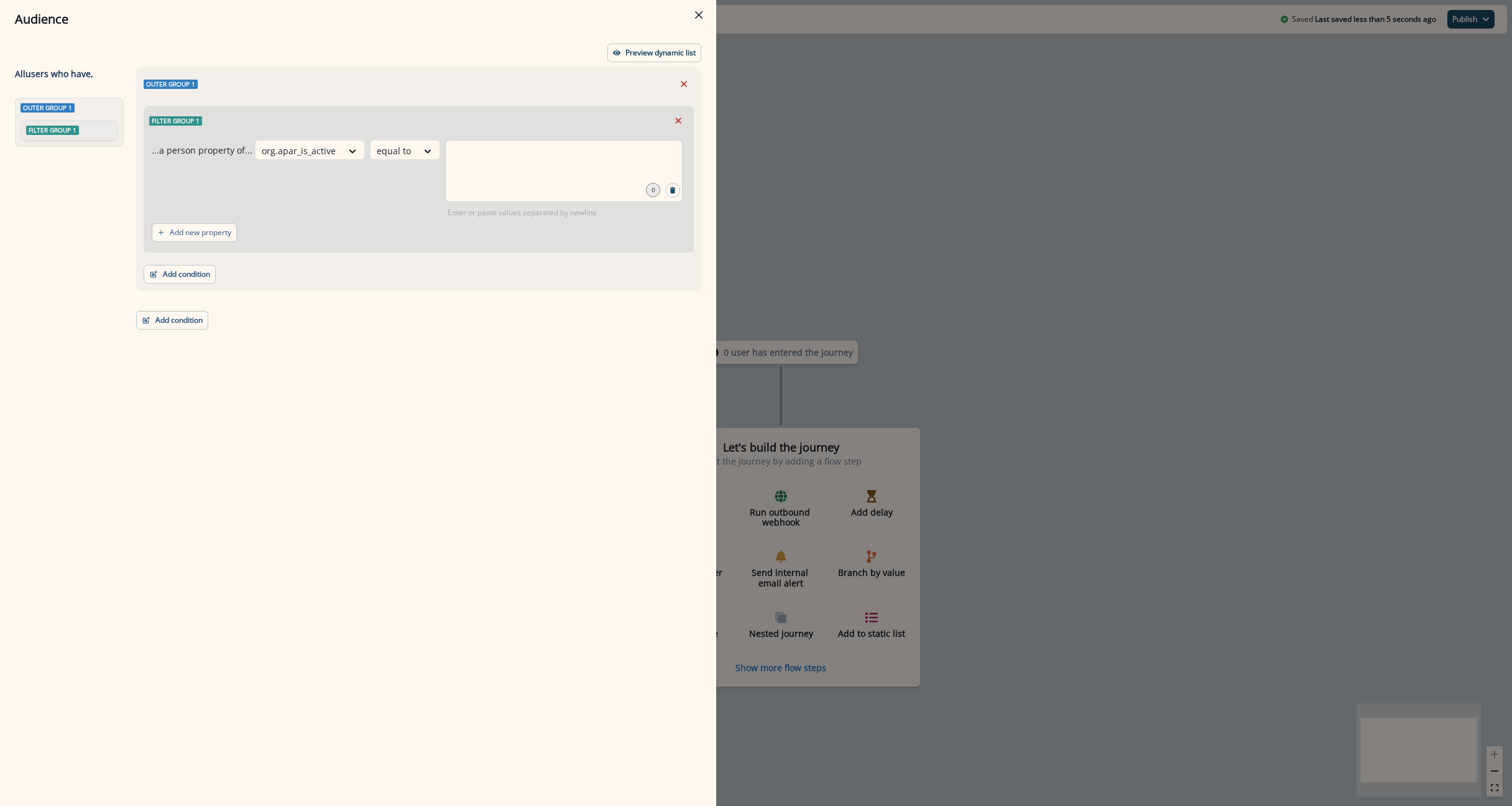
click at [473, 171] on div at bounding box center [564, 171] width 238 height 62
type input "*"
click at [186, 232] on p "Add new property" at bounding box center [200, 232] width 61 height 9
drag, startPoint x: 684, startPoint y: 232, endPoint x: 680, endPoint y: 238, distance: 7.2
click at [682, 237] on div "and.. or Select" at bounding box center [419, 239] width 534 height 22
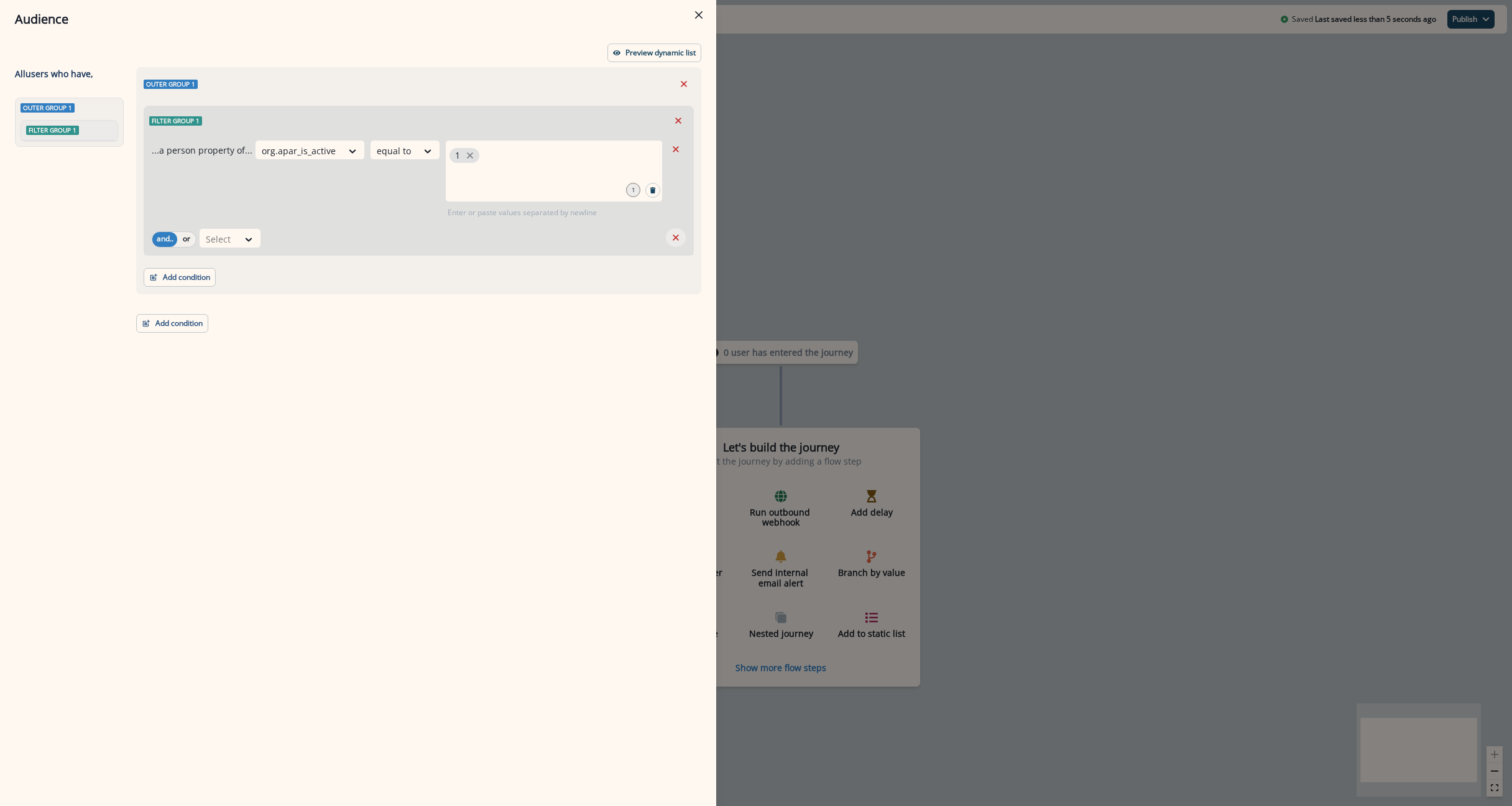
click at [678, 238] on icon "Remove" at bounding box center [676, 237] width 11 height 11
drag, startPoint x: 180, startPoint y: 282, endPoint x: 191, endPoint y: 281, distance: 11.0
click at [181, 282] on button "Add condition" at bounding box center [180, 274] width 72 height 19
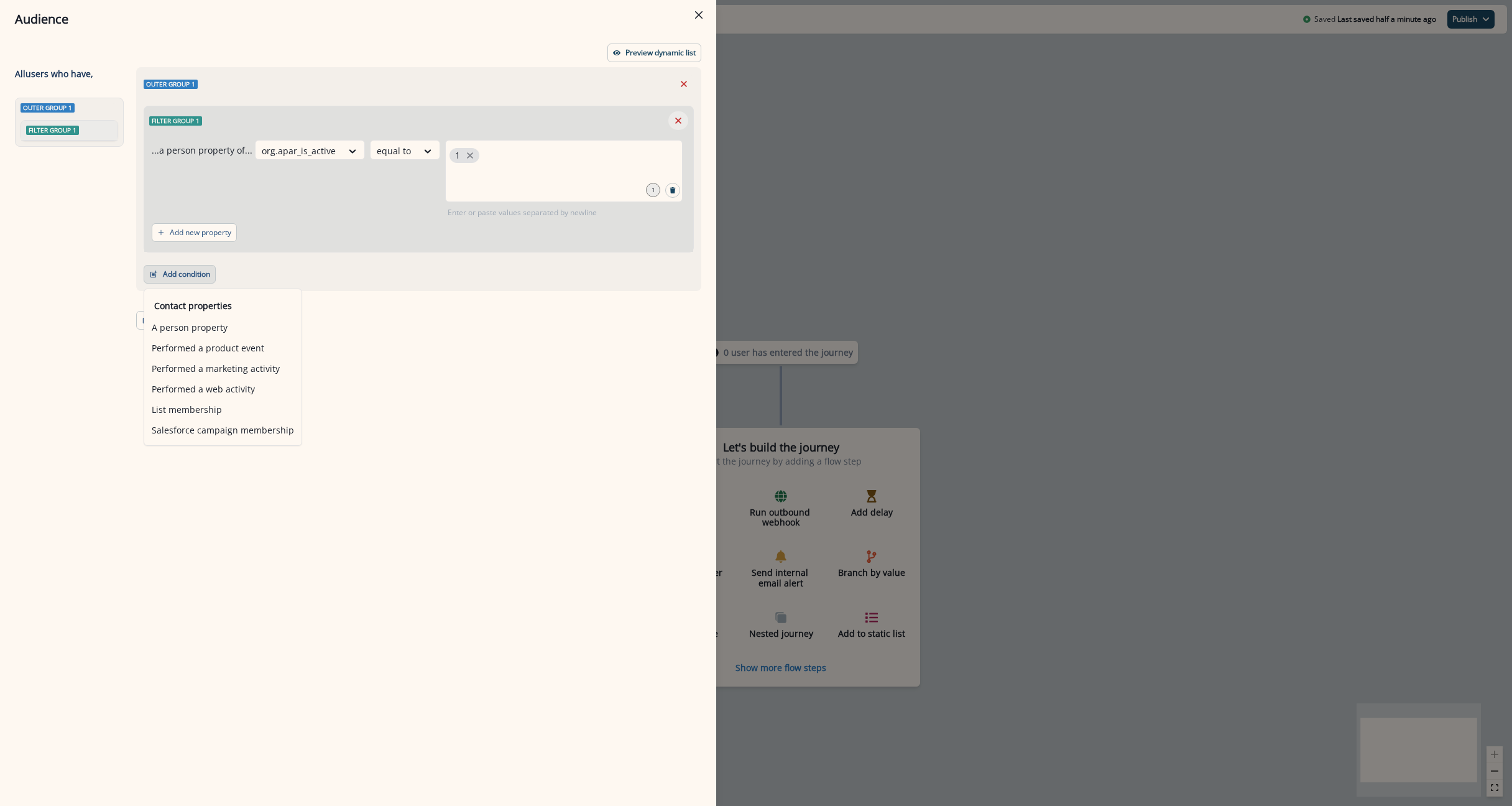
click at [681, 115] on icon "Remove" at bounding box center [678, 120] width 11 height 11
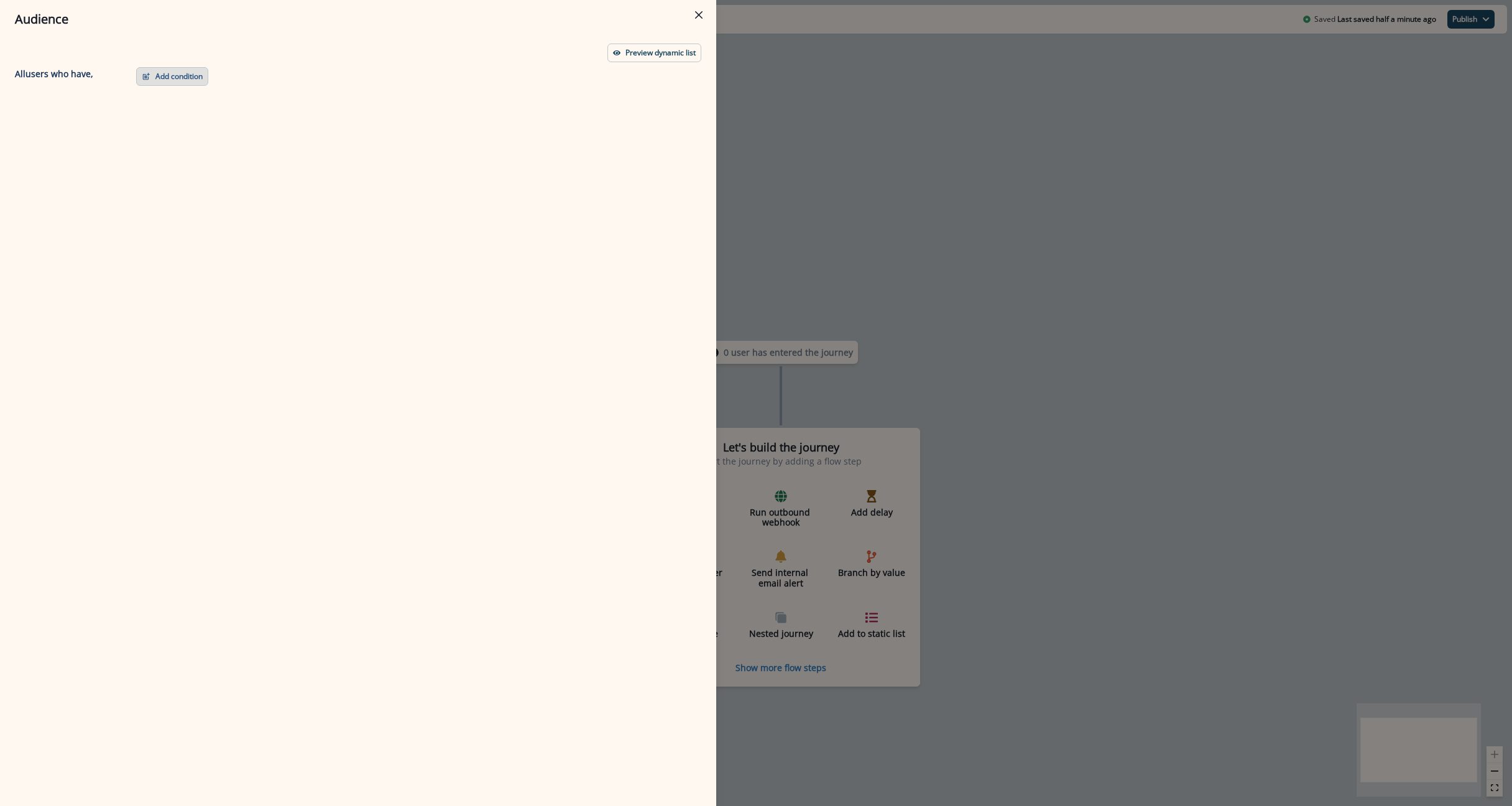
drag, startPoint x: 186, startPoint y: 80, endPoint x: 180, endPoint y: 79, distance: 6.1
click at [185, 79] on button "Add condition" at bounding box center [172, 77] width 72 height 19
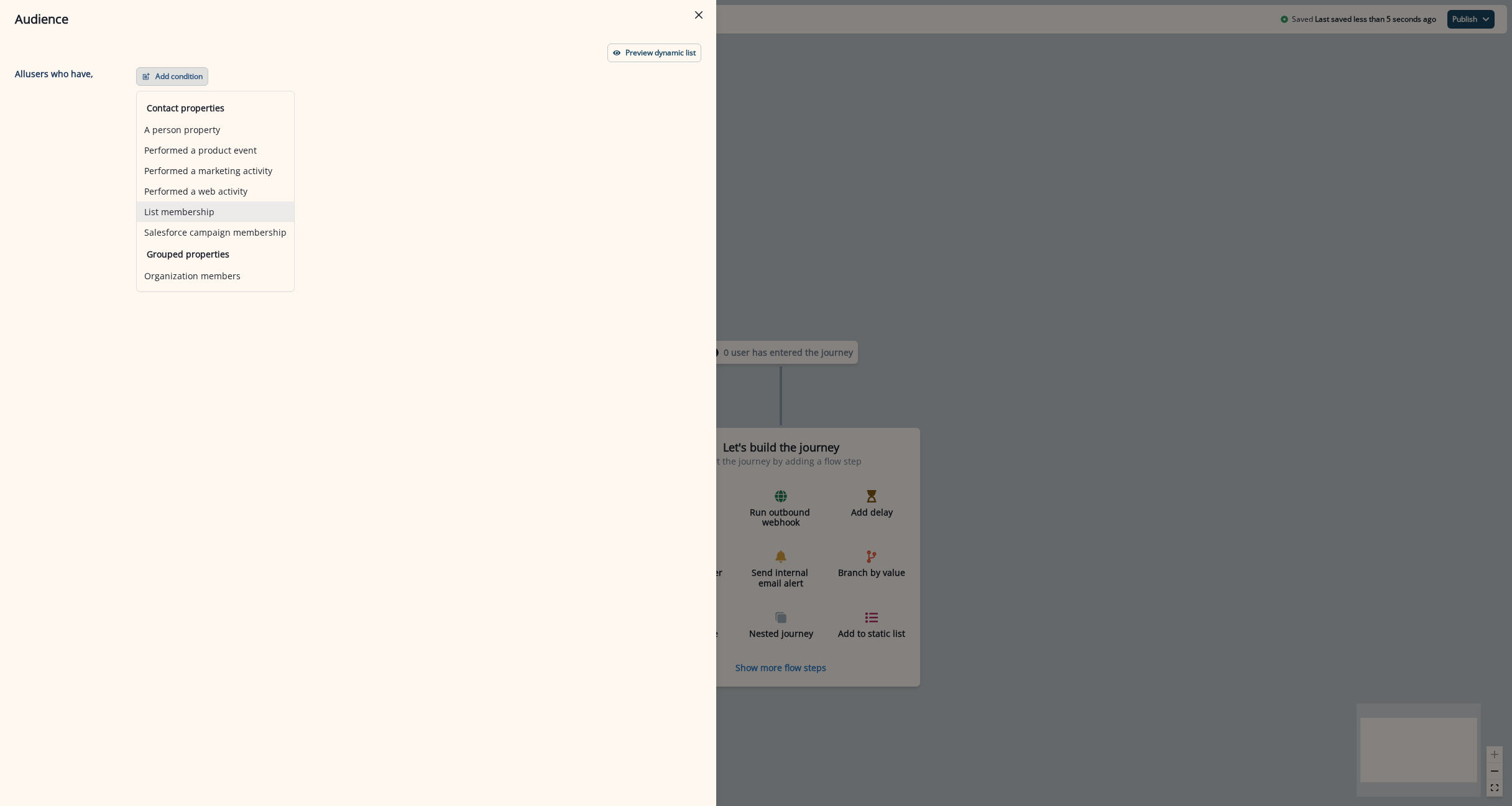
click at [178, 210] on button "List membership" at bounding box center [216, 212] width 158 height 21
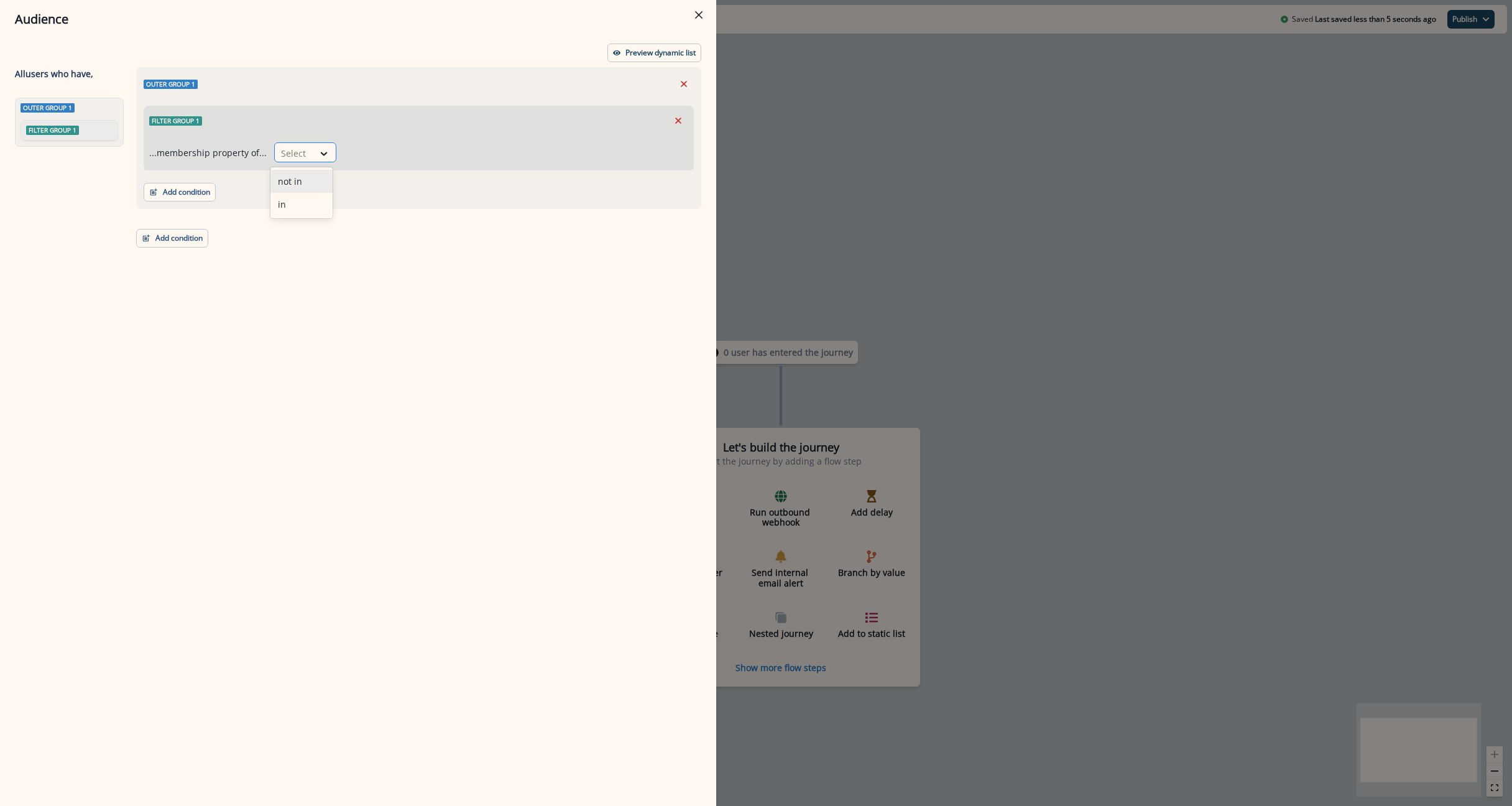
click at [308, 149] on div "Select" at bounding box center [294, 153] width 39 height 21
click at [302, 204] on div "in" at bounding box center [301, 204] width 62 height 23
click at [511, 144] on div "Select" at bounding box center [505, 153] width 321 height 21
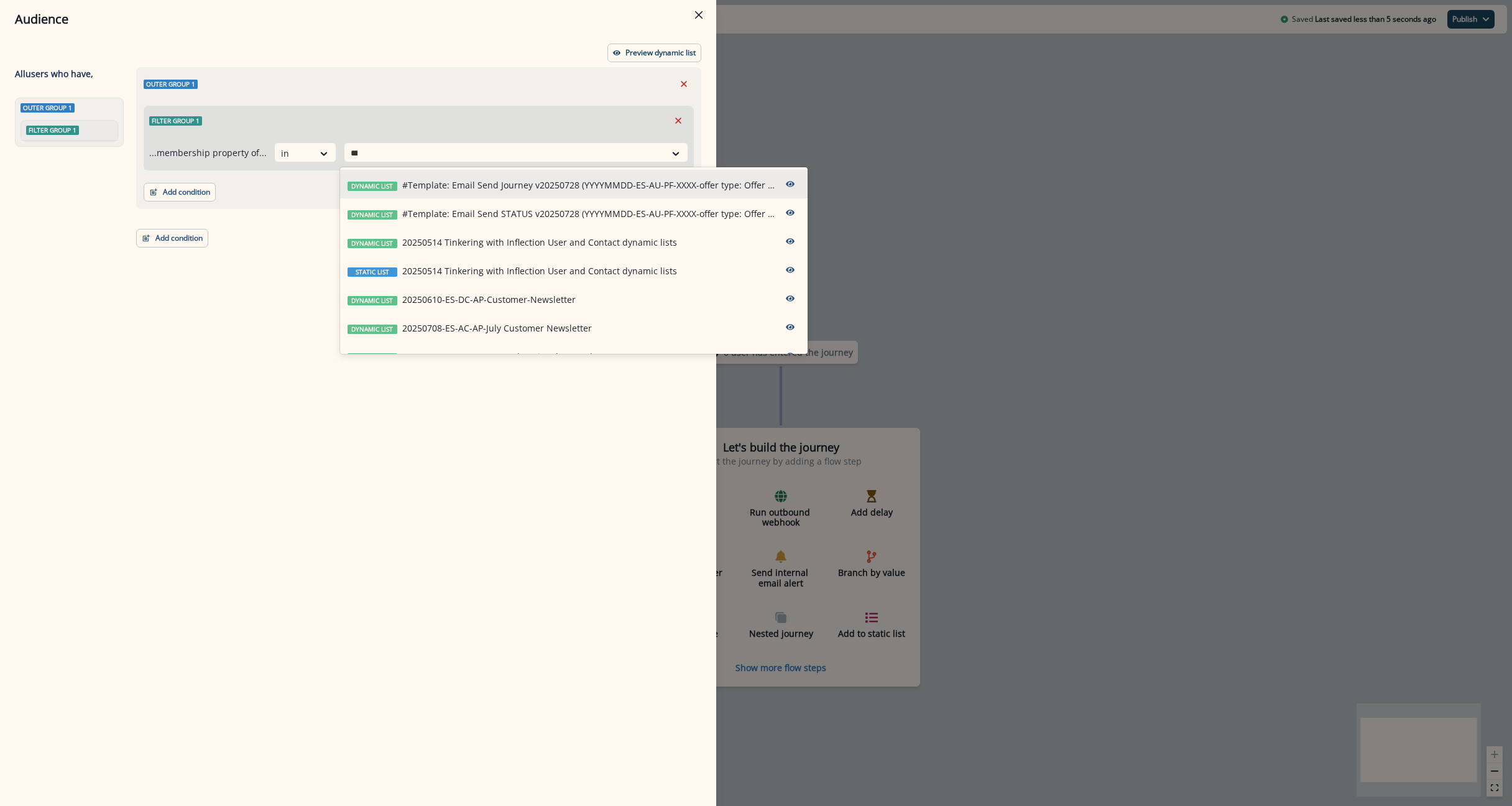
type input "****"
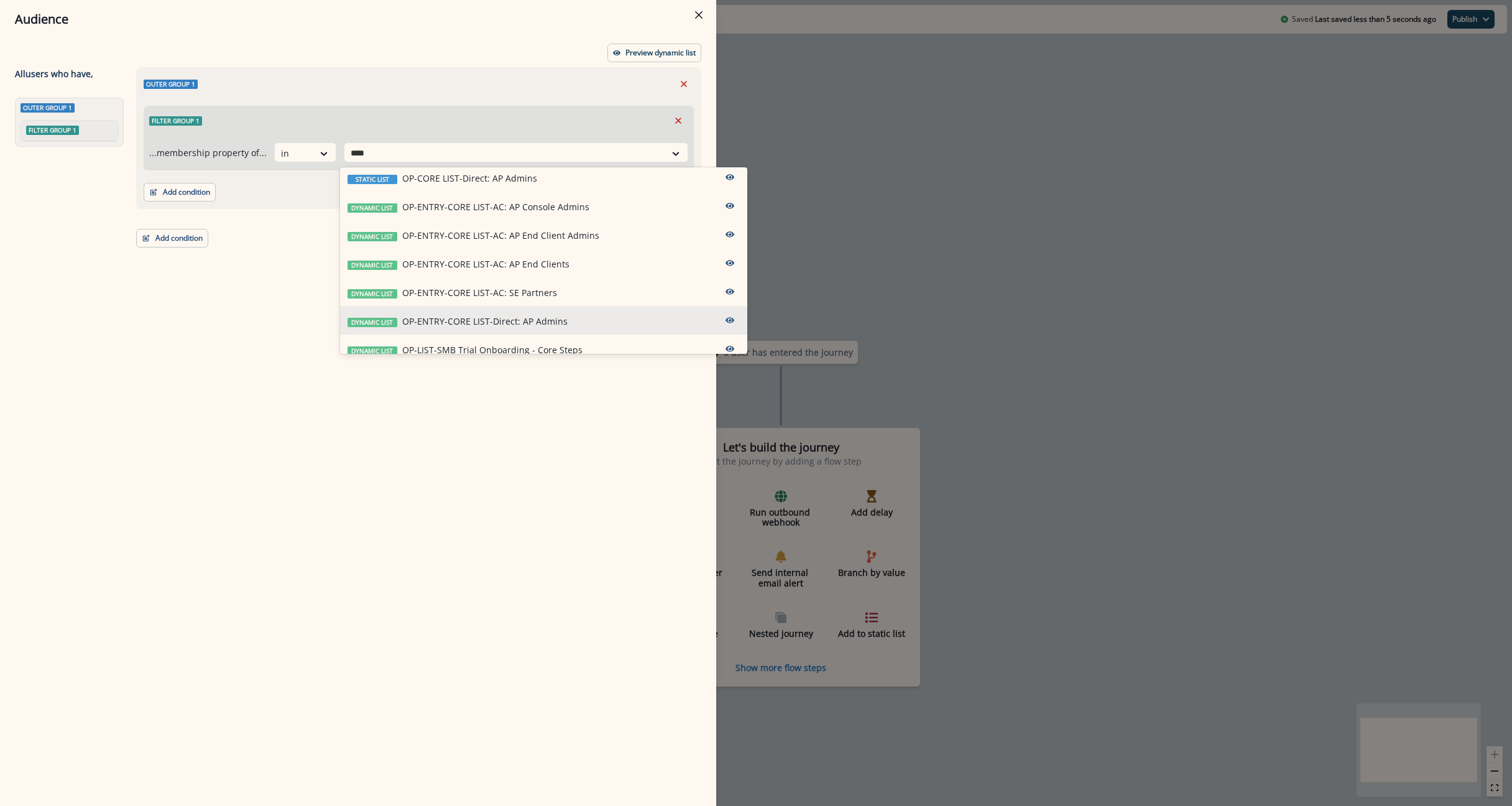
scroll to position [186, 0]
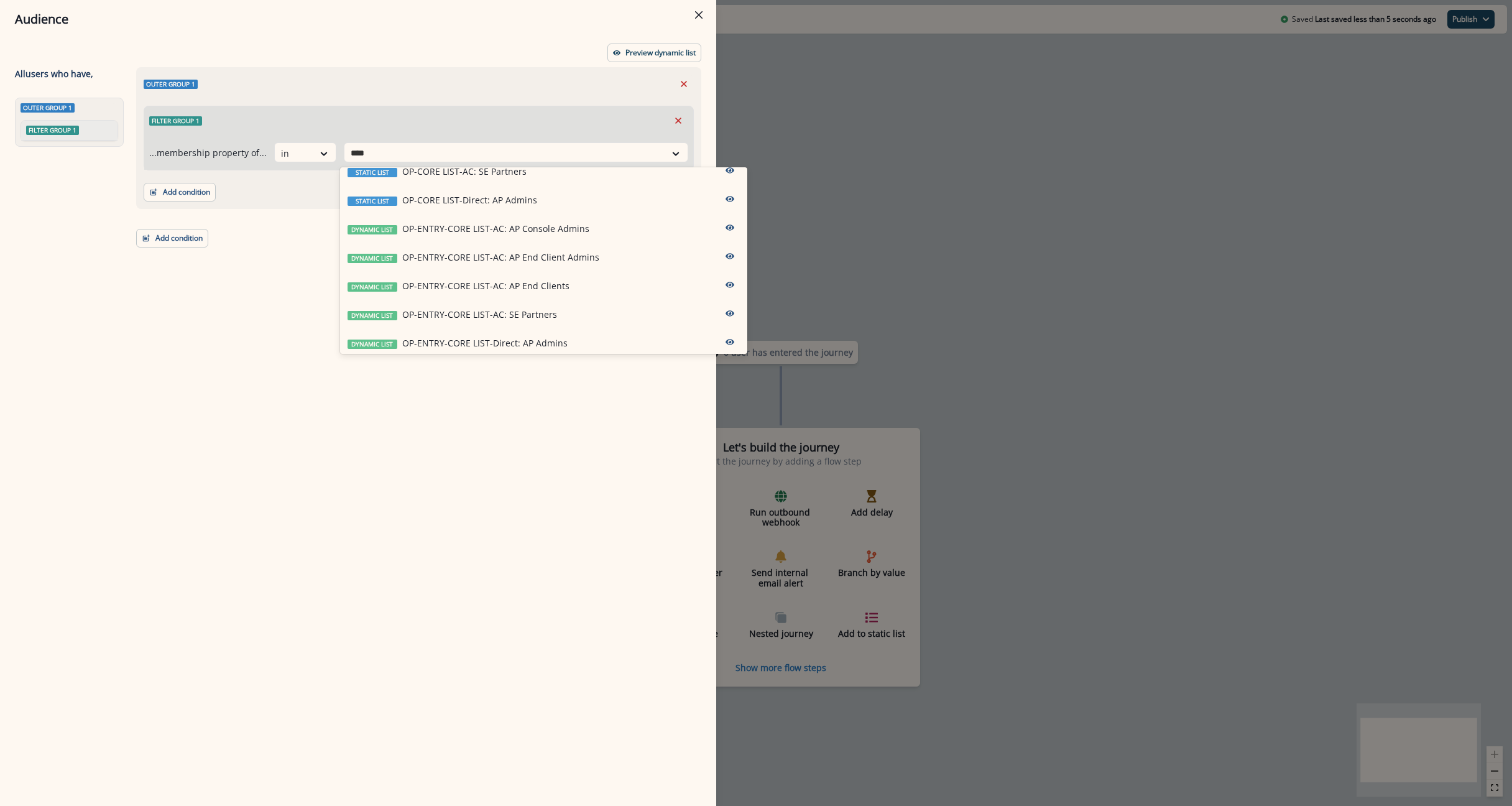
click at [534, 224] on p "OP-ENTRY-CORE LIST-AC: AP Console Admins" at bounding box center [495, 228] width 187 height 13
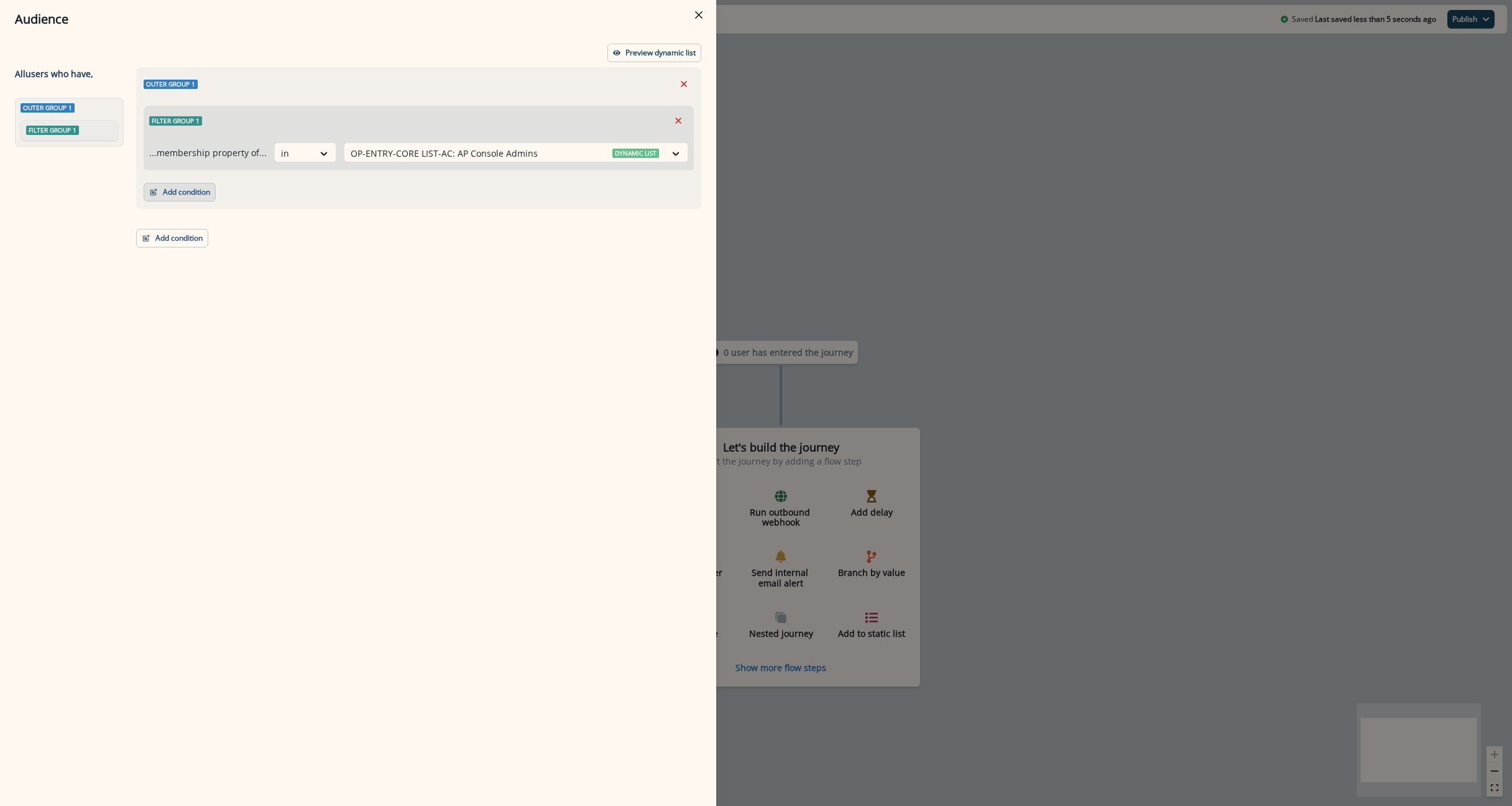
click at [190, 197] on button "Add condition" at bounding box center [180, 192] width 72 height 19
click at [196, 328] on button "List membership" at bounding box center [223, 327] width 158 height 21
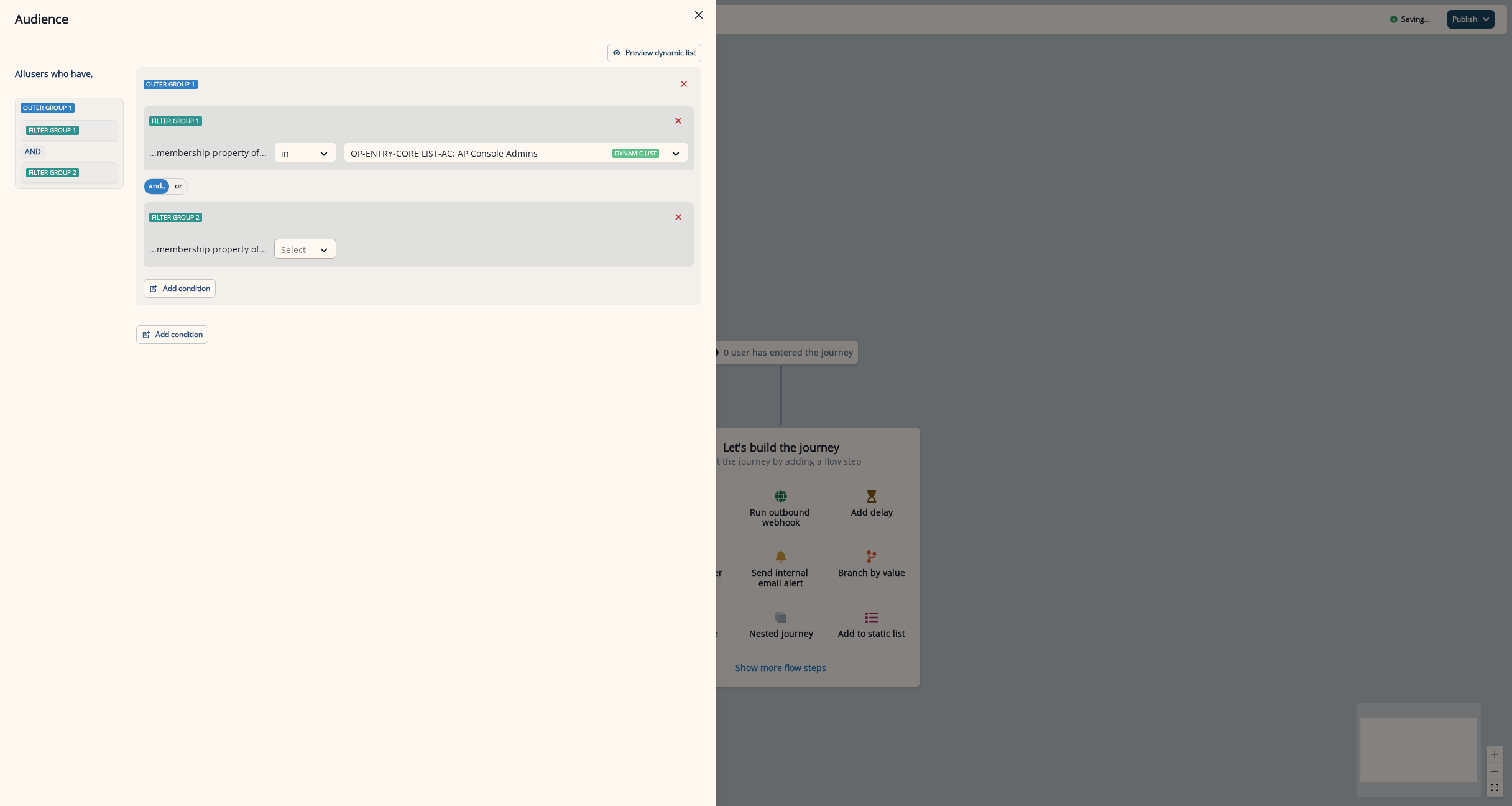
click at [306, 250] on div "Select" at bounding box center [294, 250] width 39 height 21
click at [294, 297] on div "in" at bounding box center [301, 300] width 62 height 23
click at [180, 186] on button "or" at bounding box center [178, 186] width 19 height 15
click at [407, 256] on div at bounding box center [505, 249] width 308 height 15
click at [419, 248] on div at bounding box center [505, 249] width 308 height 15
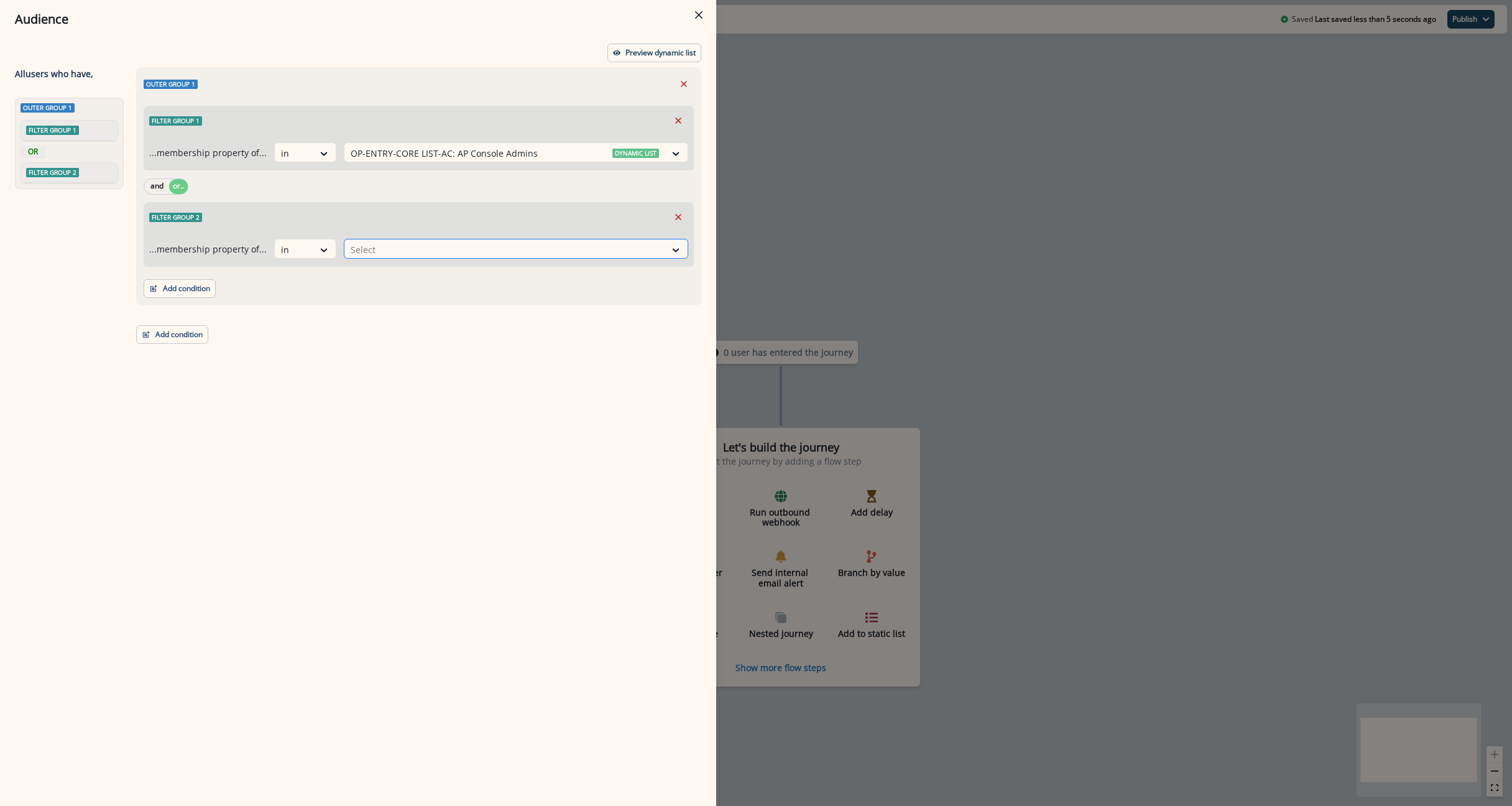
drag, startPoint x: 405, startPoint y: 248, endPoint x: 413, endPoint y: 258, distance: 12.8
click at [406, 248] on div at bounding box center [505, 249] width 308 height 15
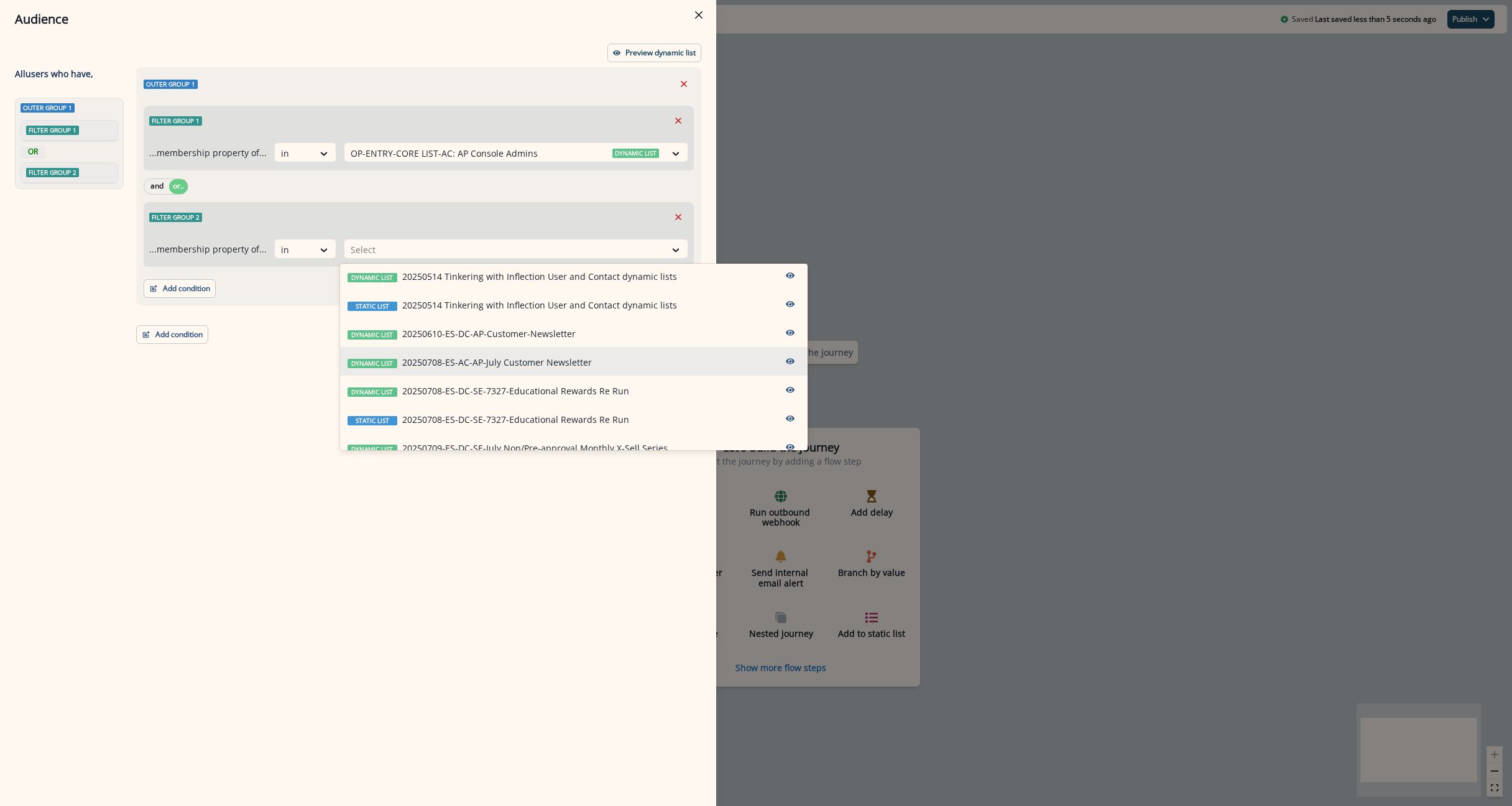
scroll to position [0, 0]
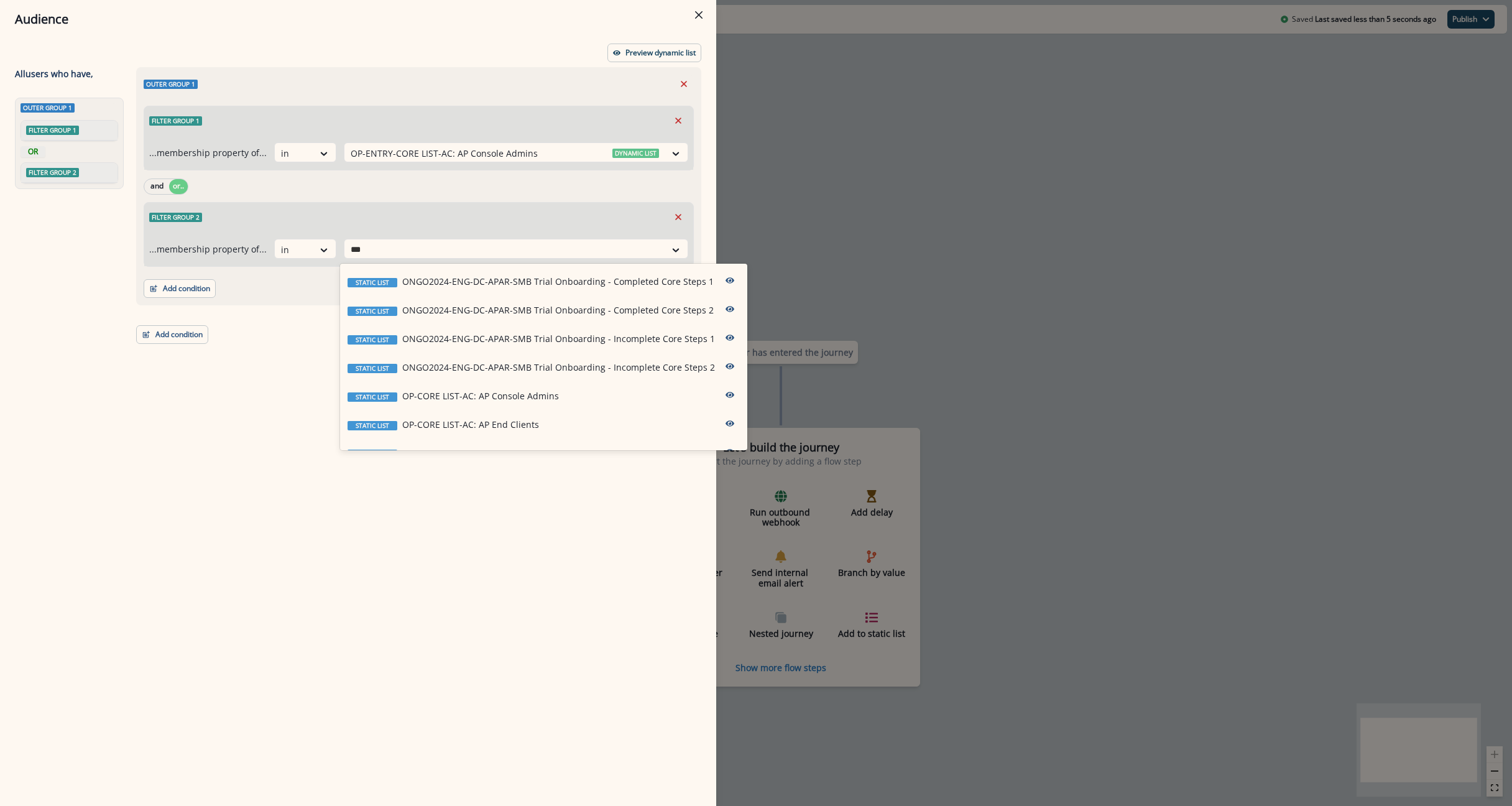
type input "****"
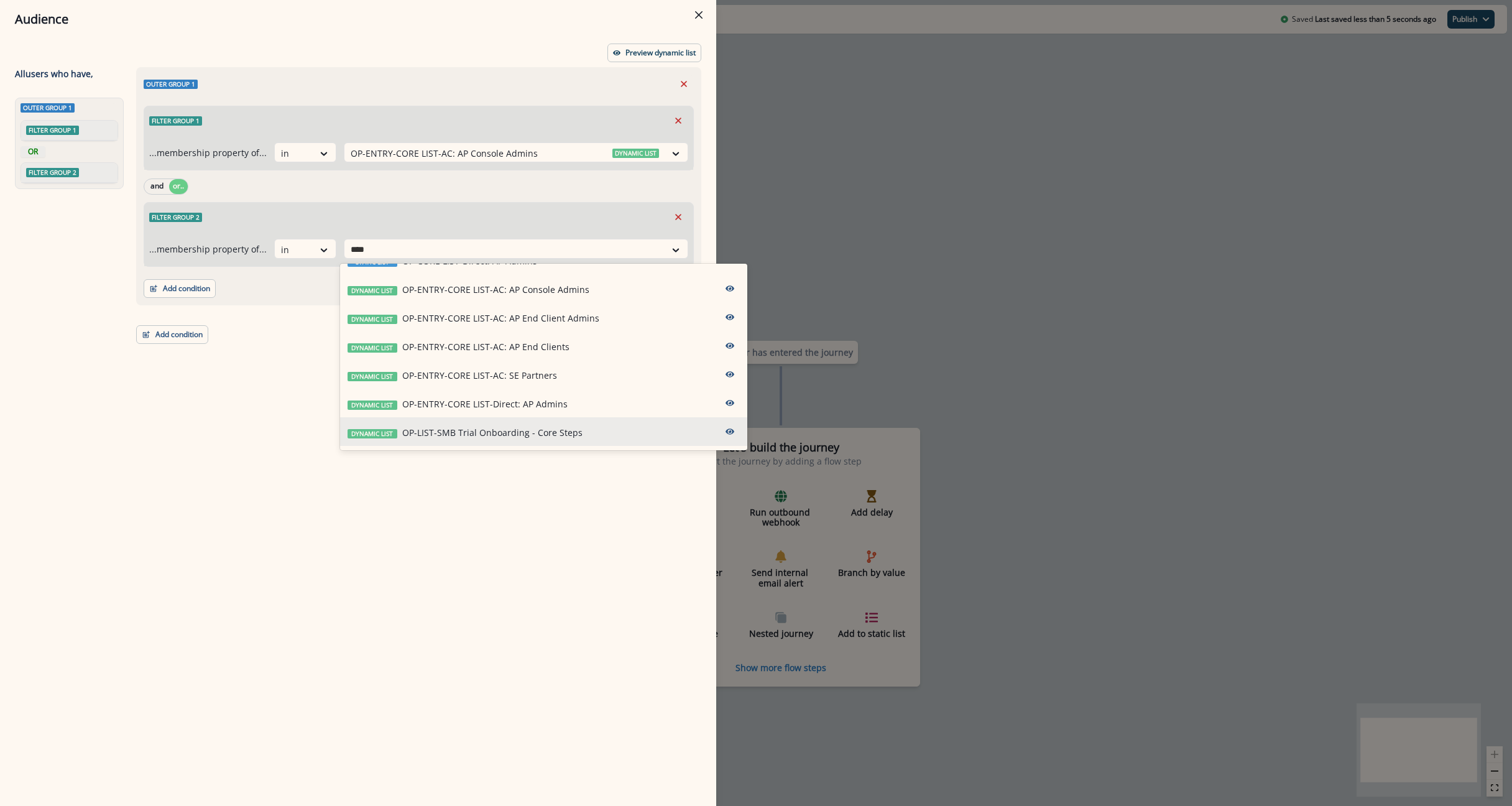
scroll to position [248, 0]
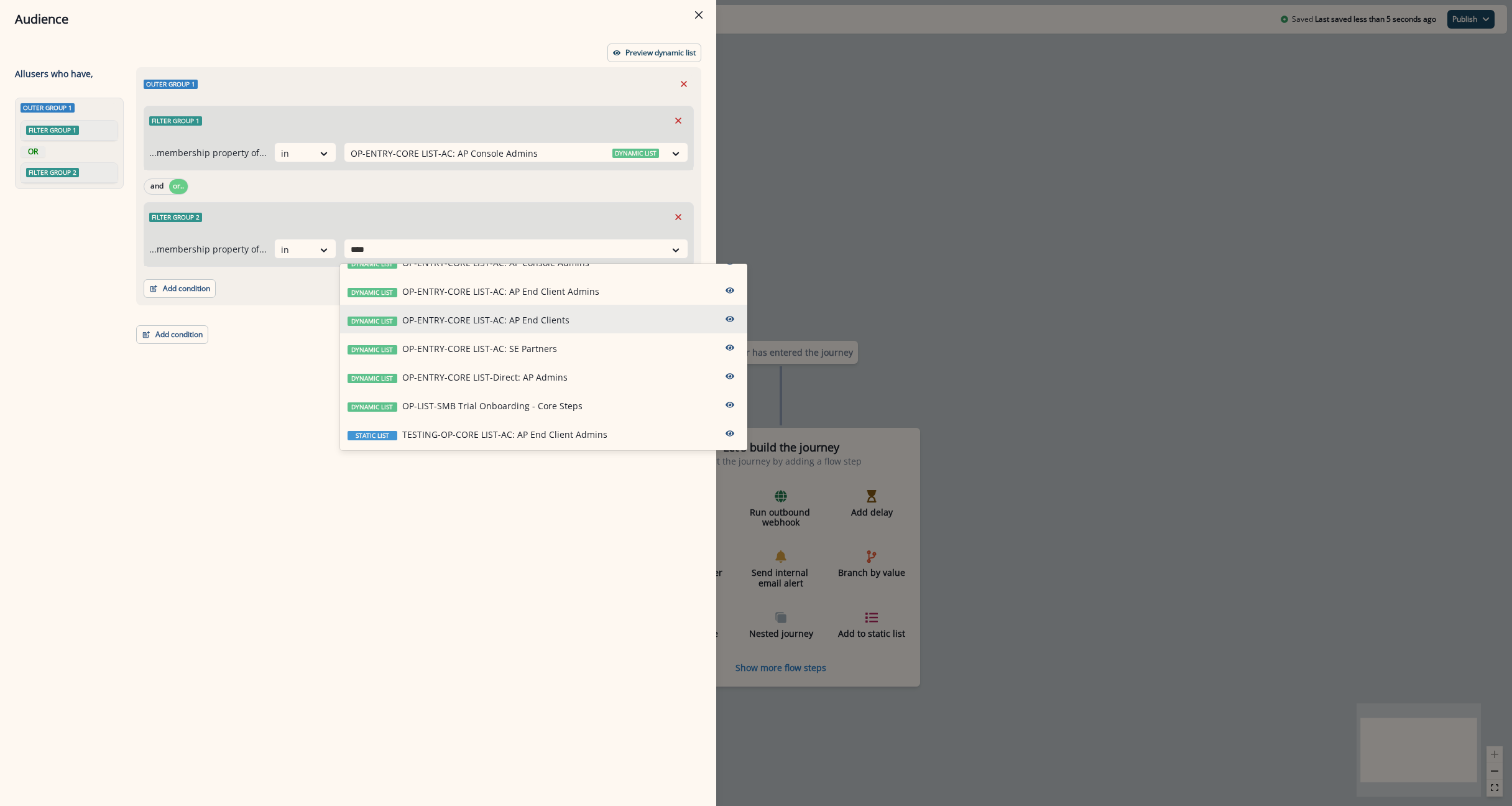
click at [507, 328] on div "Dynamic list OP-ENTRY-CORE LIST-AC: AP End Clients" at bounding box center [543, 319] width 407 height 29
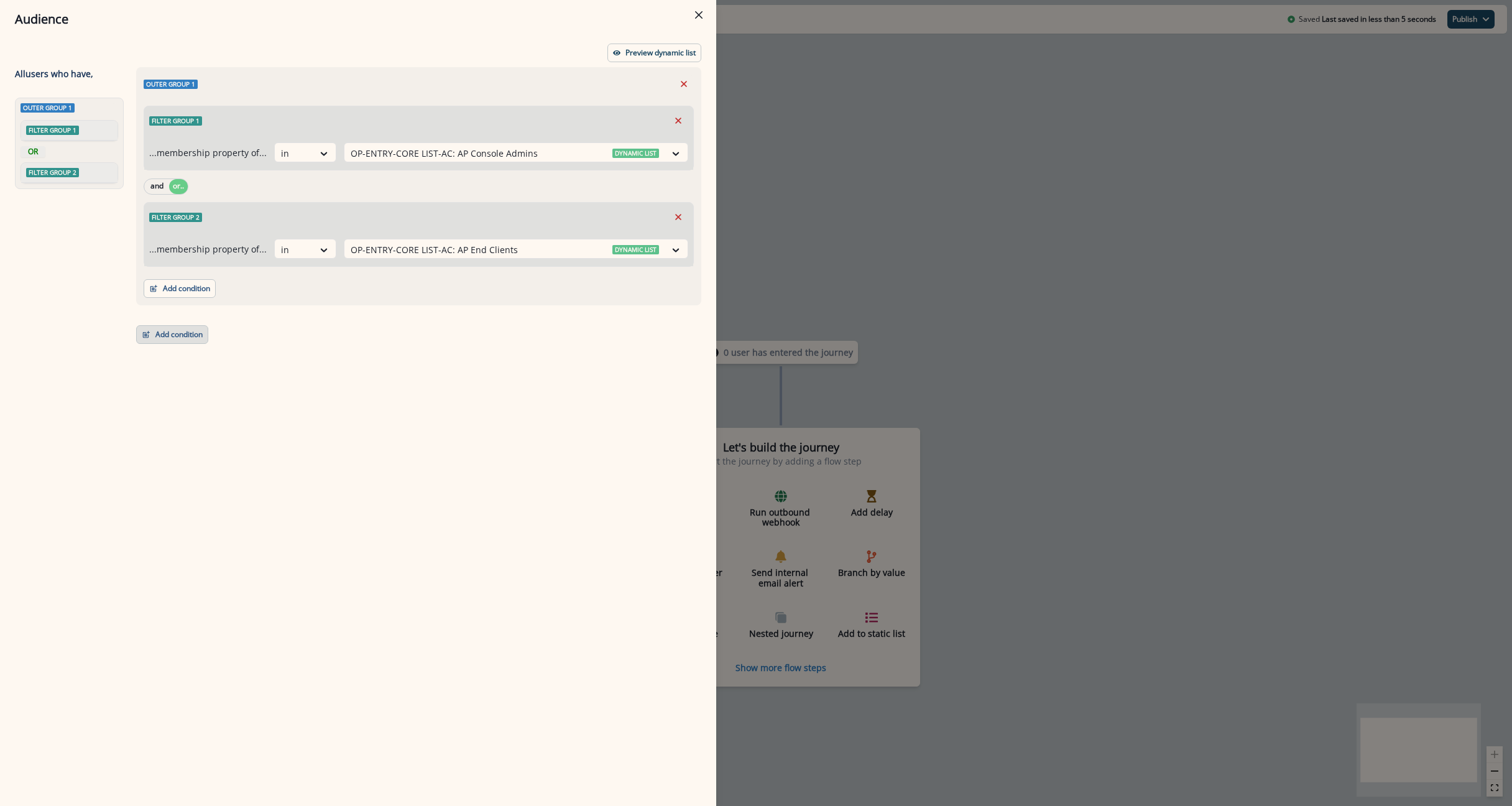
click at [176, 343] on button "Add condition" at bounding box center [172, 335] width 72 height 19
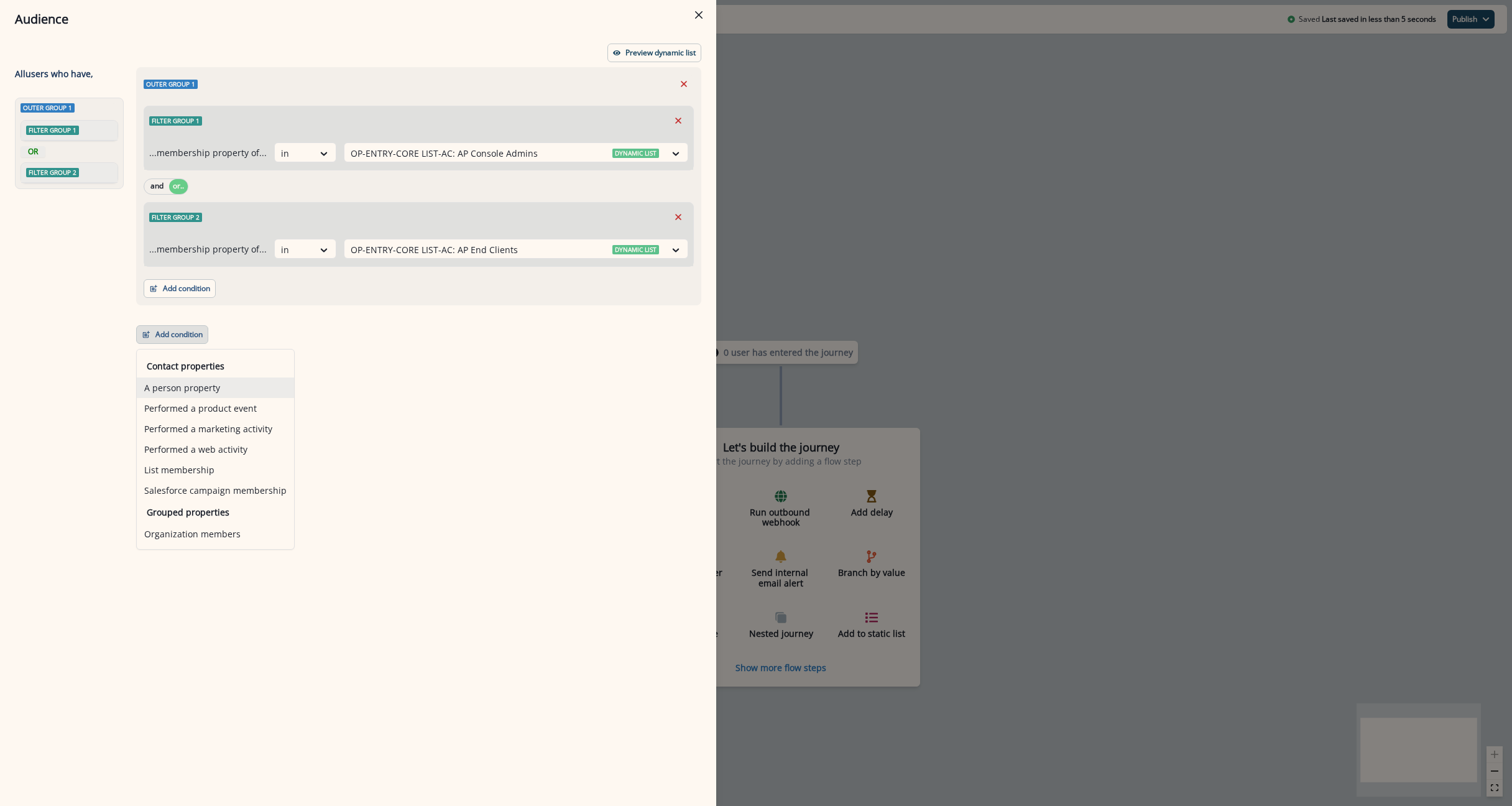
drag, startPoint x: 180, startPoint y: 391, endPoint x: 190, endPoint y: 387, distance: 10.8
click at [180, 391] on button "A person property" at bounding box center [216, 387] width 158 height 21
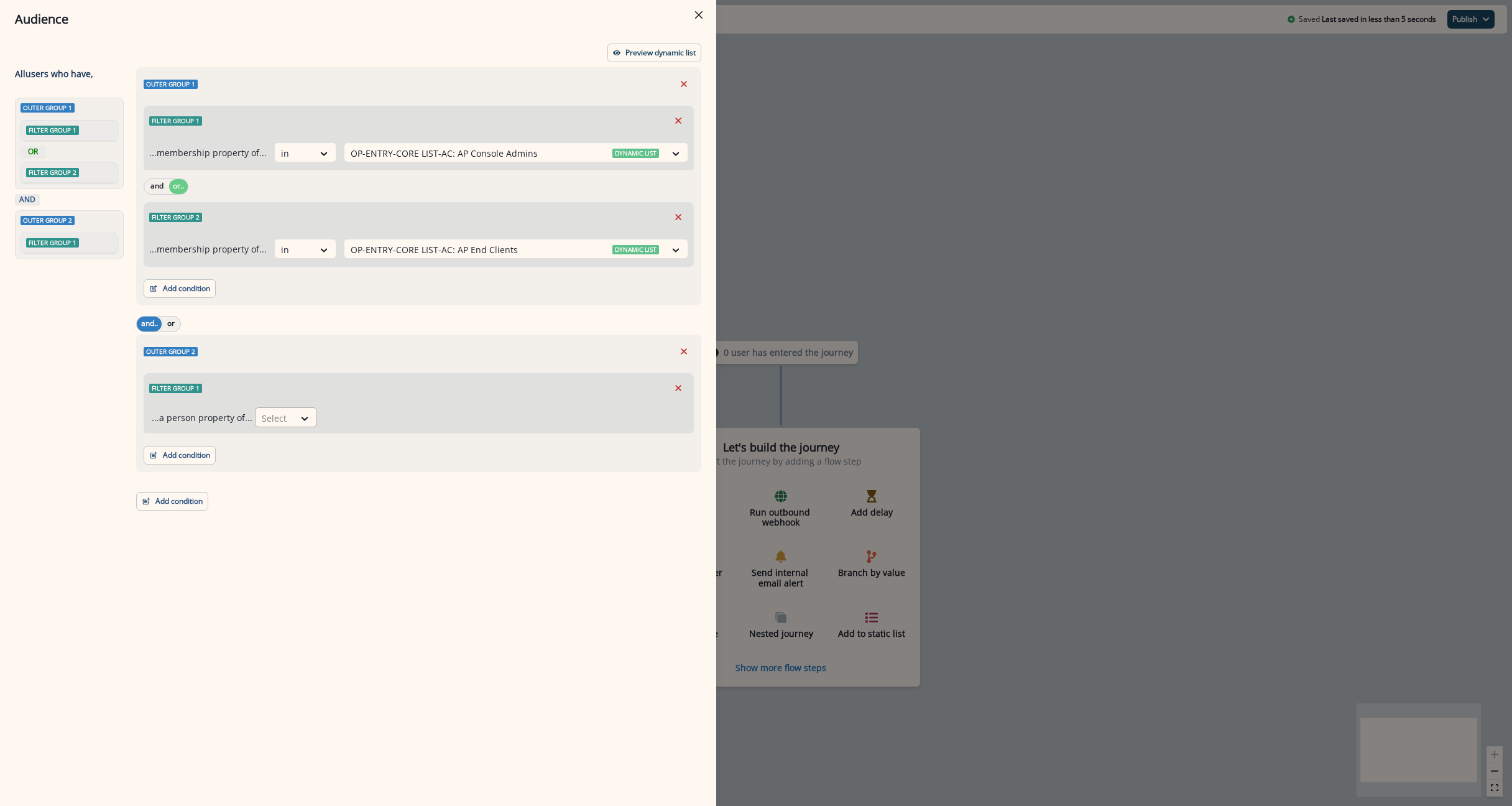
click at [296, 427] on div at bounding box center [305, 418] width 23 height 21
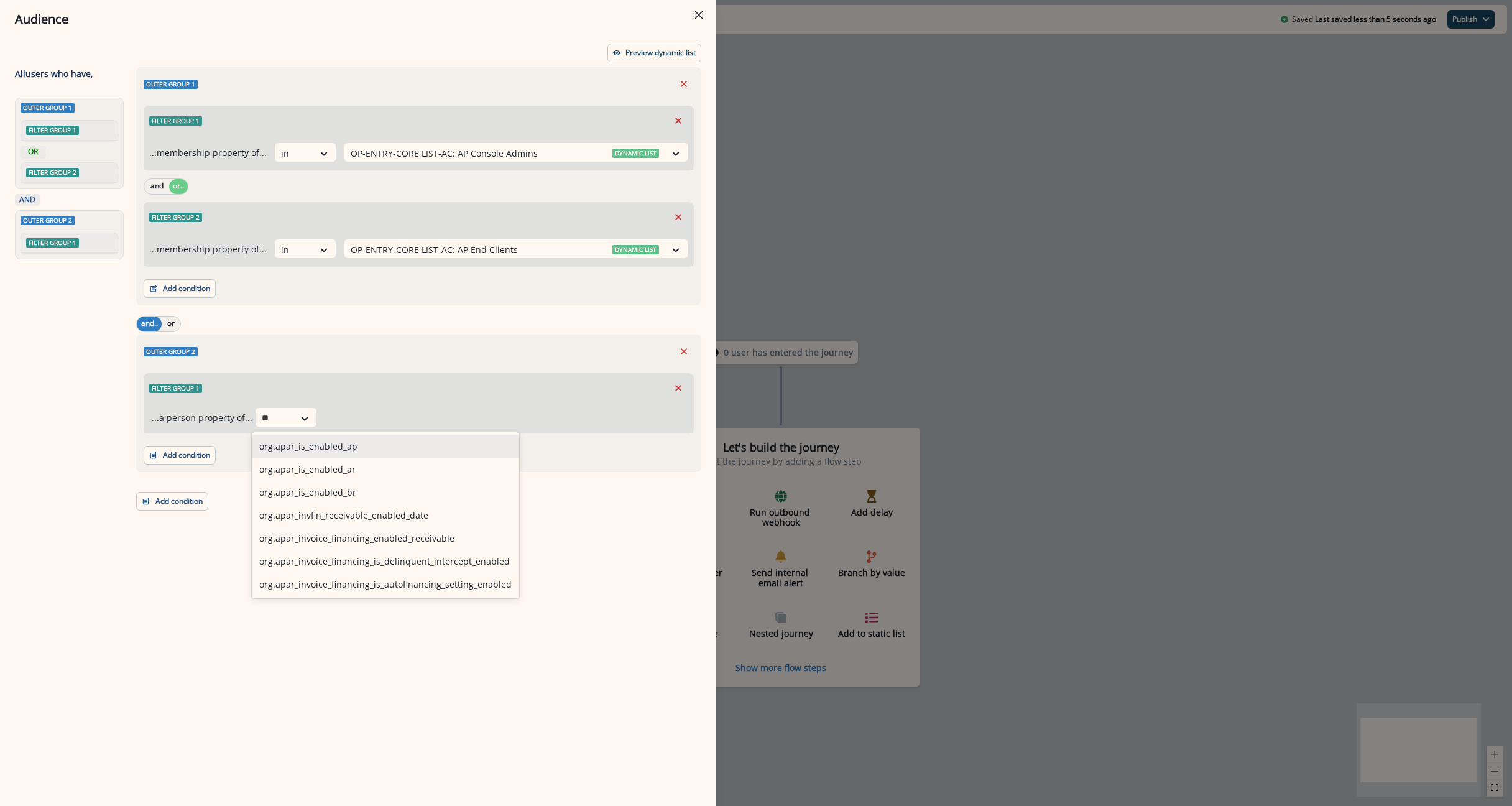
type input "*"
type input "***"
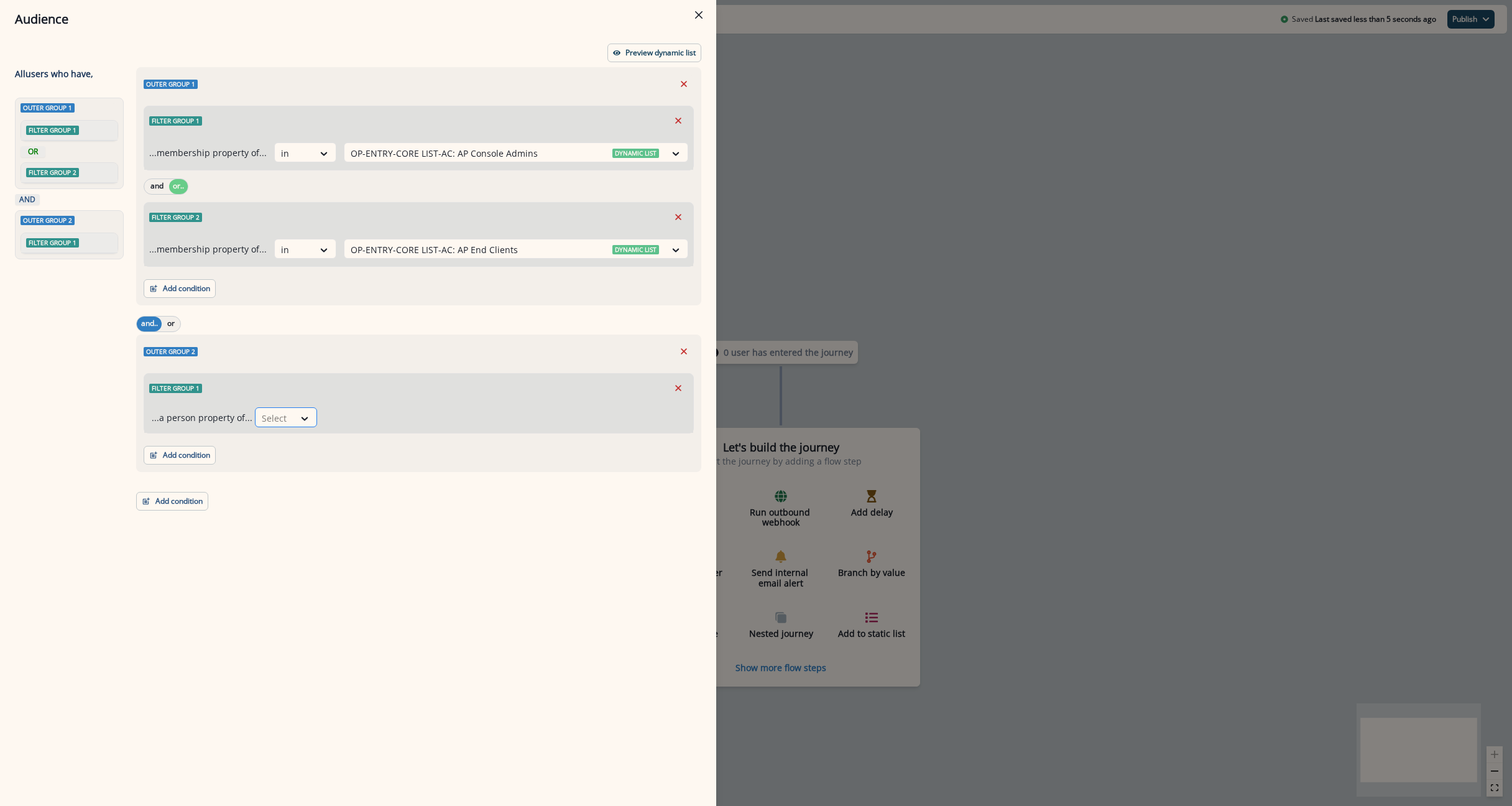
click at [286, 419] on div "Select" at bounding box center [275, 418] width 39 height 21
click at [306, 417] on icon at bounding box center [304, 418] width 11 height 13
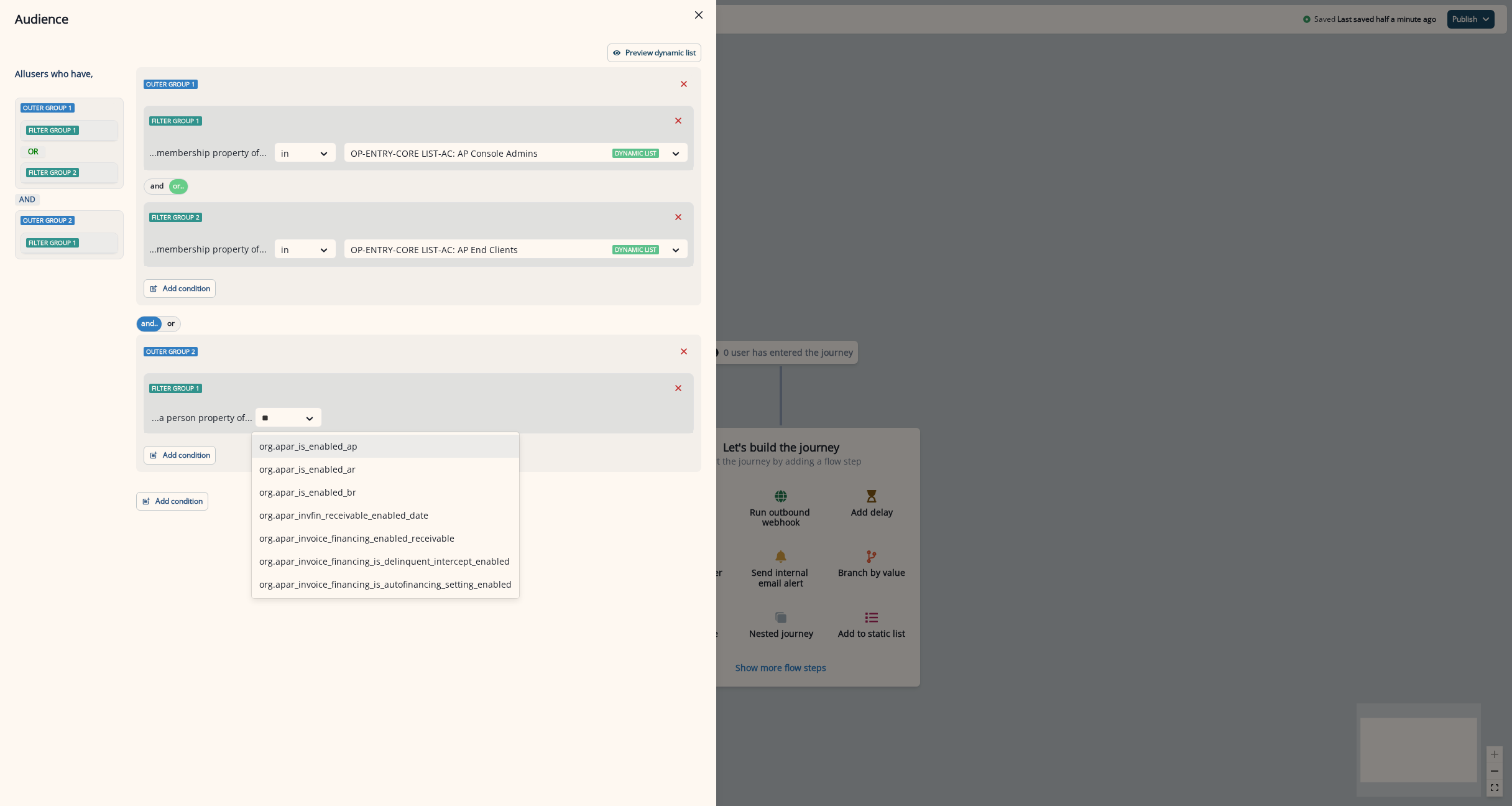
type input "*"
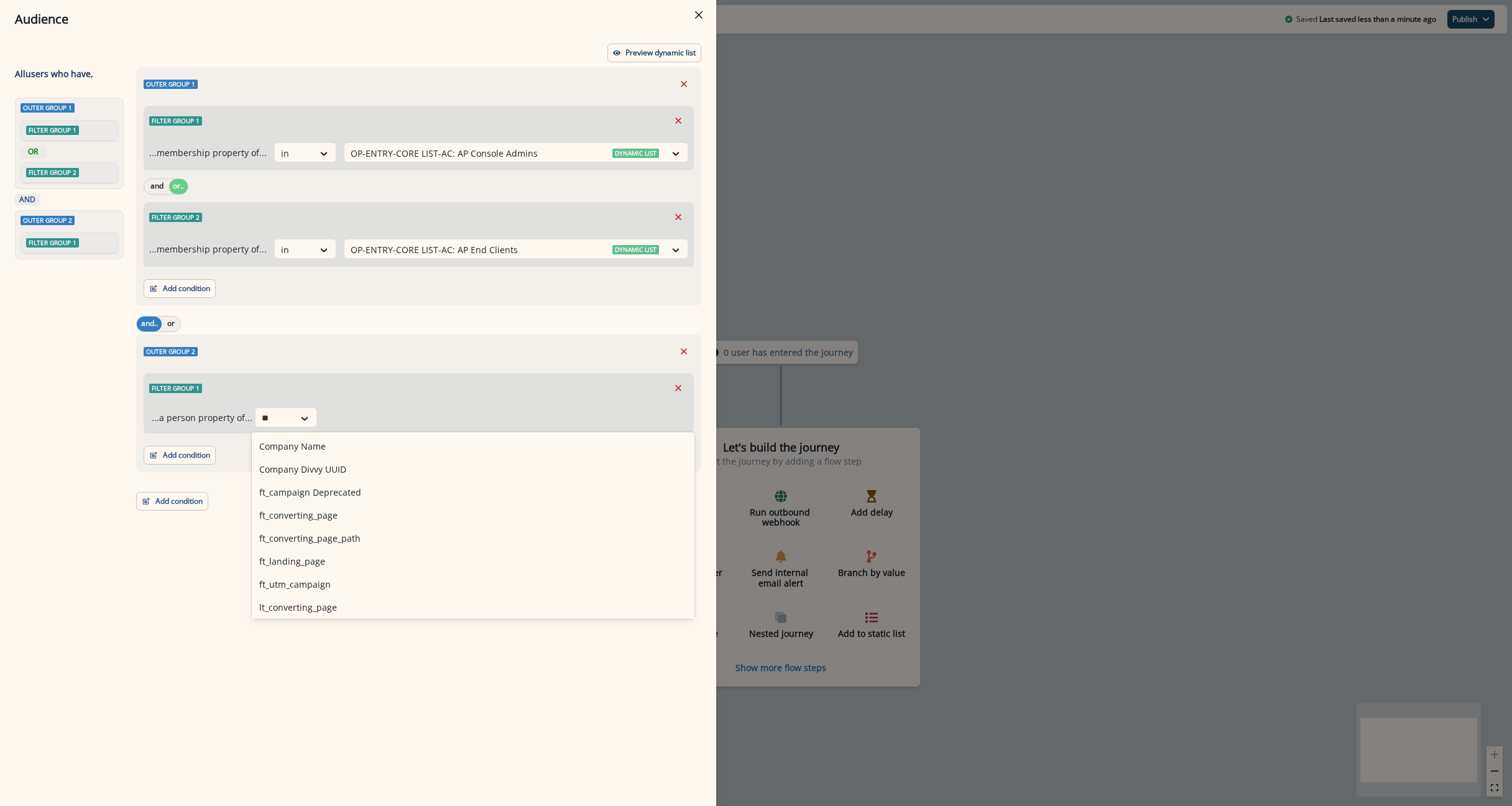
type input "*"
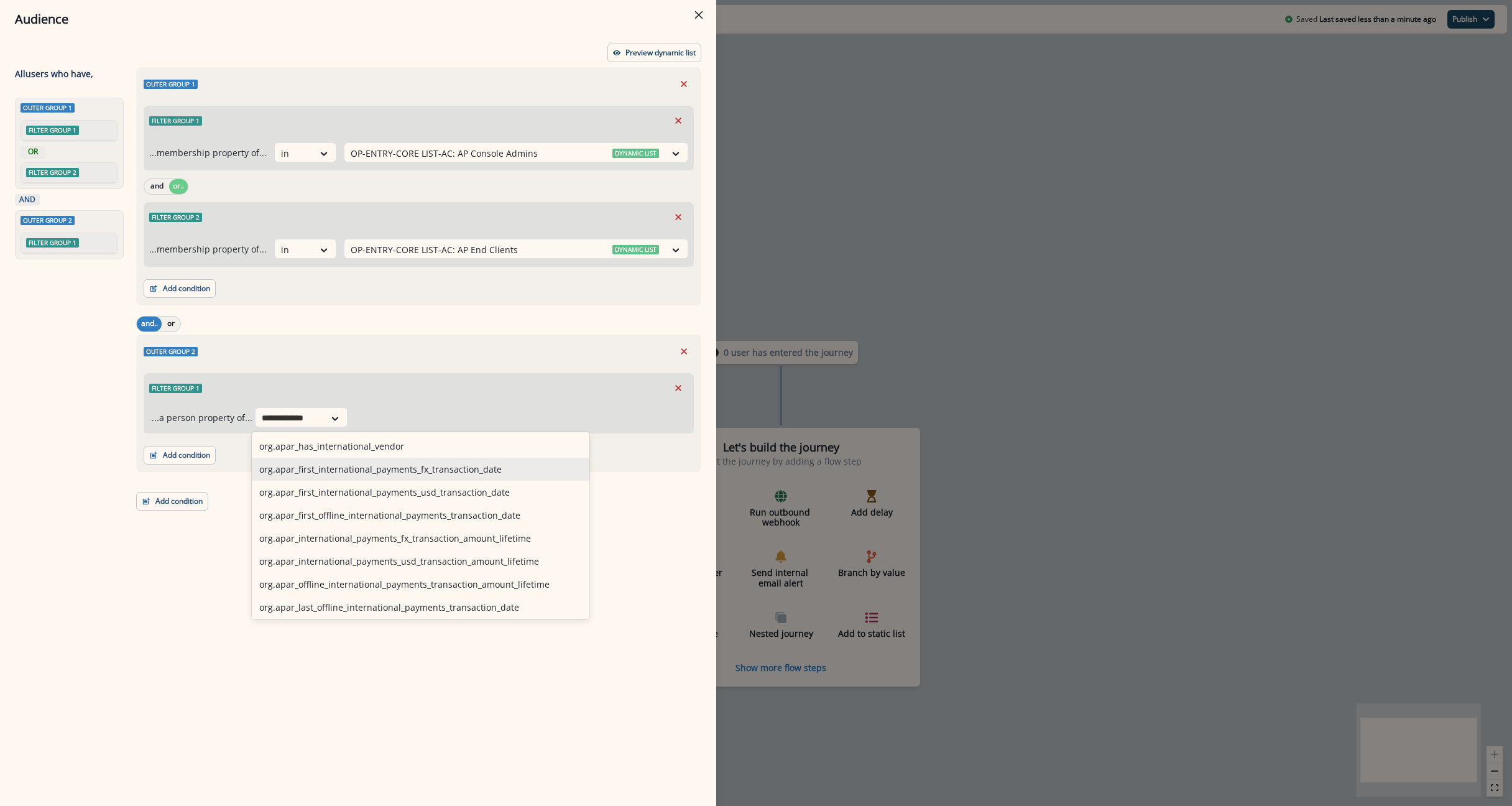
type input "**********"
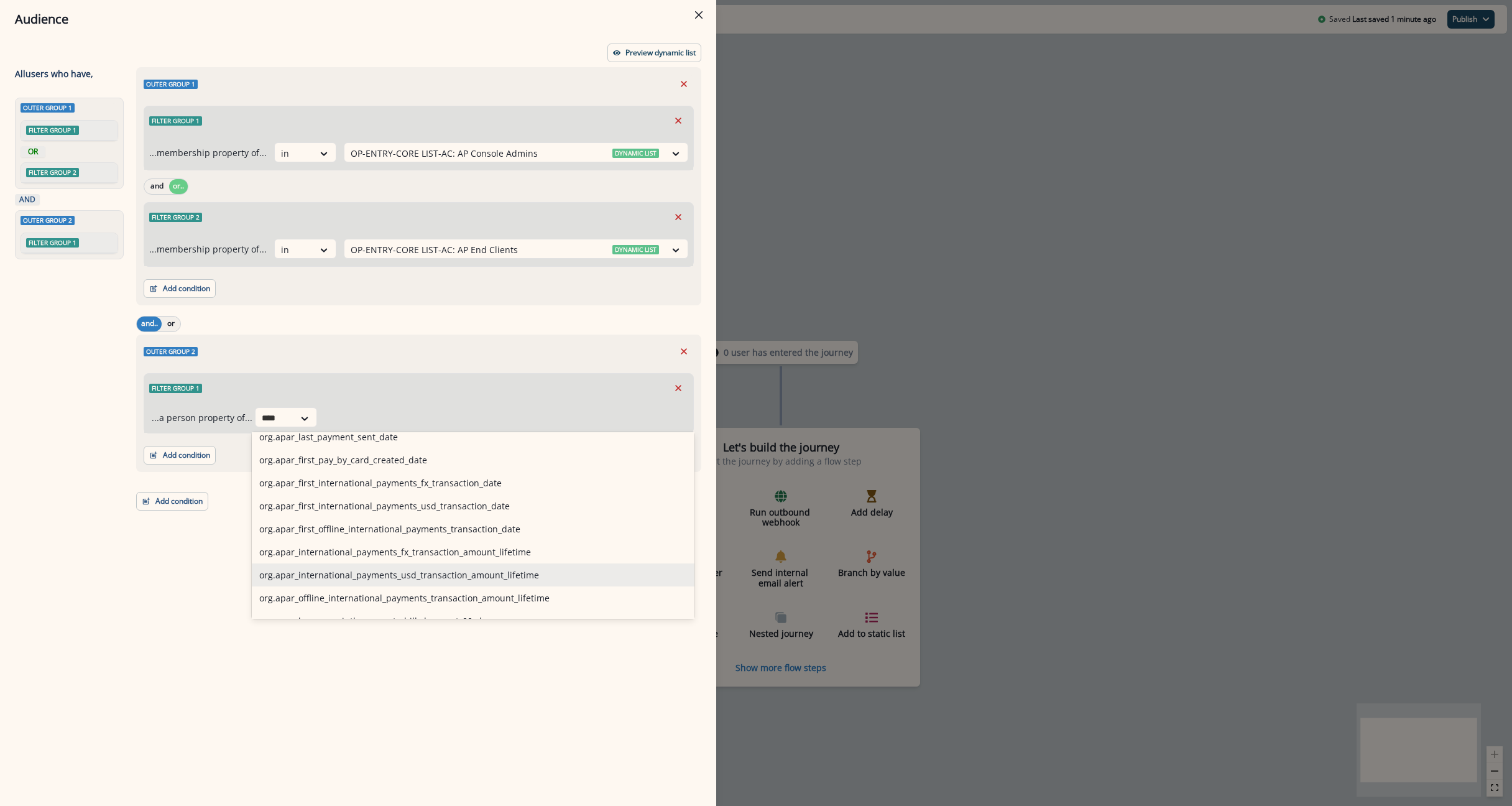
scroll to position [0, 0]
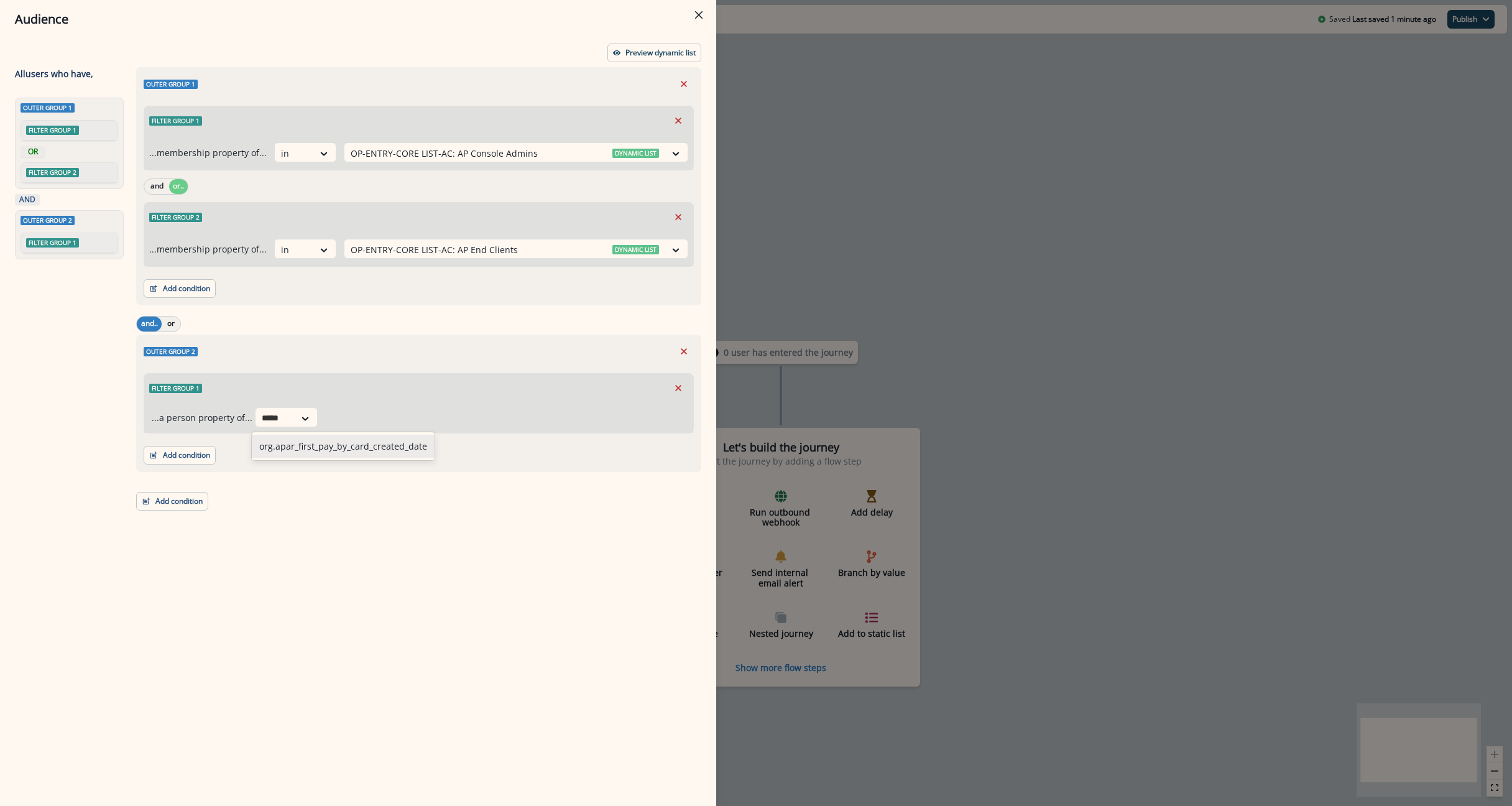
type input "******"
click at [338, 437] on div "org.apar_first_pay_by_card_created_date" at bounding box center [343, 446] width 183 height 23
click at [486, 413] on div at bounding box center [483, 418] width 26 height 15
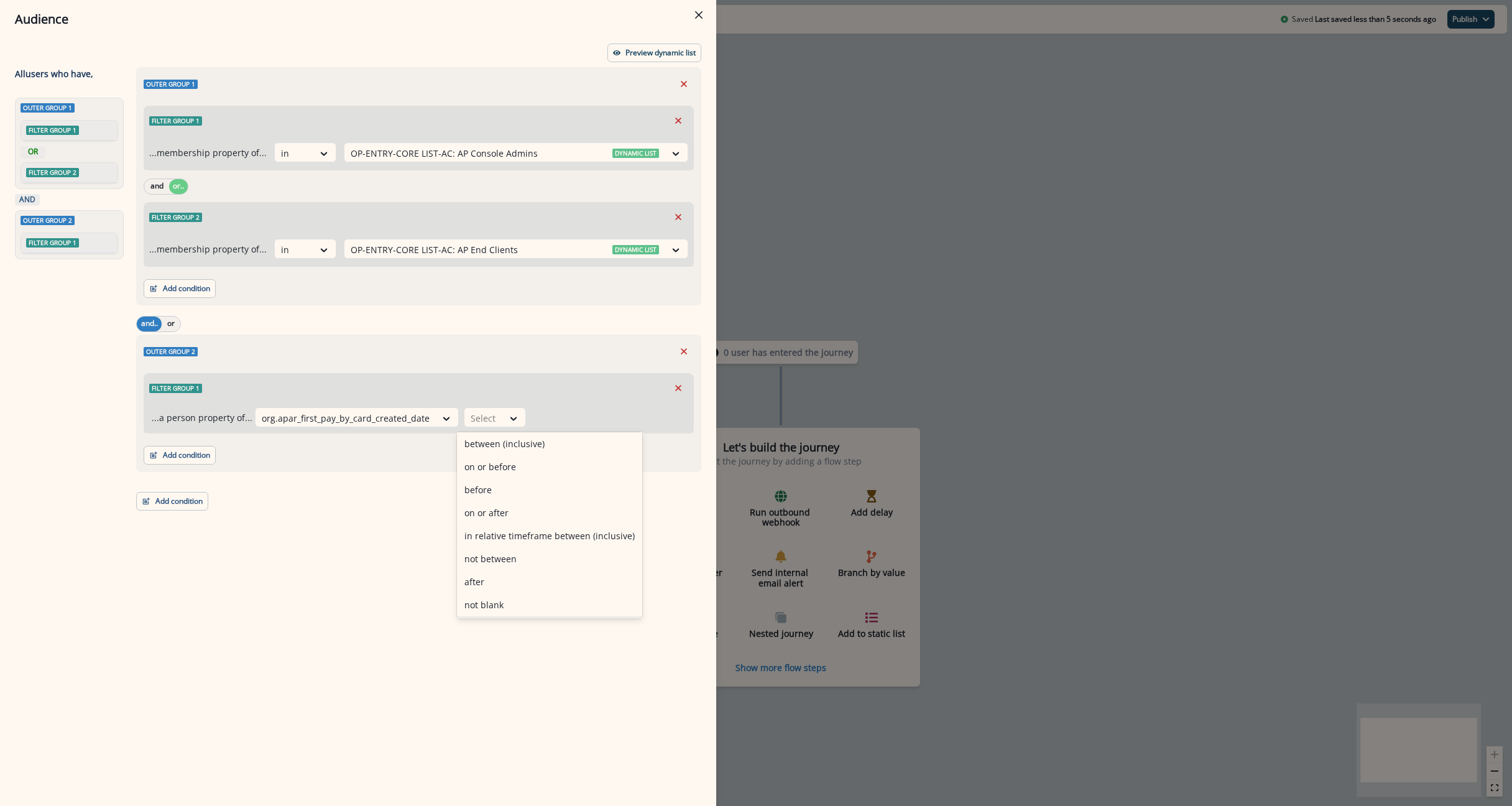
scroll to position [95, 0]
click at [493, 603] on div "blank" at bounding box center [549, 604] width 186 height 23
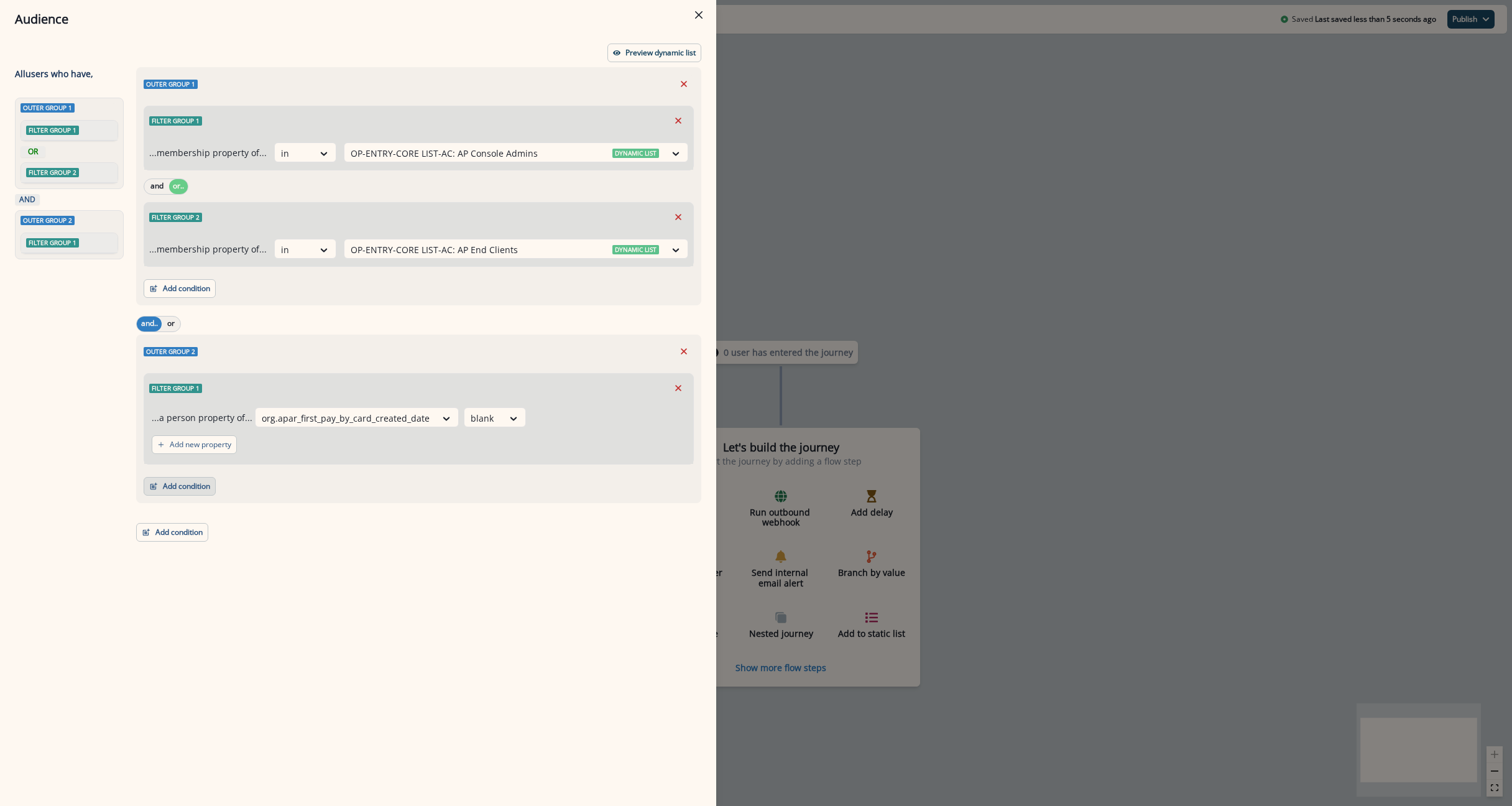
click at [192, 489] on button "Add condition" at bounding box center [180, 486] width 72 height 19
click at [188, 539] on button "A person property" at bounding box center [223, 539] width 158 height 21
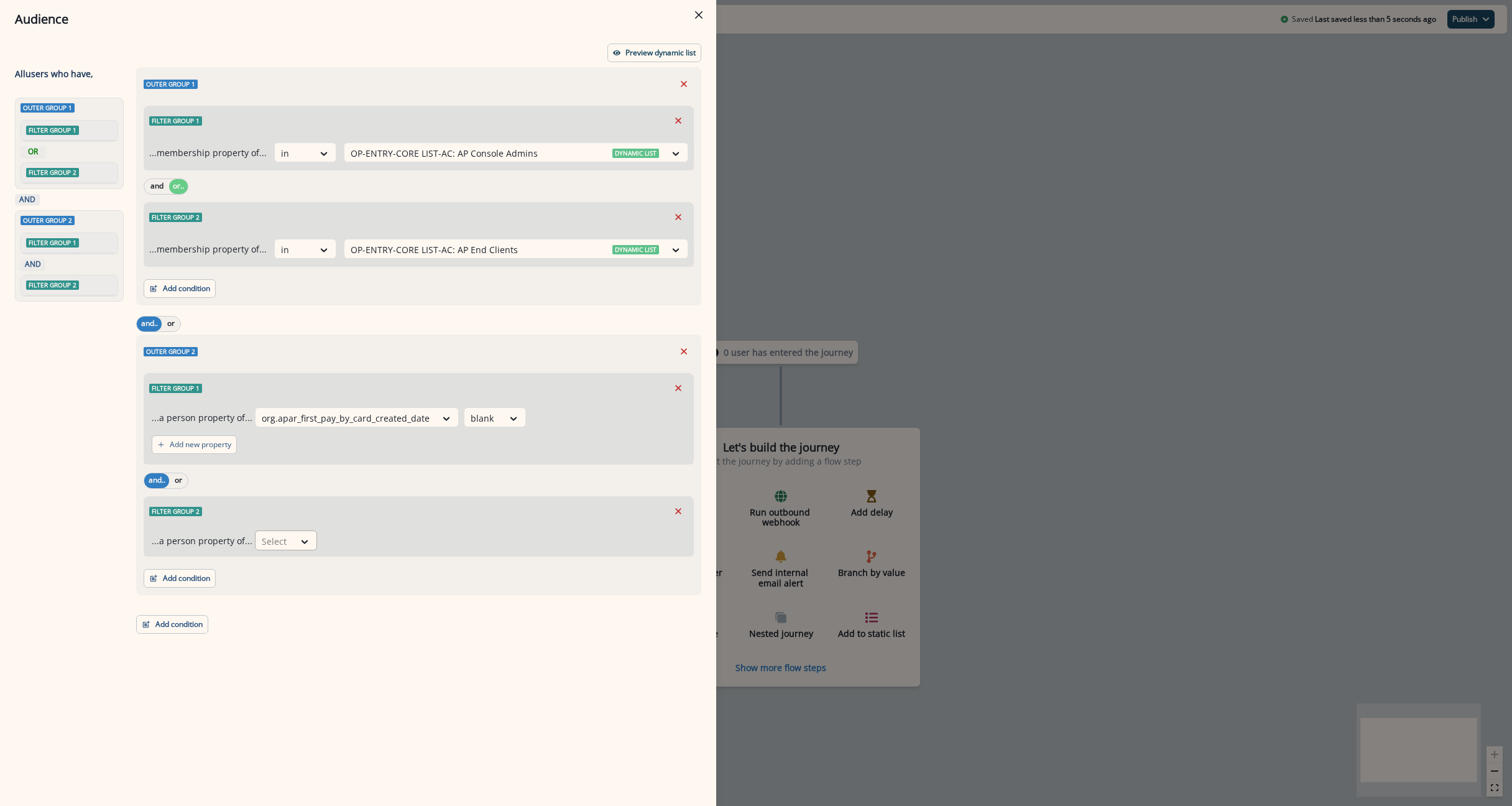
click at [262, 538] on div at bounding box center [274, 541] width 26 height 15
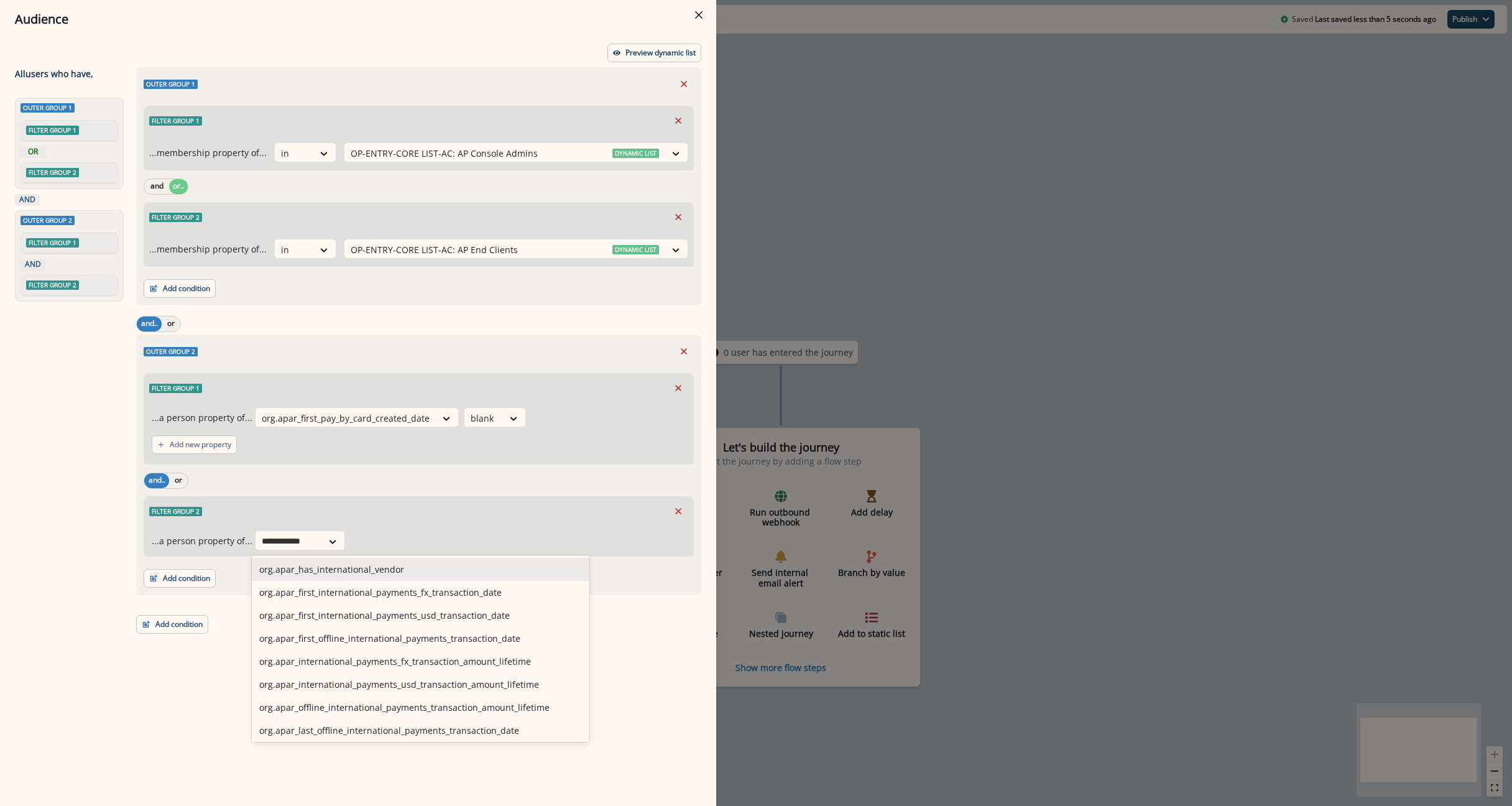
type input "**********"
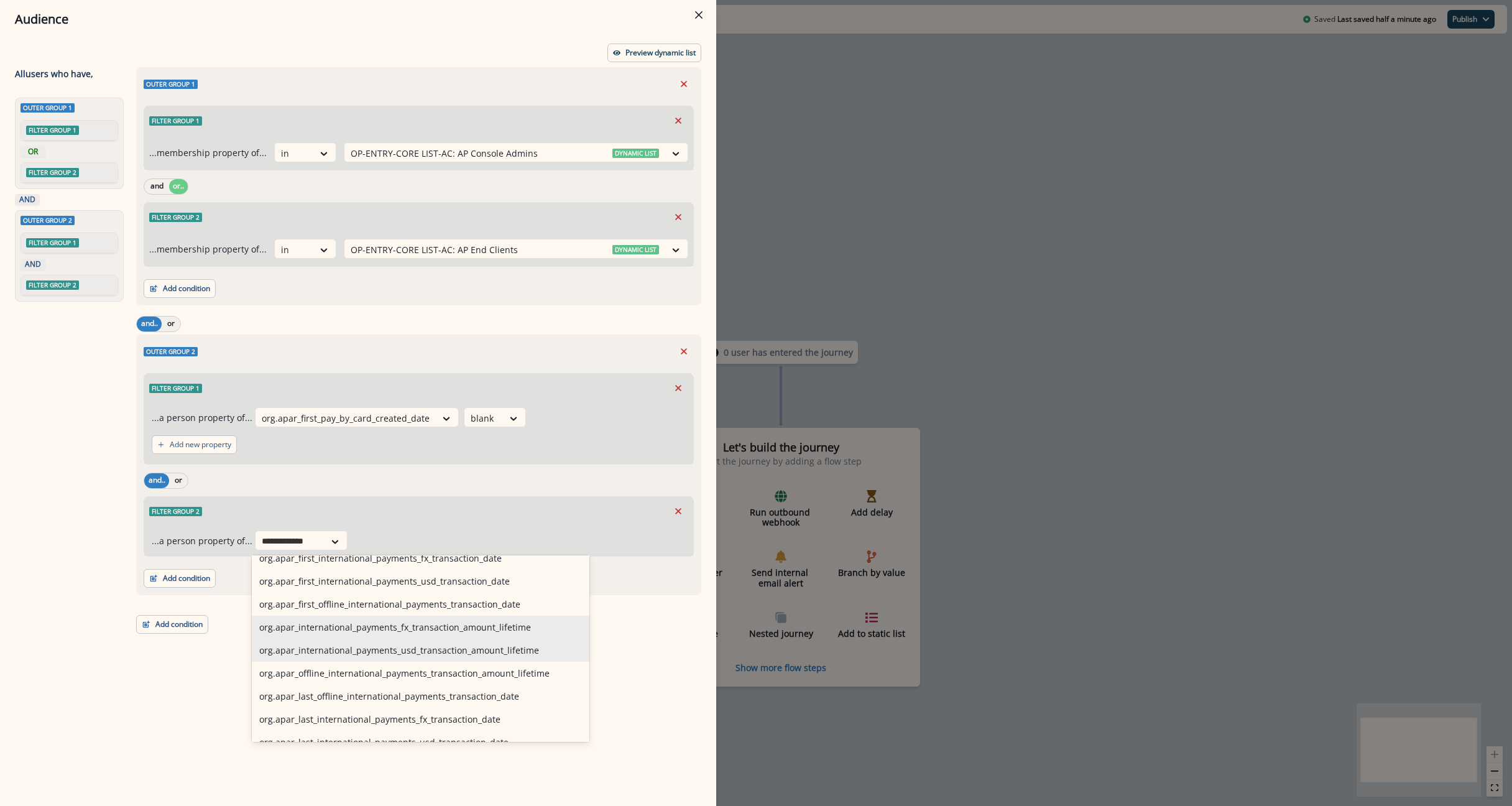
scroll to position [0, 0]
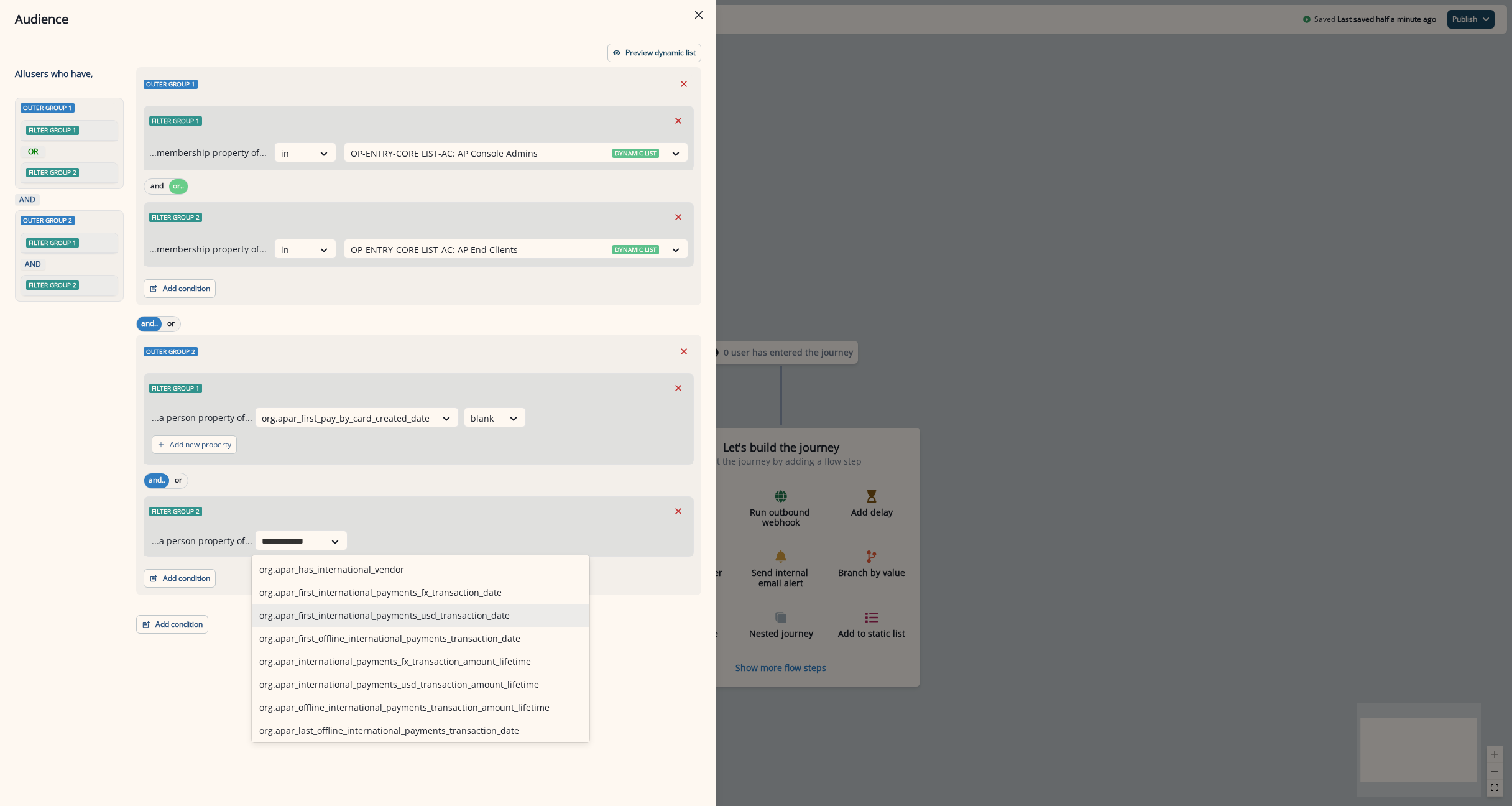
click at [322, 619] on div "org.apar_first_international_payments_usd_transaction_date" at bounding box center [421, 615] width 338 height 23
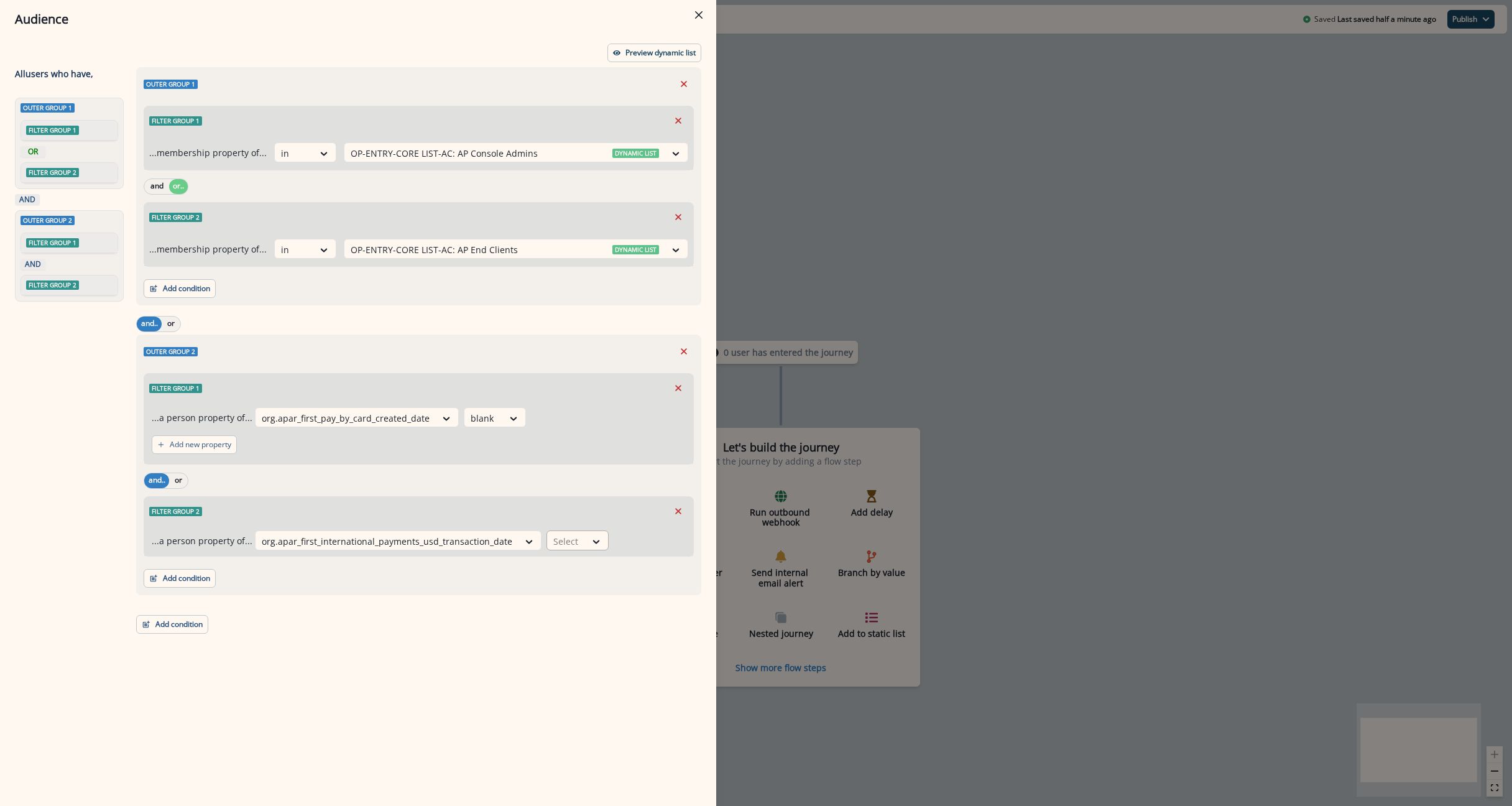
click at [553, 540] on div at bounding box center [566, 541] width 26 height 15
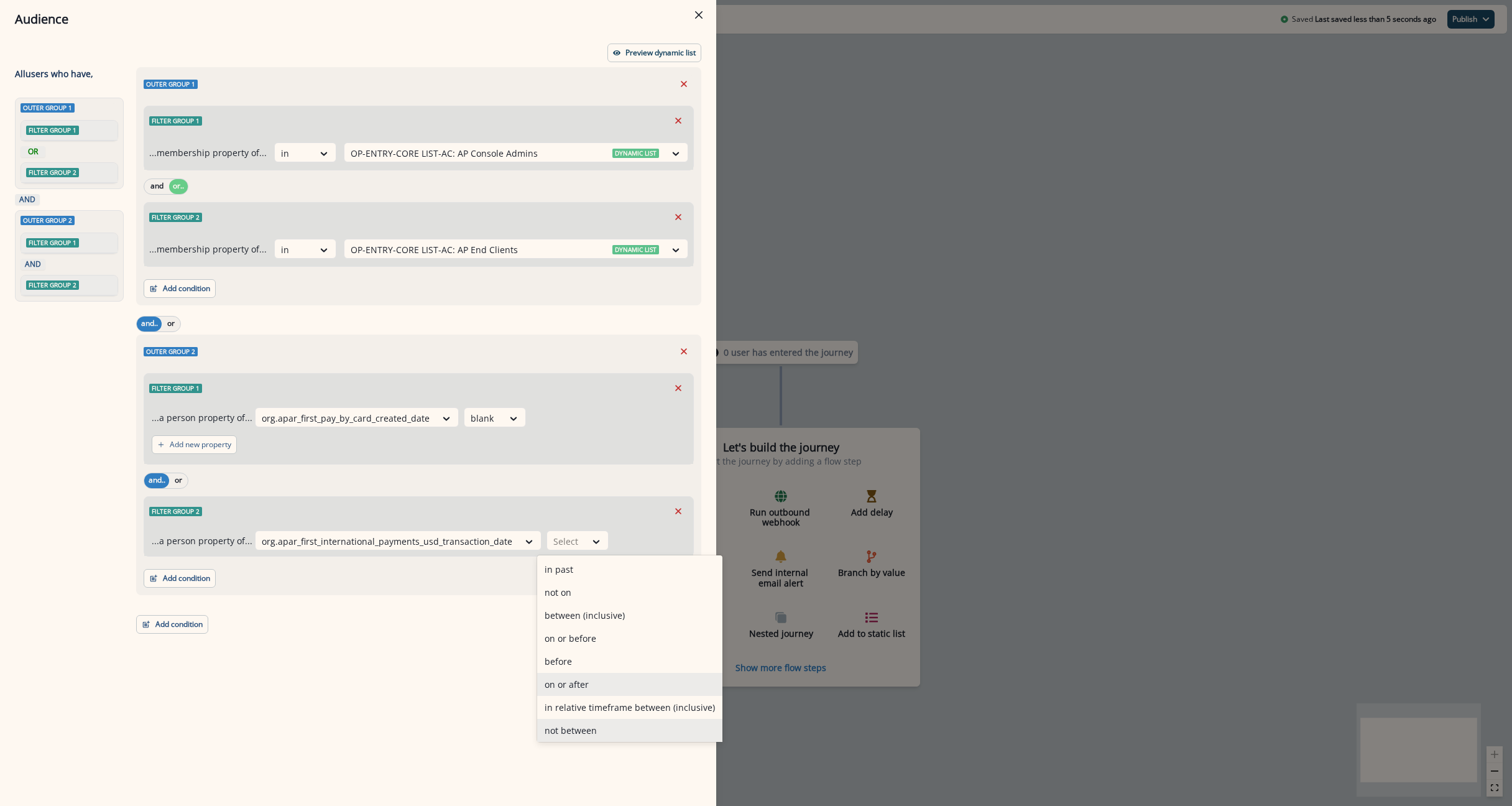
scroll to position [95, 0]
click at [565, 723] on div "blank" at bounding box center [630, 728] width 186 height 23
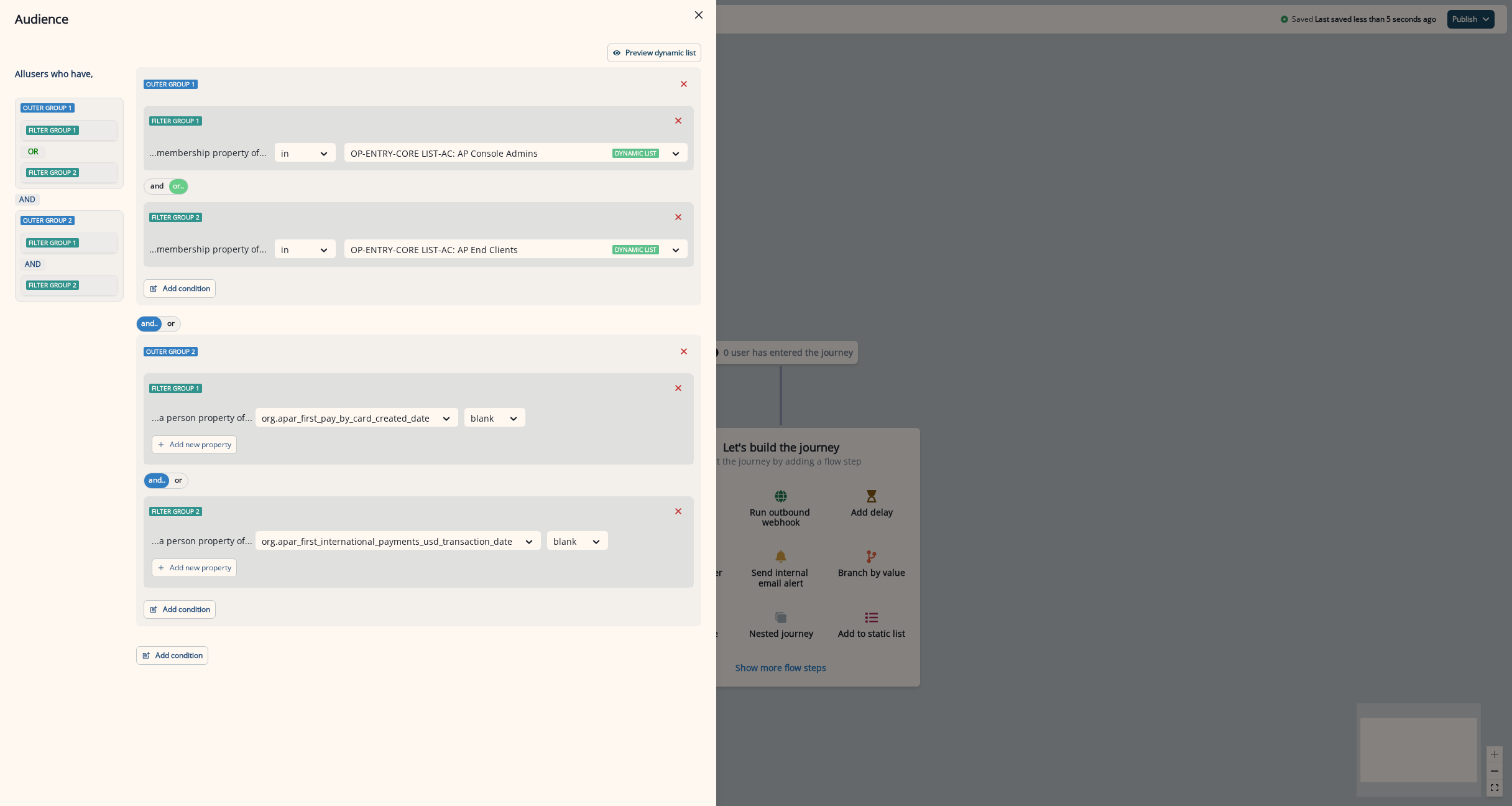
drag, startPoint x: 419, startPoint y: 648, endPoint x: 349, endPoint y: 656, distance: 70.5
click at [418, 648] on div "Outer group 1 Filter group 1 ...membership property of... in OP-ENTRY-CORE LIST…" at bounding box center [415, 414] width 573 height 693
click at [165, 612] on button "Add condition" at bounding box center [180, 610] width 72 height 19
click at [205, 664] on button "A person property" at bounding box center [223, 662] width 158 height 21
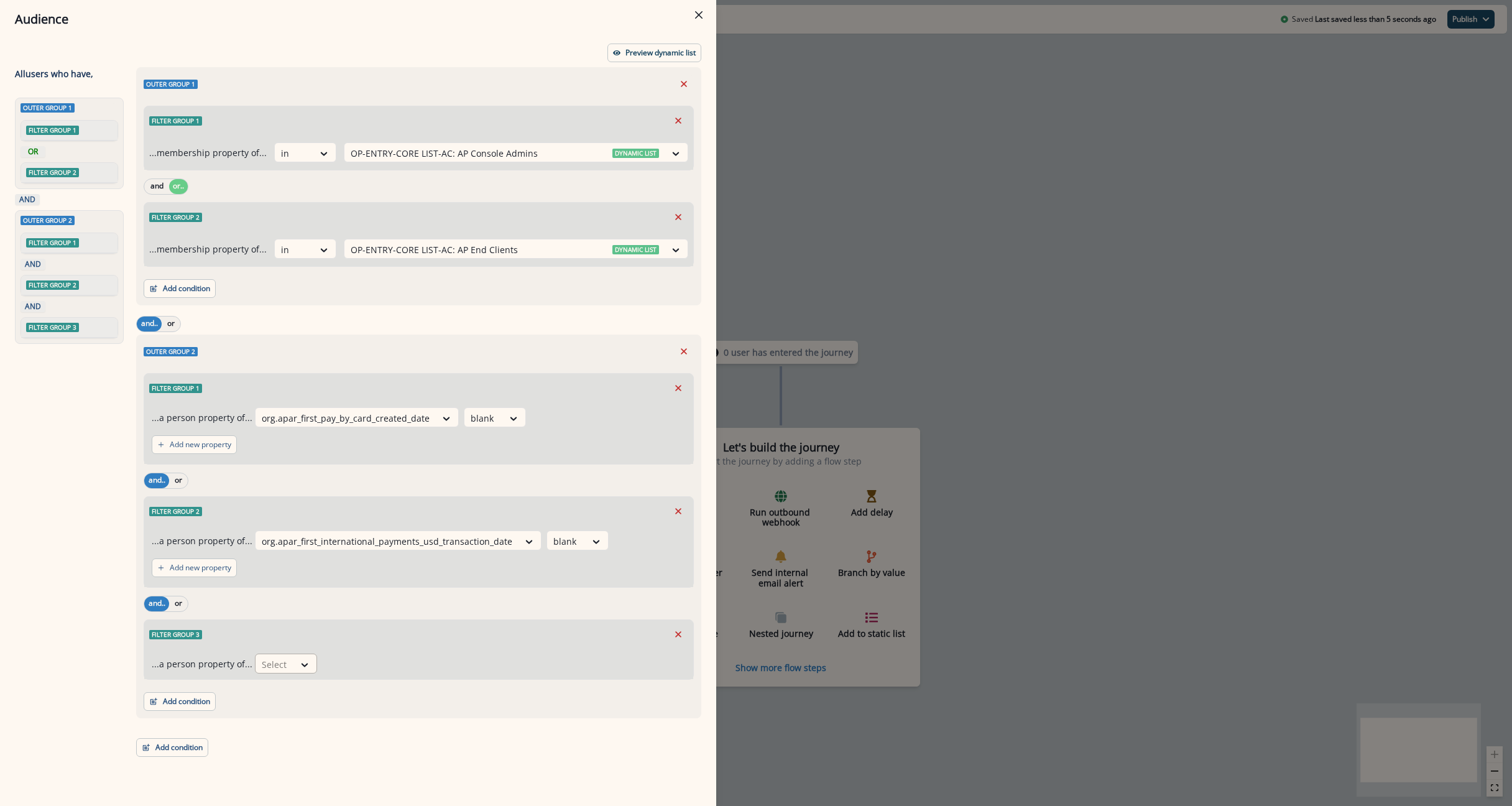
click at [290, 663] on div "Select" at bounding box center [275, 664] width 39 height 21
type input "***"
click at [357, 752] on body "A newer version of Inflection.io is available. Refresh your page to load the la…" at bounding box center [756, 403] width 1512 height 806
click at [318, 692] on div "org.apar_last_ach_payment_date" at bounding box center [326, 692] width 150 height 23
click at [462, 666] on div "Select" at bounding box center [451, 664] width 39 height 21
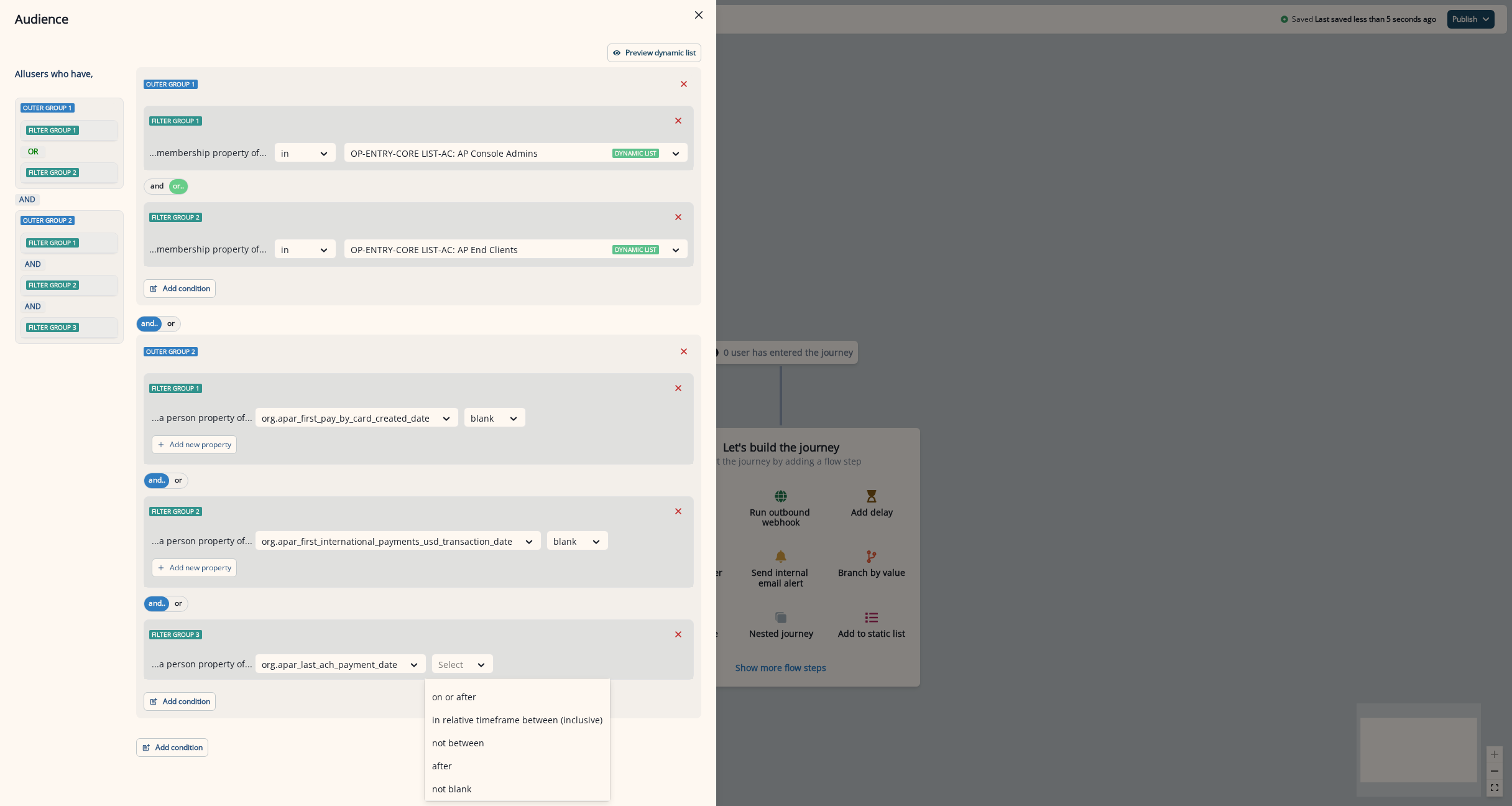
scroll to position [158, 0]
click at [465, 745] on div "not blank" at bounding box center [517, 741] width 186 height 23
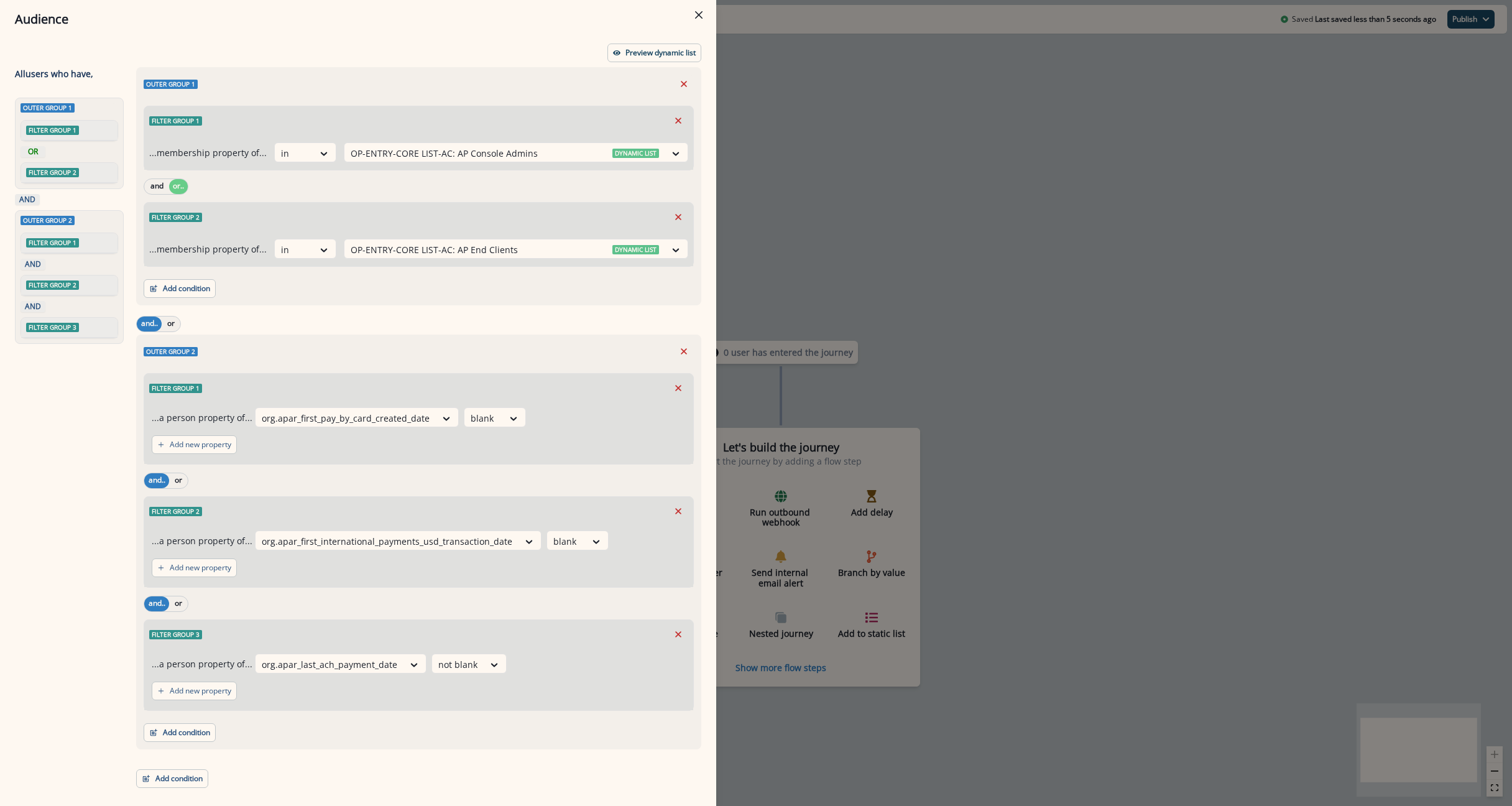
click at [357, 758] on div "Outer group 1 Filter group 1 ...membership property of... in OP-ENTRY-CORE LIST…" at bounding box center [415, 427] width 573 height 721
click at [815, 162] on div "Audience Preview dynamic list All user s who have, Outer group 1 Filter group 1…" at bounding box center [756, 403] width 1512 height 806
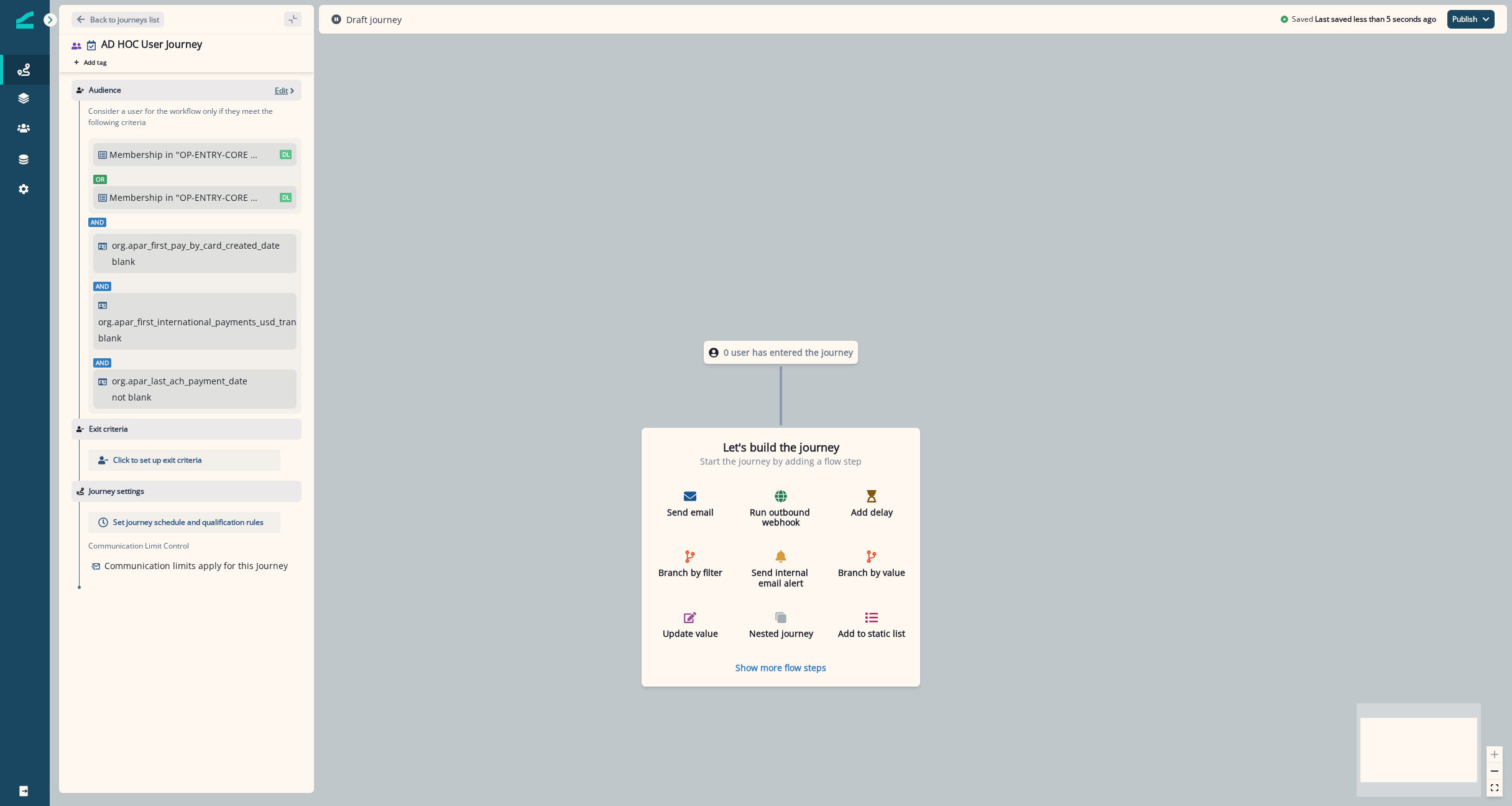
click at [281, 91] on p "Edit" at bounding box center [282, 91] width 13 height 11
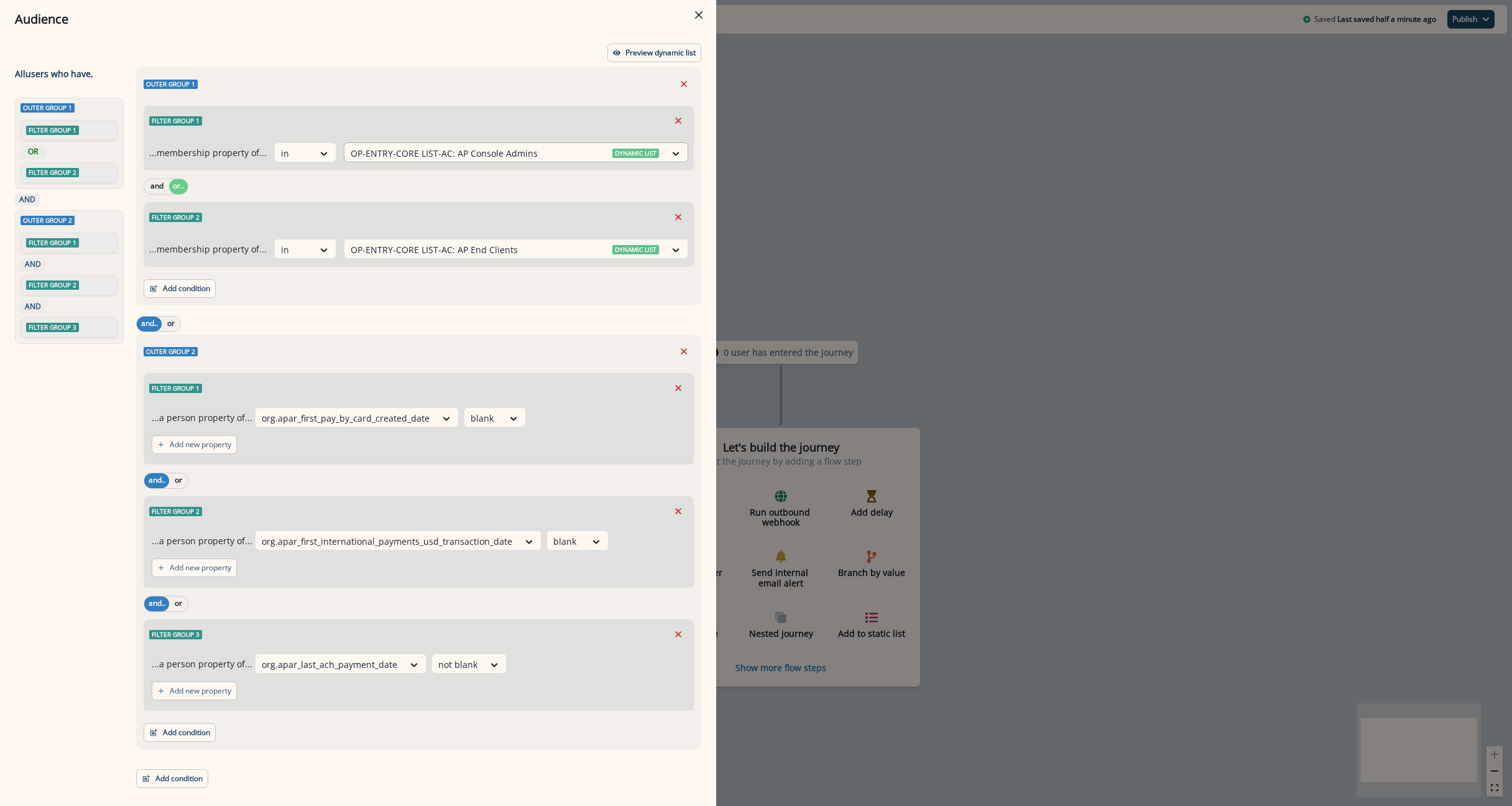
click at [642, 155] on div at bounding box center [505, 153] width 308 height 15
click at [617, 123] on div "Filter group 1" at bounding box center [419, 120] width 549 height 29
click at [630, 58] on button "Preview dynamic list" at bounding box center [654, 53] width 94 height 19
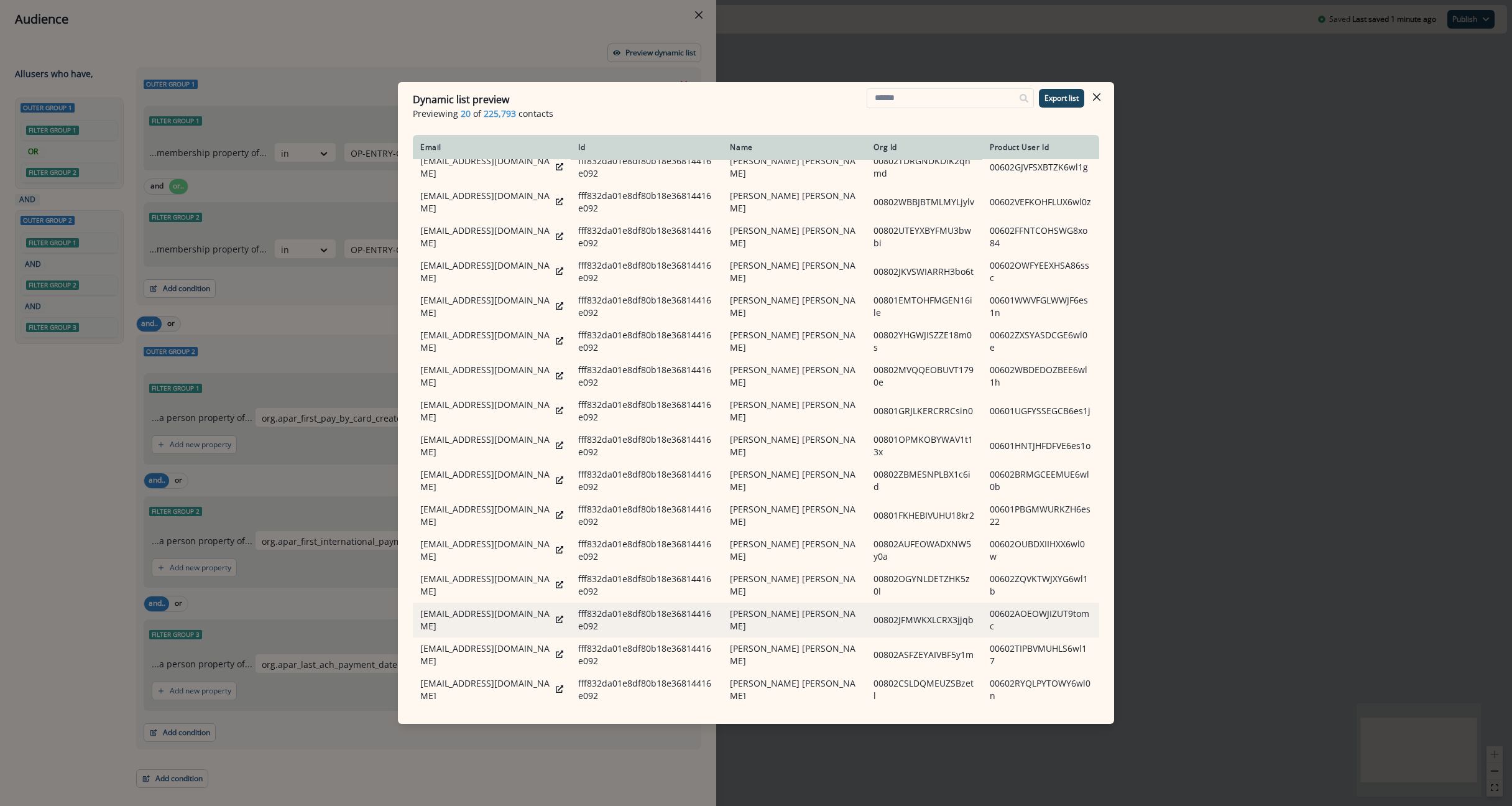
scroll to position [83, 0]
click at [1052, 104] on button "Export list" at bounding box center [1061, 98] width 45 height 19
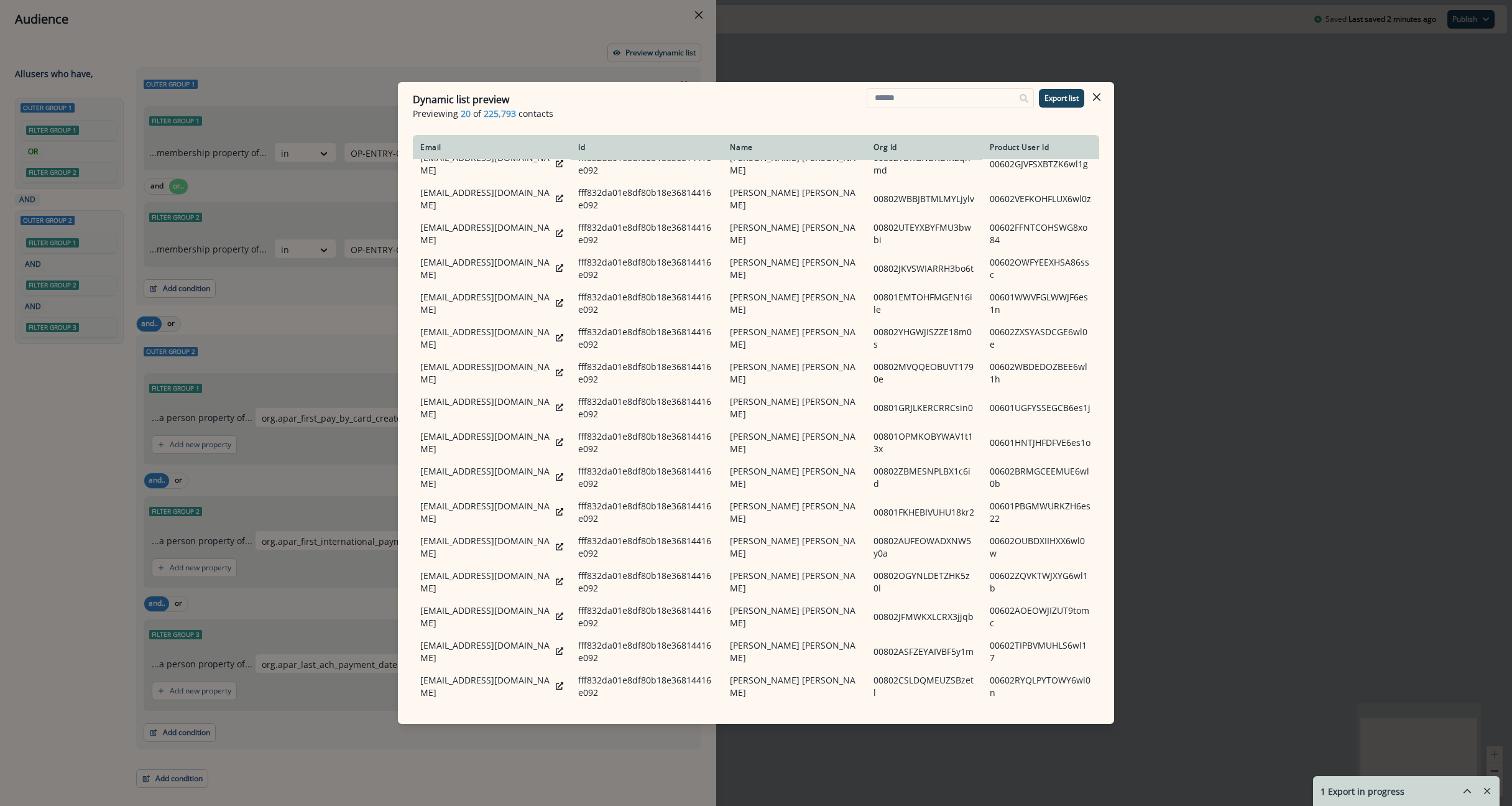
click at [1471, 792] on icon "hide-exports" at bounding box center [1467, 791] width 11 height 11
click at [1397, 789] on p "dynamic_list_AD HOC User Journey 2025-08-27-02.56.23 PM" at bounding box center [1399, 789] width 124 height 13
click at [1369, 787] on p "dynamic_list_AD HOC User Journey 2025-08-27-02.56.23 PM" at bounding box center [1399, 789] width 124 height 13
click at [28, 610] on div "Dynamic list preview Previewing 20 of 225,793 contacts Export list Email Id Nam…" at bounding box center [756, 403] width 1512 height 806
